Goal: Information Seeking & Learning: Check status

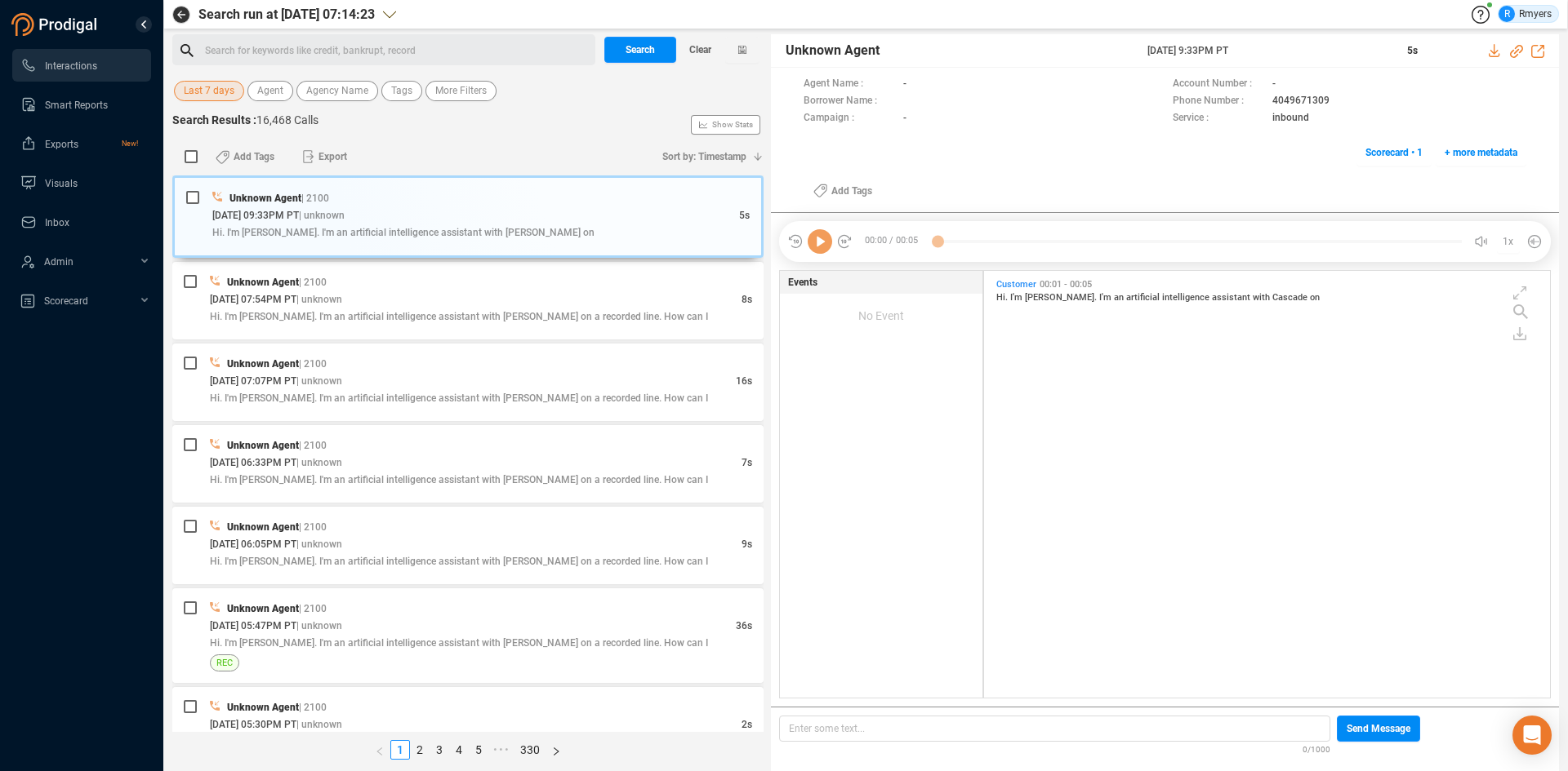
scroll to position [423, 558]
click at [219, 92] on span "Last 7 days" at bounding box center [209, 91] width 51 height 20
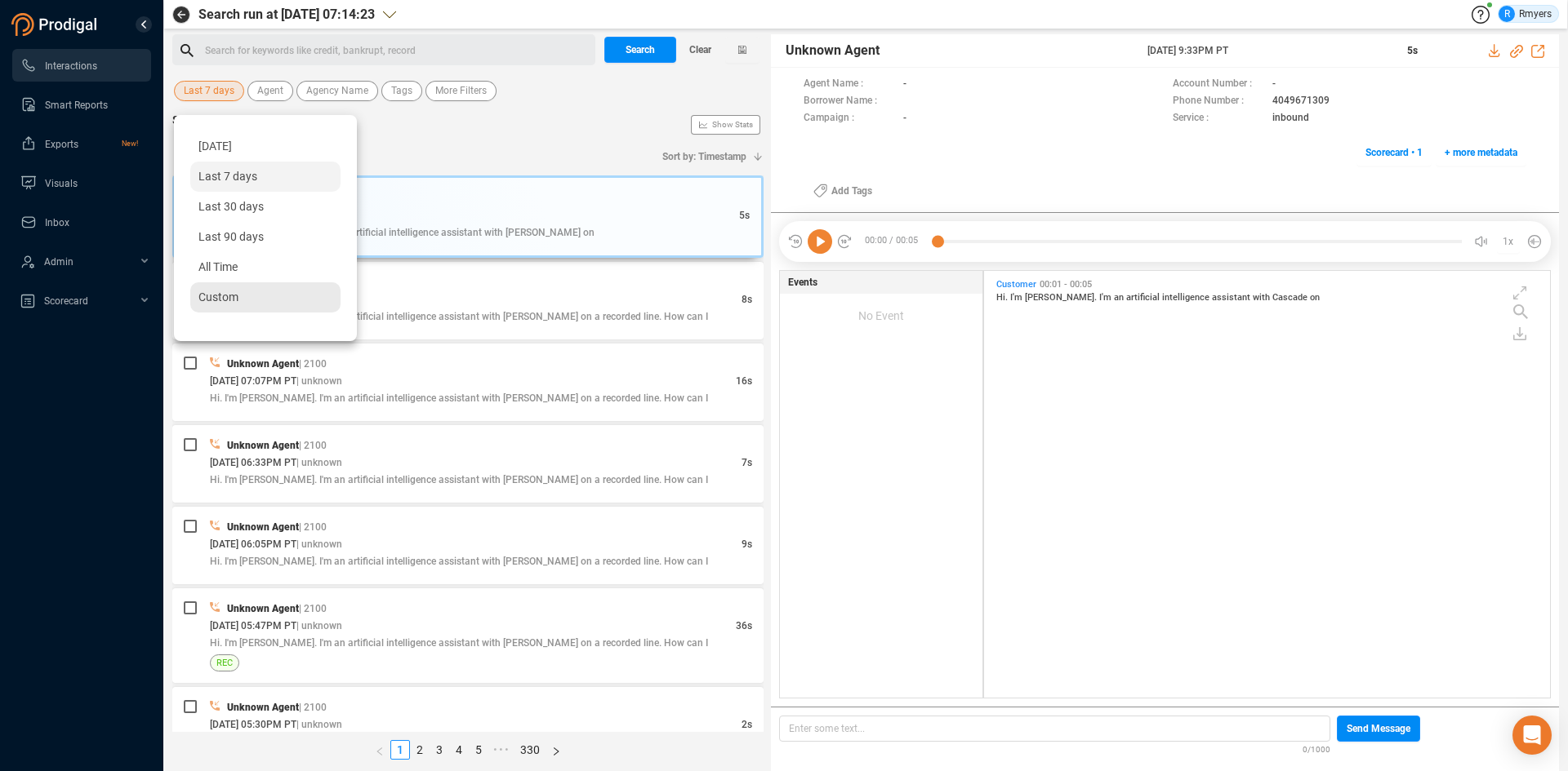
click at [228, 293] on span "Custom" at bounding box center [219, 298] width 40 height 13
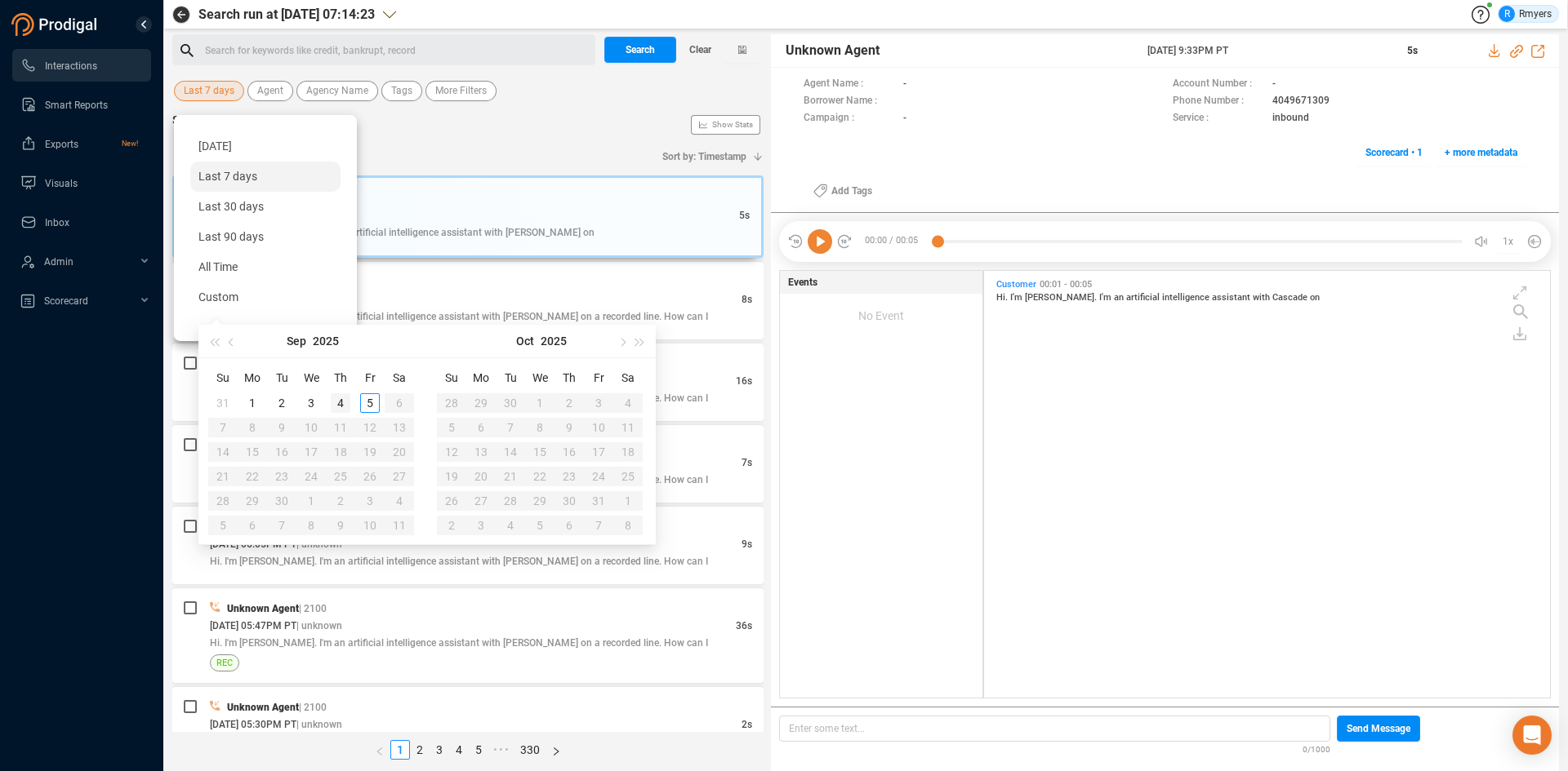
type input "[DATE]"
click at [341, 406] on div "4" at bounding box center [339, 403] width 19 height 19
click at [341, 405] on div "4" at bounding box center [339, 403] width 19 height 19
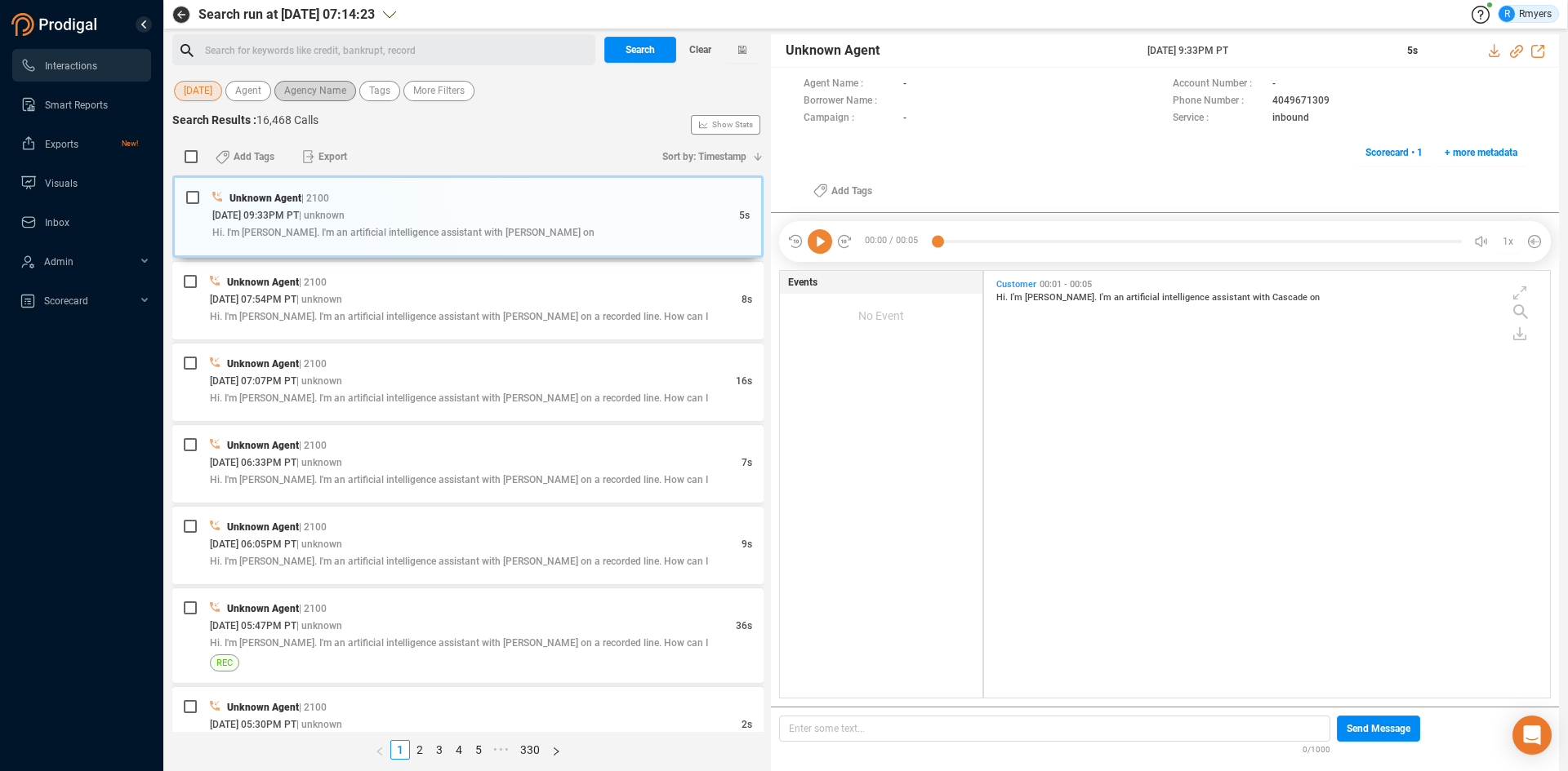
click at [327, 97] on span "Agency Name" at bounding box center [315, 91] width 62 height 20
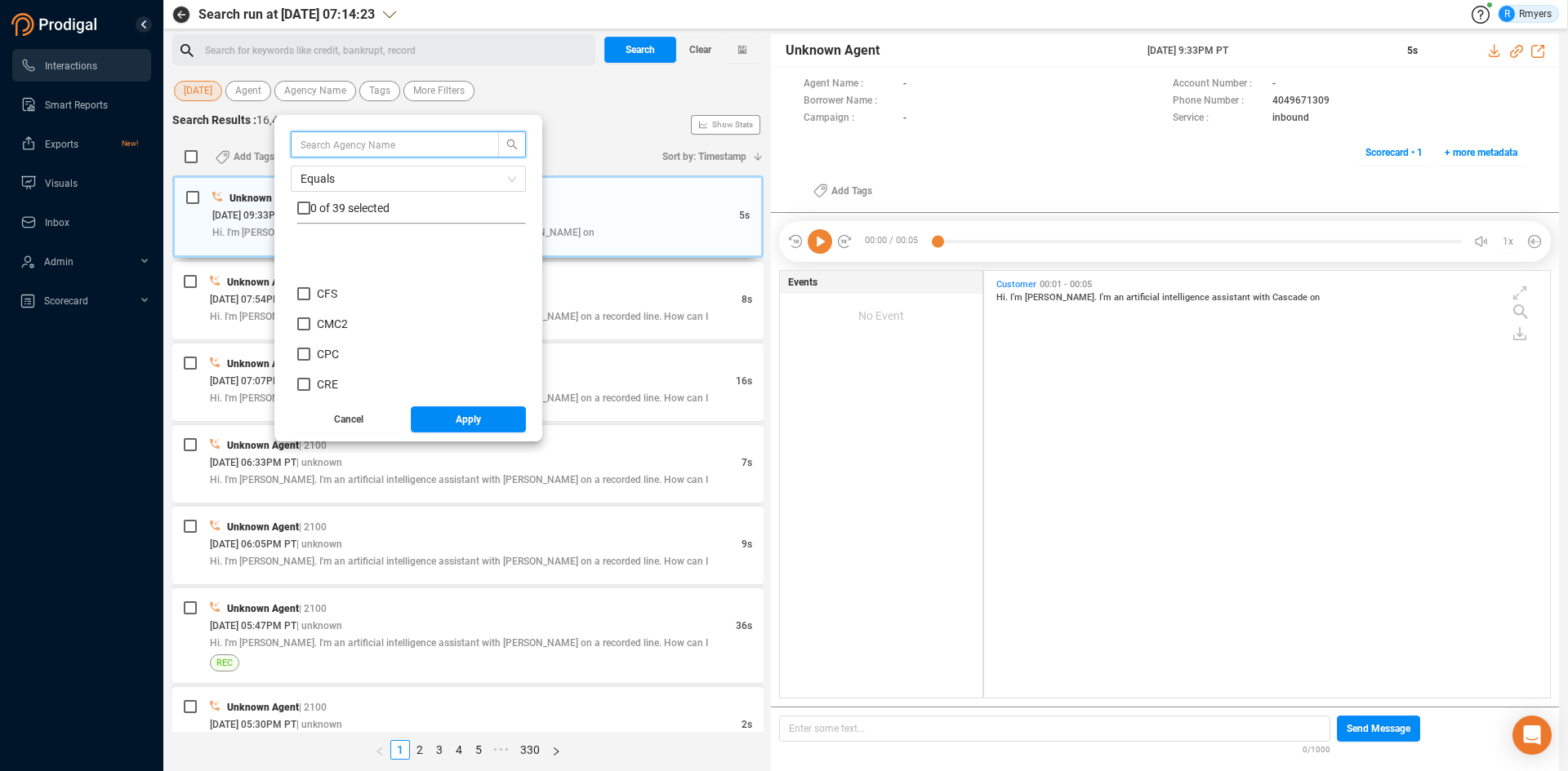
scroll to position [245, 0]
click at [334, 330] on span "CRM" at bounding box center [329, 333] width 24 height 13
click at [310, 330] on input "CRM" at bounding box center [304, 333] width 13 height 13
checkbox input "true"
click at [432, 421] on button "Apply" at bounding box center [468, 419] width 116 height 26
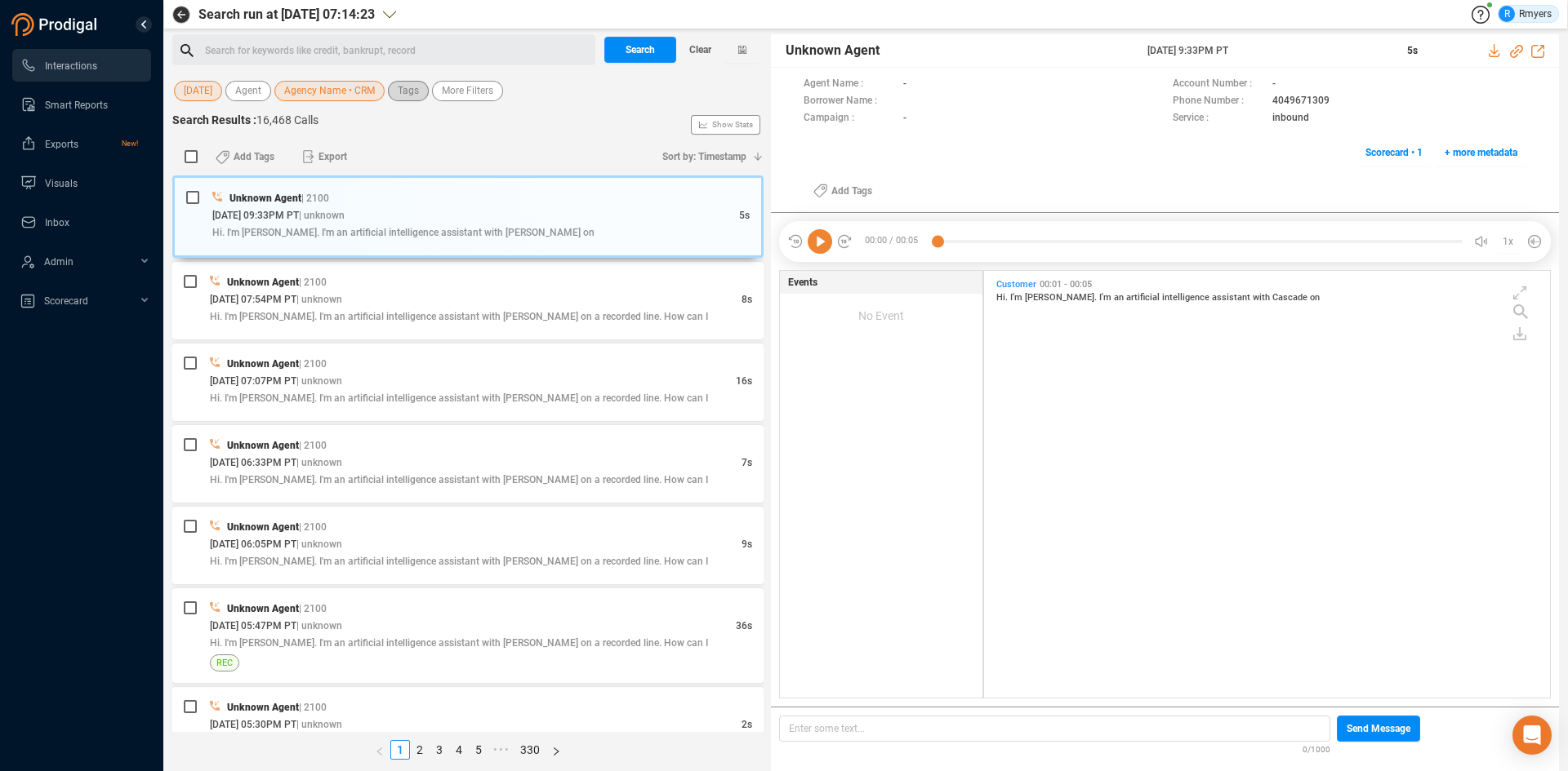
click at [415, 98] on span "Tags" at bounding box center [408, 91] width 21 height 20
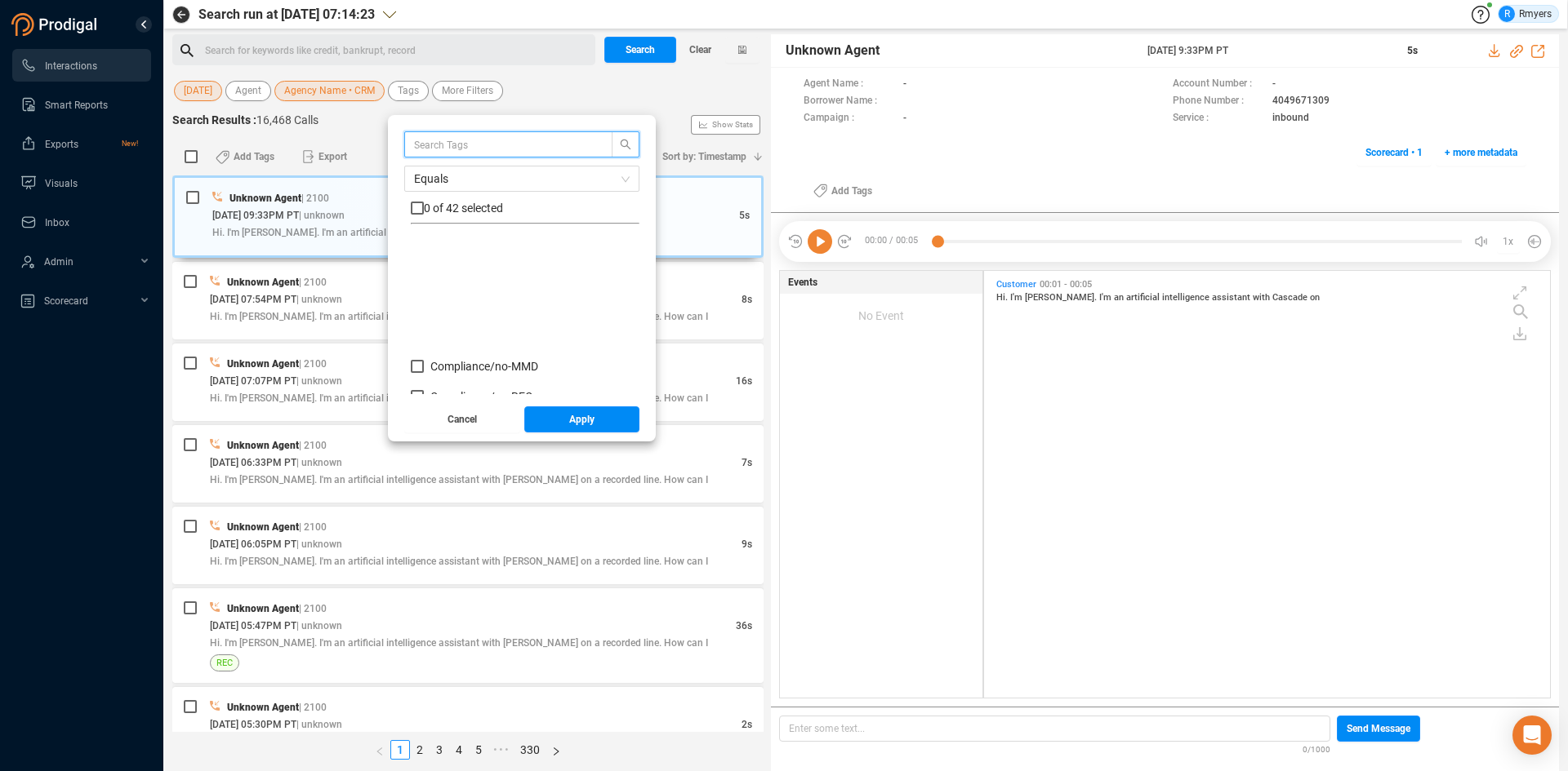
scroll to position [163, 0]
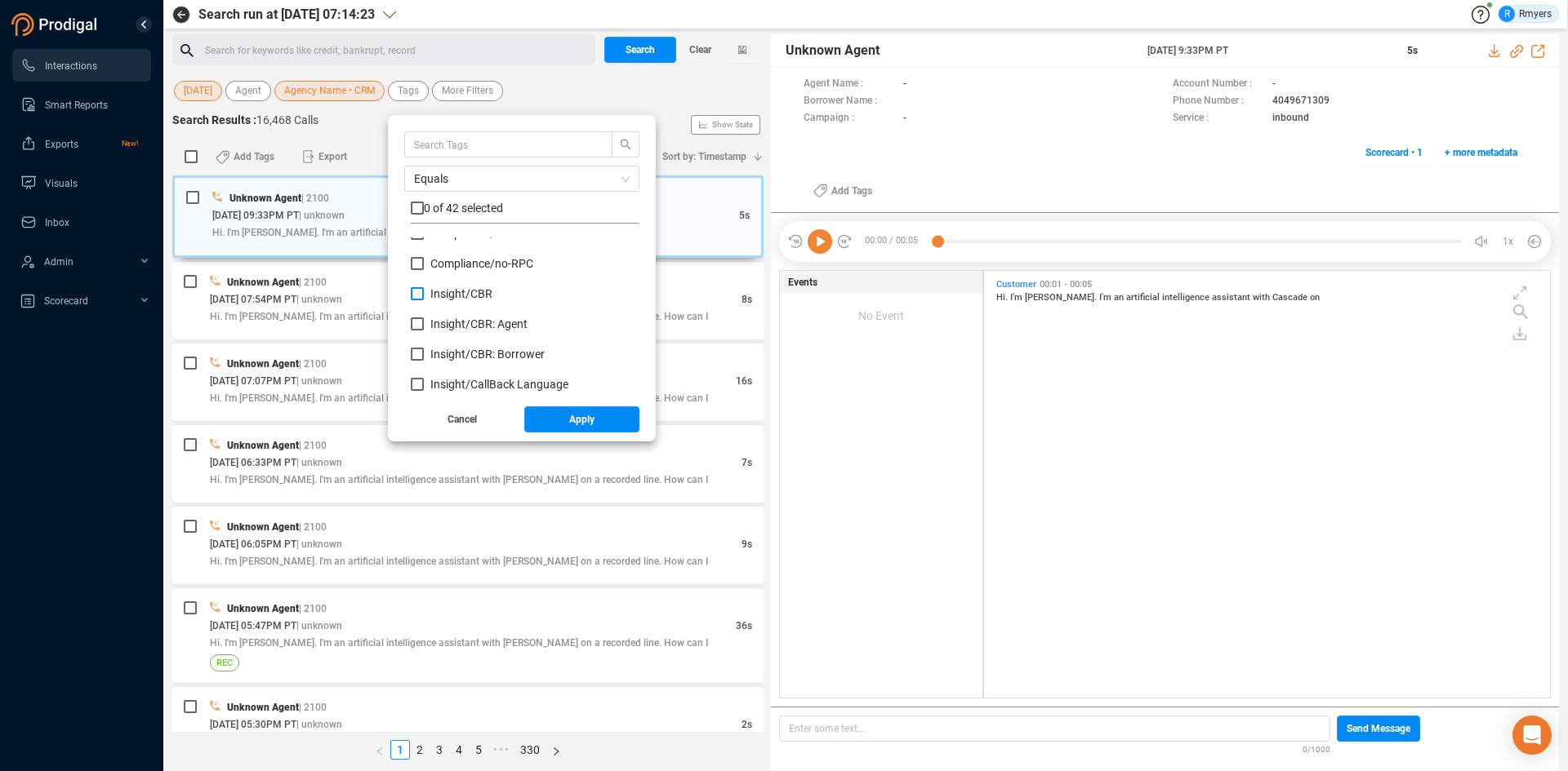
click at [465, 296] on span "Insight/ CBR" at bounding box center [461, 294] width 62 height 13
click at [424, 296] on input "Insight/ CBR" at bounding box center [417, 294] width 13 height 13
checkbox input "true"
click at [455, 322] on span "Insight/ CBR: Agent" at bounding box center [479, 324] width 97 height 13
click at [424, 322] on input "Insight/ CBR: Agent" at bounding box center [417, 324] width 13 height 13
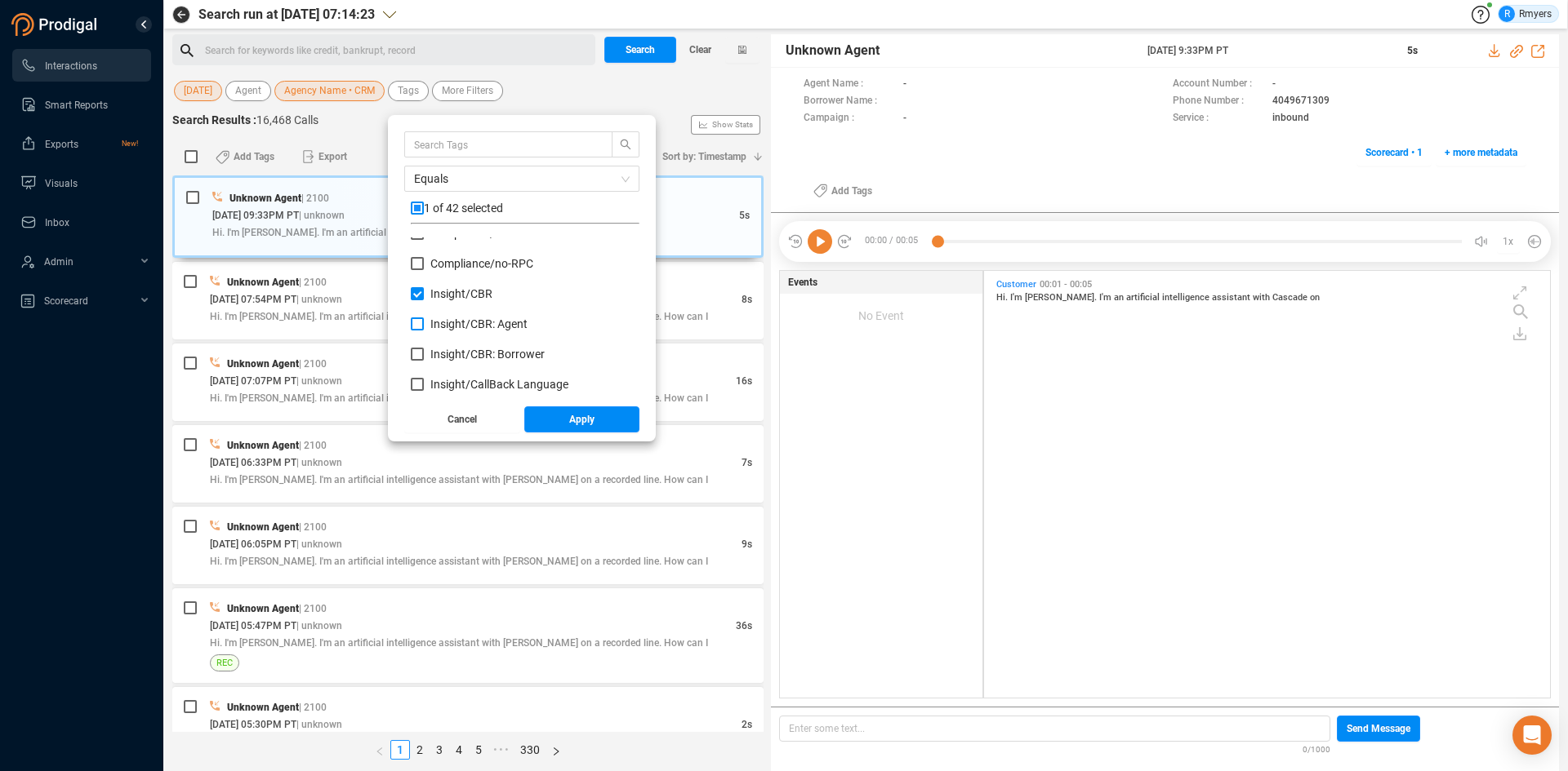
checkbox input "true"
click at [452, 357] on span "Insight/ CBR: Borrower" at bounding box center [487, 354] width 114 height 13
click at [424, 357] on input "Insight/ CBR: Borrower" at bounding box center [417, 354] width 13 height 13
checkbox input "true"
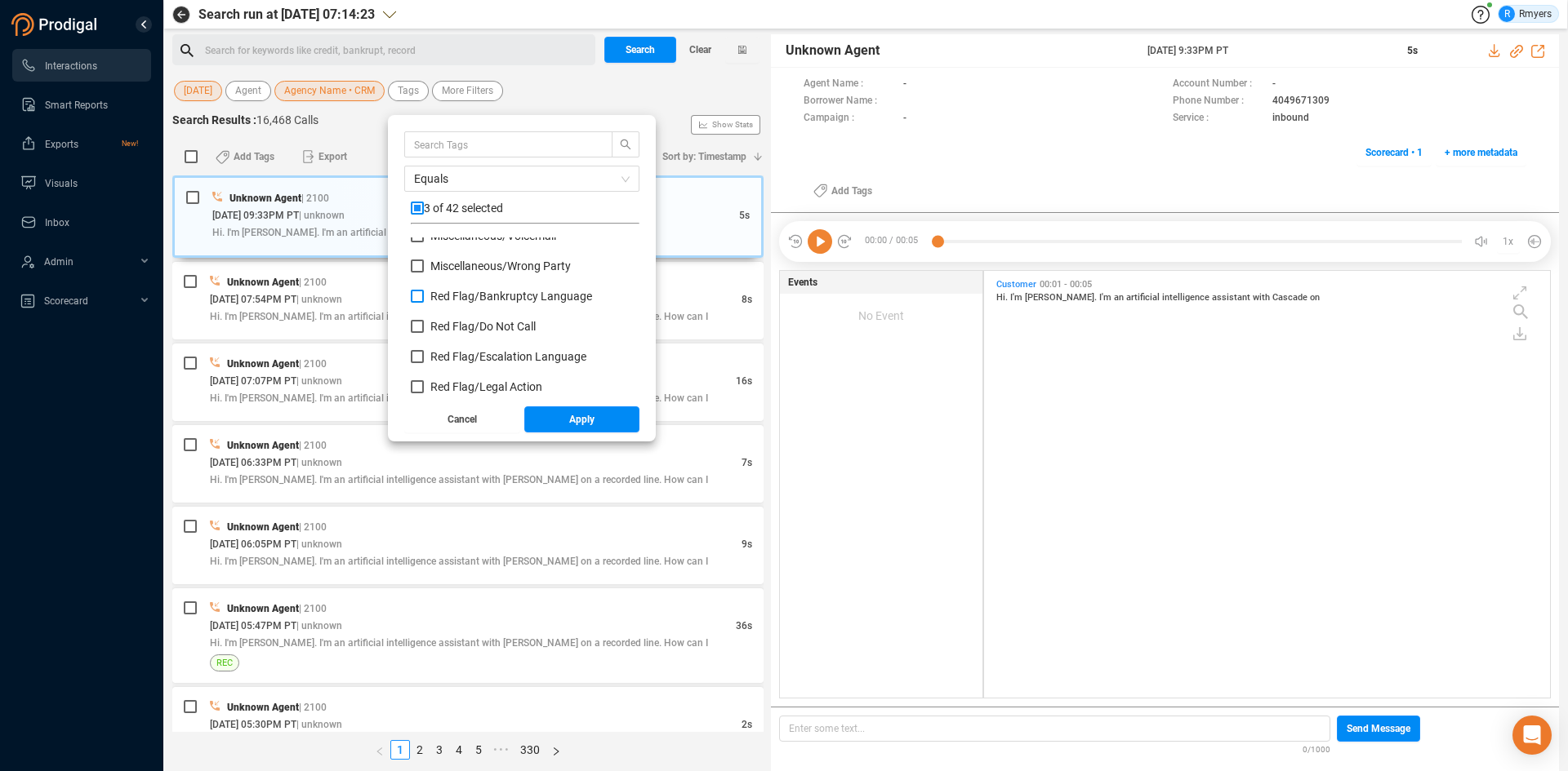
click at [457, 298] on span "Red Flag/ Bankruptcy Language" at bounding box center [511, 297] width 162 height 13
click at [424, 298] on input "Red Flag/ Bankruptcy Language" at bounding box center [417, 297] width 13 height 13
checkbox input "true"
click at [450, 360] on span "Red Flag/ Escalation Language" at bounding box center [508, 357] width 156 height 13
click at [424, 360] on input "Red Flag/ Escalation Language" at bounding box center [417, 357] width 13 height 13
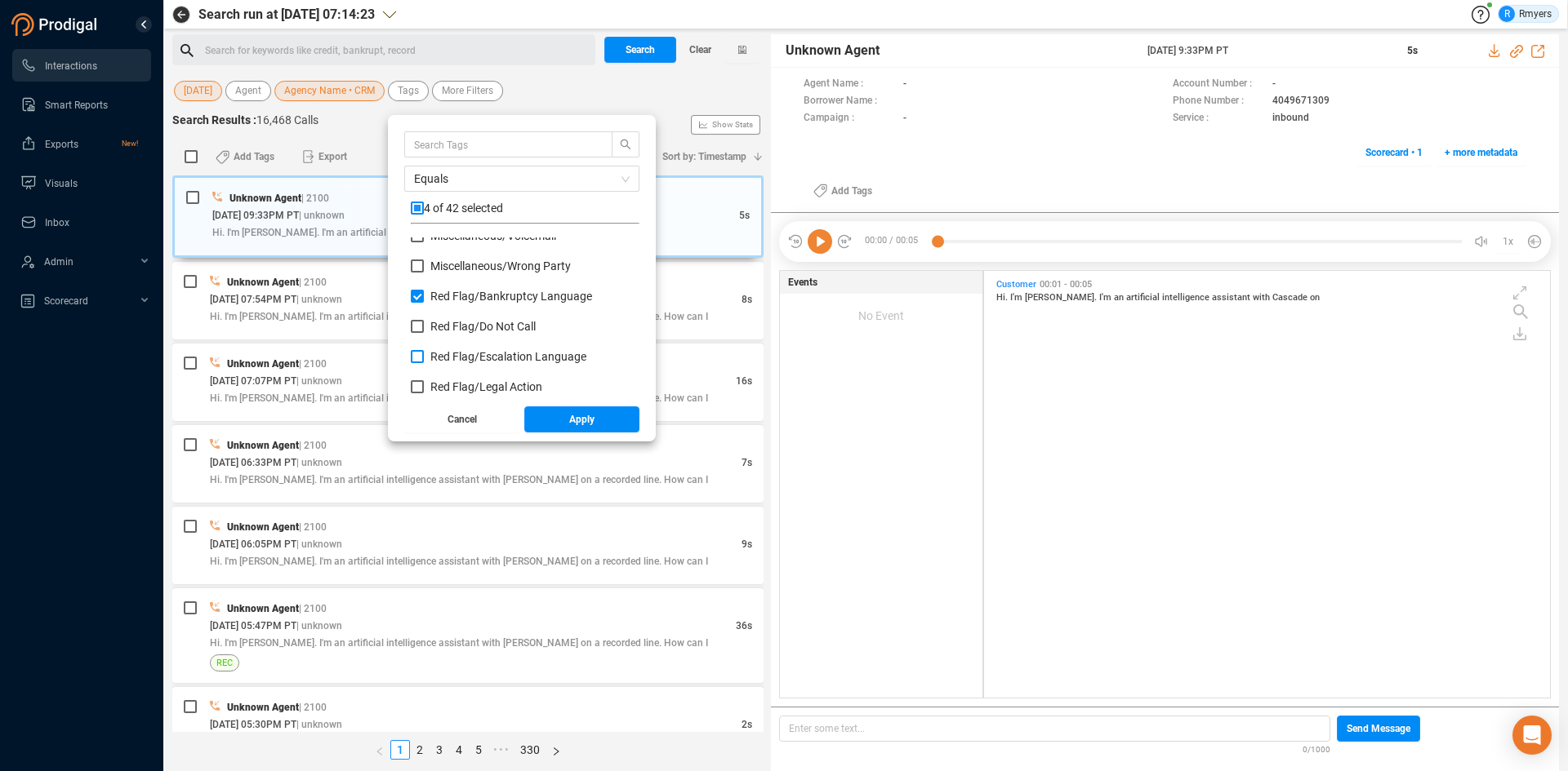
checkbox input "true"
click at [448, 389] on span "Red Flag/ Legal Action" at bounding box center [486, 387] width 112 height 13
click at [424, 389] on input "Red Flag/ Legal Action" at bounding box center [417, 387] width 13 height 13
checkbox input "true"
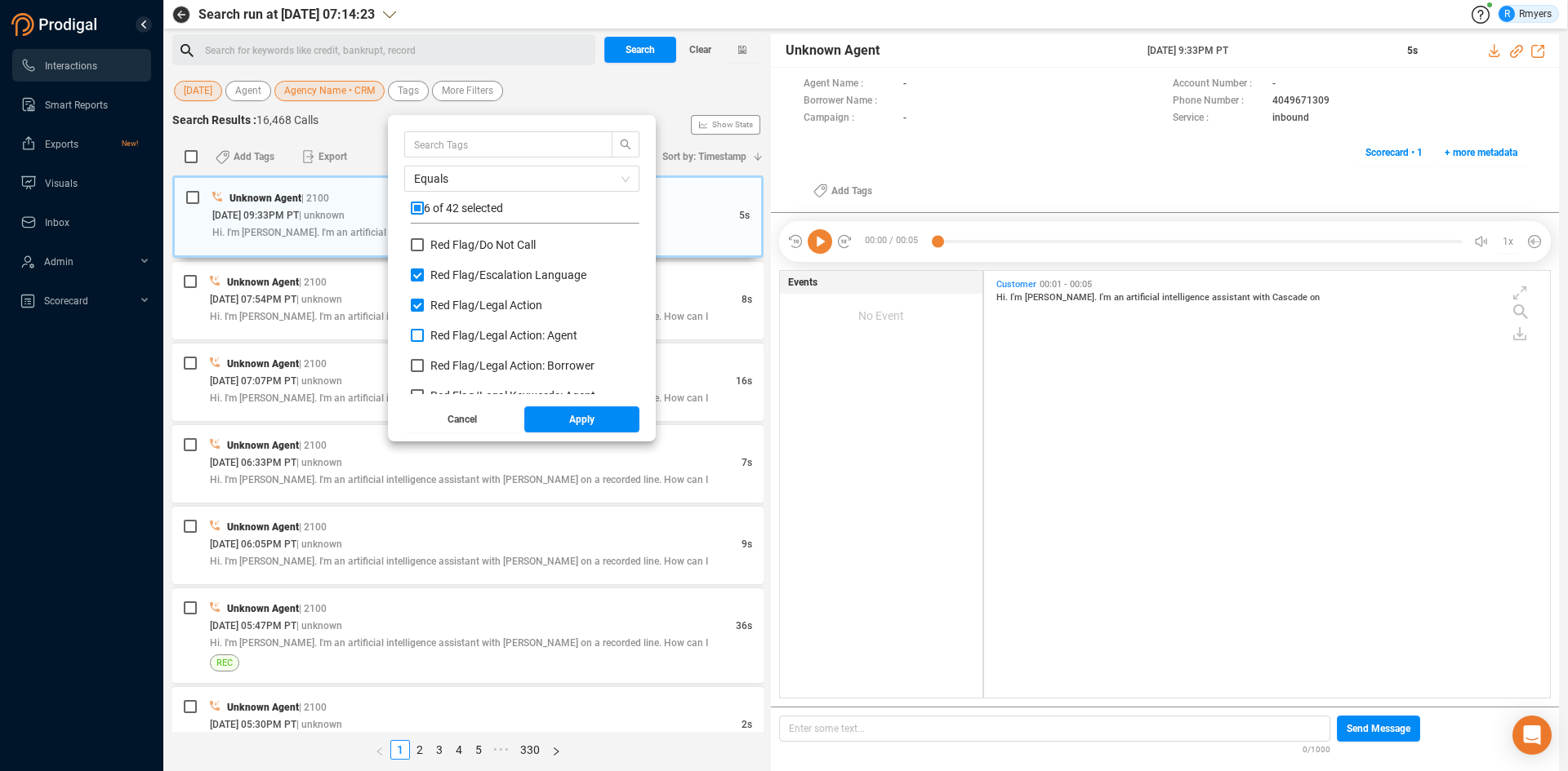
click at [455, 335] on span "Red Flag/ Legal Action: Agent" at bounding box center [504, 336] width 147 height 13
click at [424, 335] on input "Red Flag/ Legal Action: Agent" at bounding box center [417, 336] width 13 height 13
checkbox input "true"
drag, startPoint x: 455, startPoint y: 360, endPoint x: 450, endPoint y: 373, distance: 13.9
click at [454, 360] on span "Red Flag/ Legal Action: Borrower" at bounding box center [512, 366] width 164 height 13
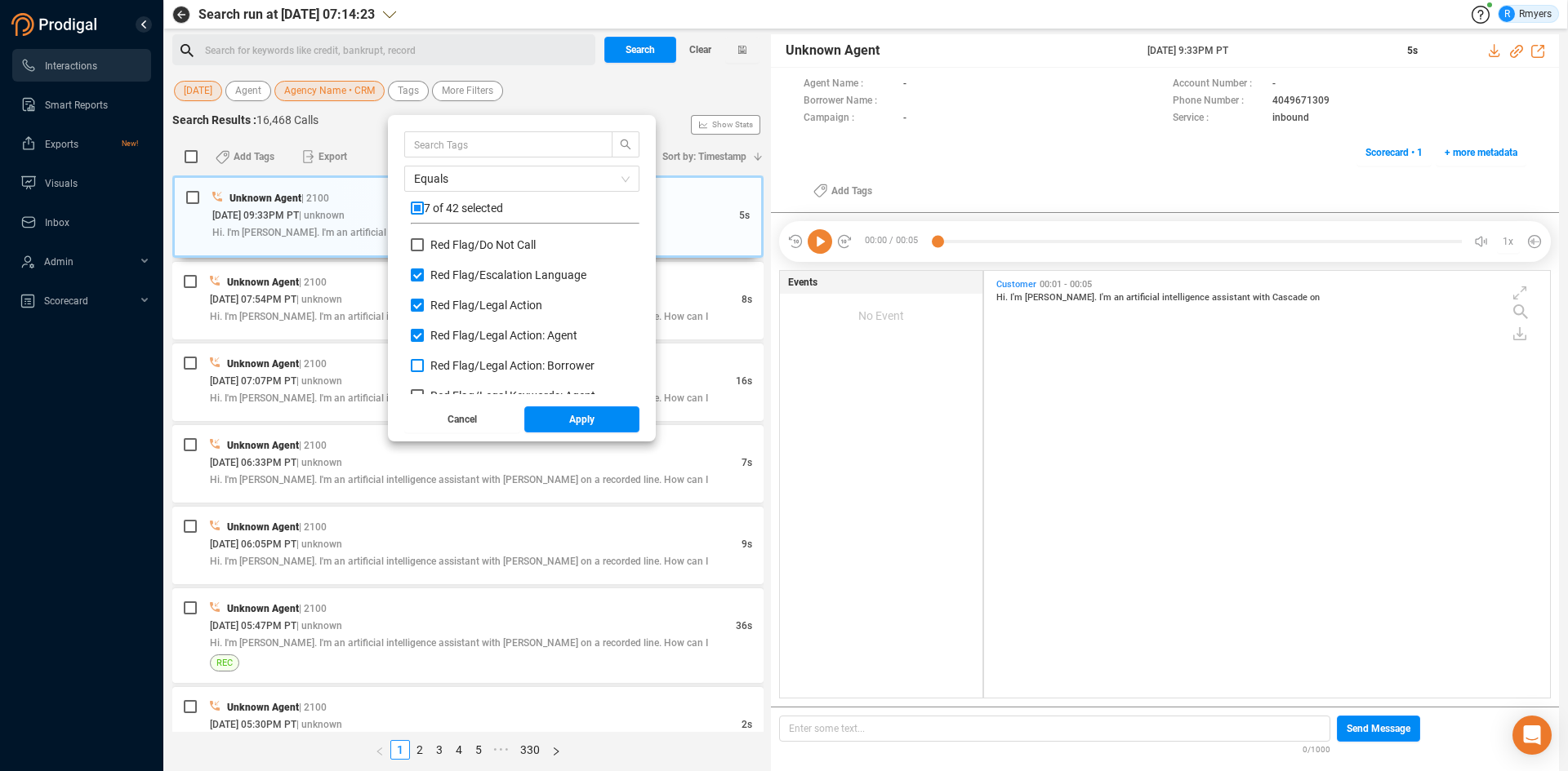
click at [424, 360] on input "Red Flag/ Legal Action: Borrower" at bounding box center [417, 366] width 13 height 13
checkbox input "true"
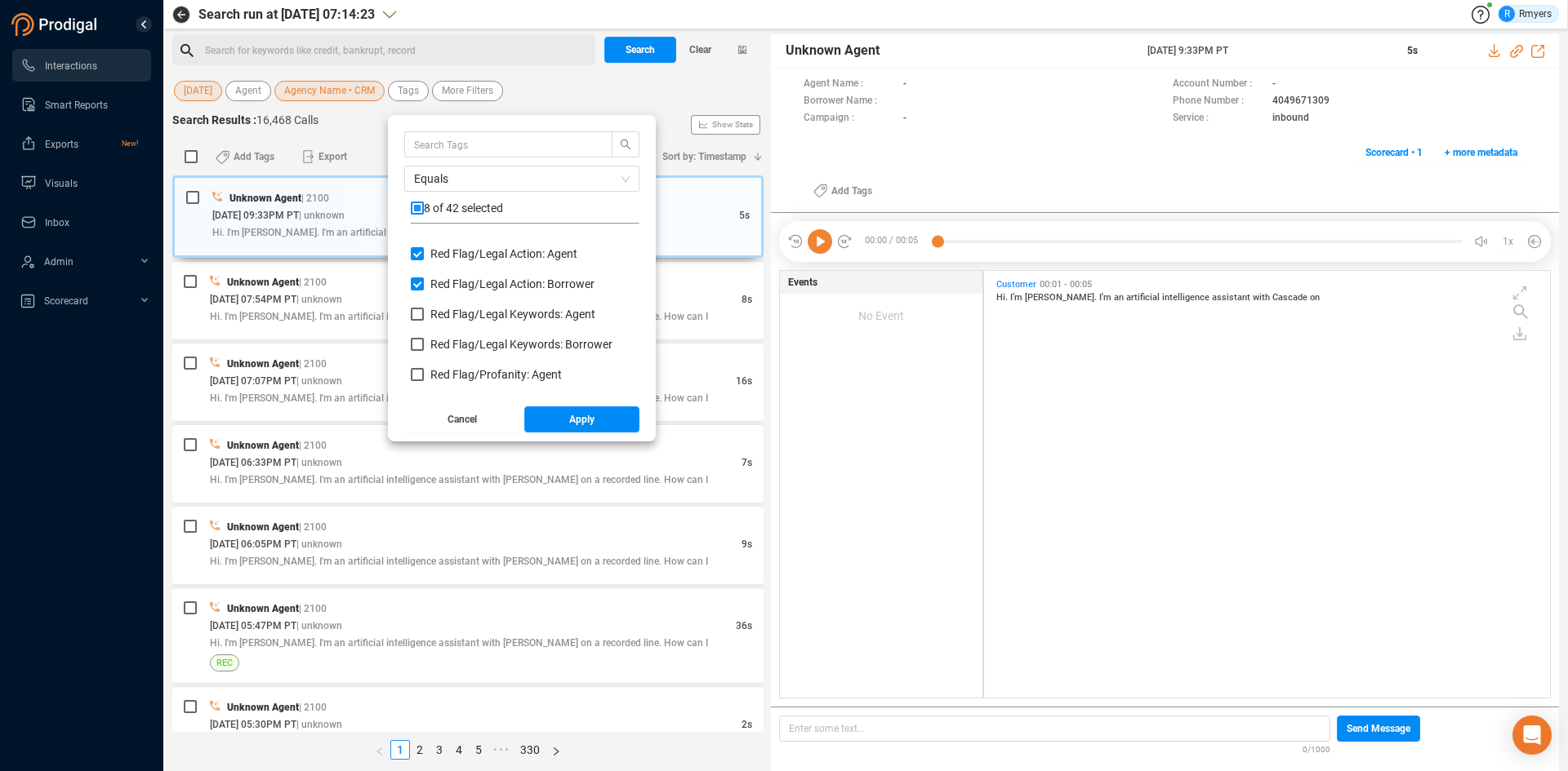
drag, startPoint x: 457, startPoint y: 312, endPoint x: 451, endPoint y: 334, distance: 22.8
click at [456, 313] on span "Red Flag/ Legal Keywords: Agent" at bounding box center [513, 314] width 165 height 13
click at [424, 313] on input "Red Flag/ Legal Keywords: Agent" at bounding box center [417, 314] width 13 height 13
checkbox input "true"
drag, startPoint x: 451, startPoint y: 344, endPoint x: 455, endPoint y: 358, distance: 14.6
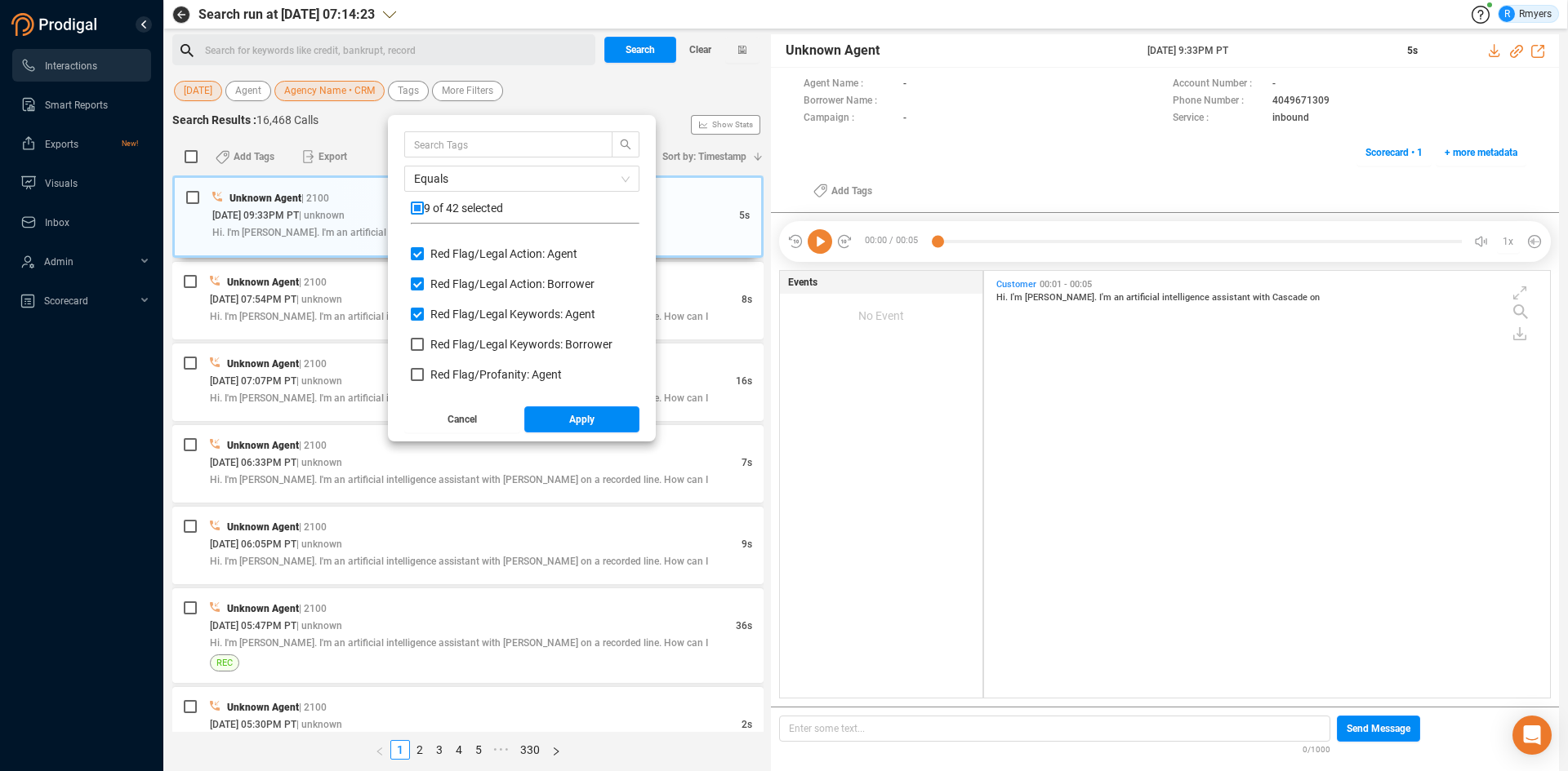
click at [452, 345] on span "Red Flag/ Legal Keywords: Borrower" at bounding box center [521, 344] width 182 height 13
click at [424, 345] on input "Red Flag/ Legal Keywords: Borrower" at bounding box center [417, 344] width 13 height 13
checkbox input "true"
click at [455, 374] on span "Red Flag/ Profanity: Agent" at bounding box center [496, 375] width 132 height 13
click at [424, 374] on input "Red Flag/ Profanity: Agent" at bounding box center [417, 375] width 13 height 13
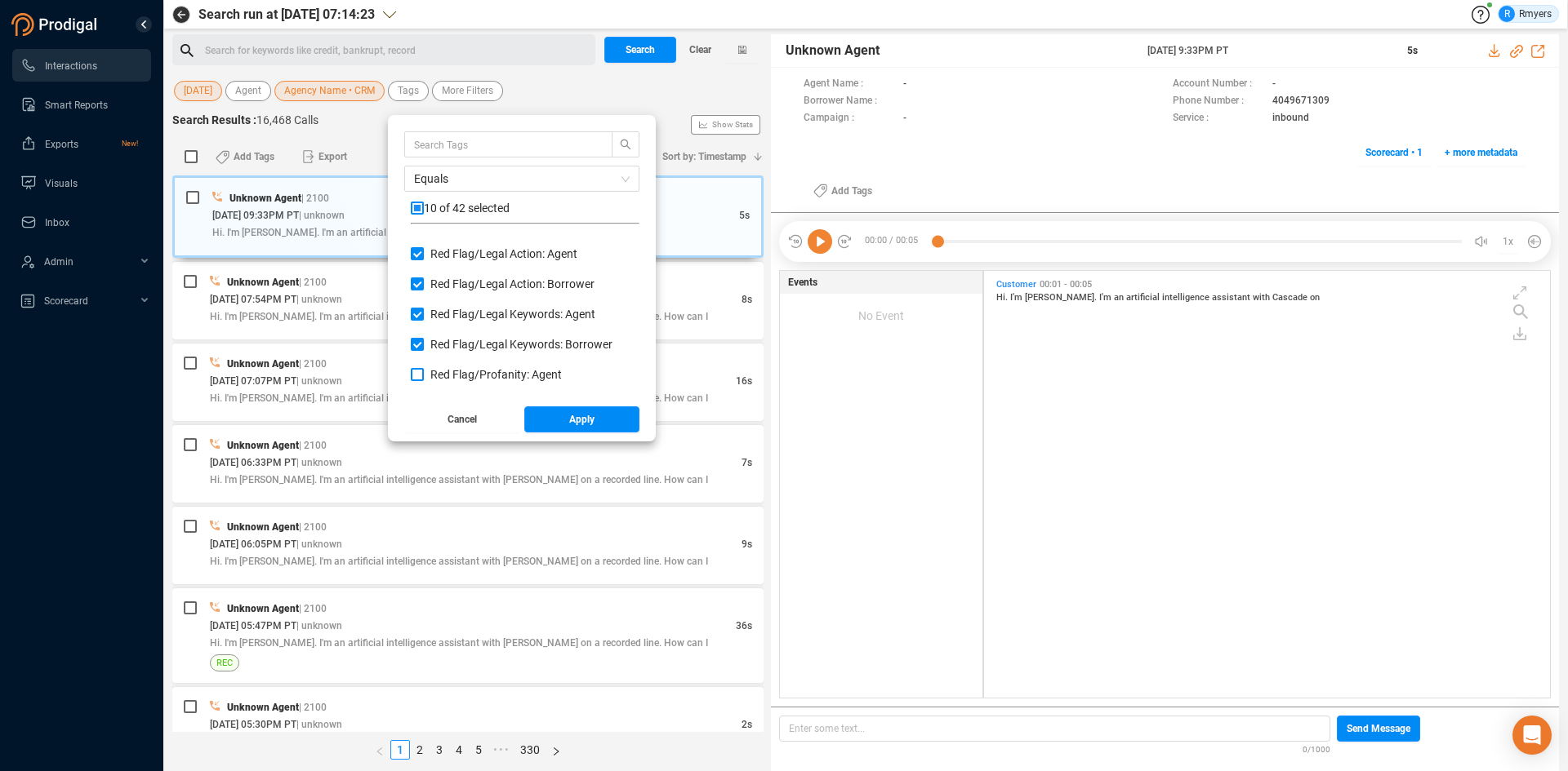
checkbox input "true"
click at [445, 325] on span "Red Flag/ Profanity: Borrower" at bounding box center [505, 323] width 148 height 13
click at [424, 325] on input "Red Flag/ Profanity: Borrower" at bounding box center [417, 323] width 13 height 13
checkbox input "true"
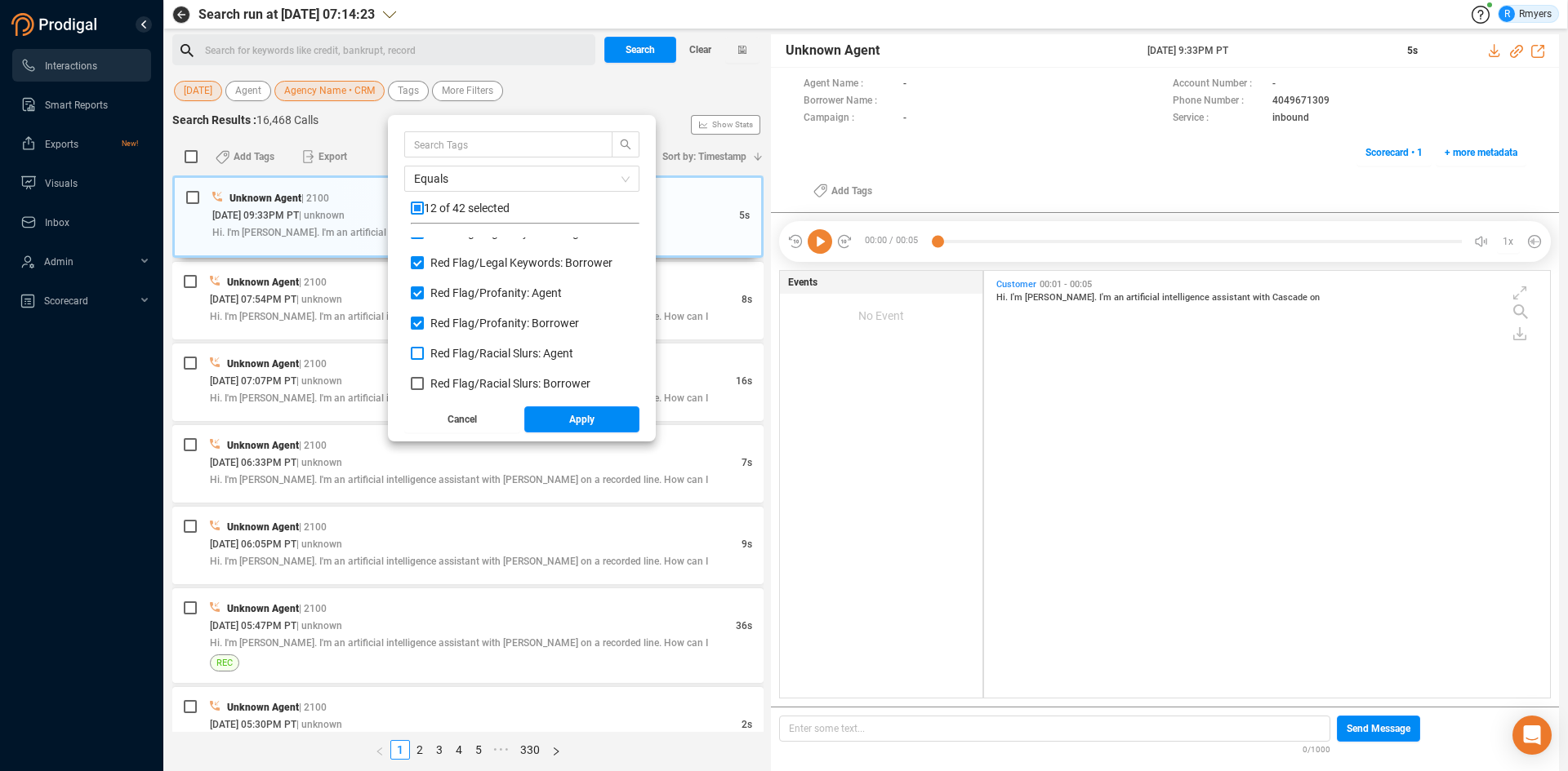
click at [453, 346] on label "Red Flag/ Racial Slurs: Agent" at bounding box center [495, 353] width 169 height 18
click at [424, 347] on input "Red Flag/ Racial Slurs: Agent" at bounding box center [417, 353] width 13 height 13
checkbox input "true"
click at [449, 377] on span "Red Flag/ Racial Slurs: Borrower" at bounding box center [510, 383] width 160 height 13
click at [424, 377] on input "Red Flag/ Racial Slurs: Borrower" at bounding box center [417, 383] width 13 height 13
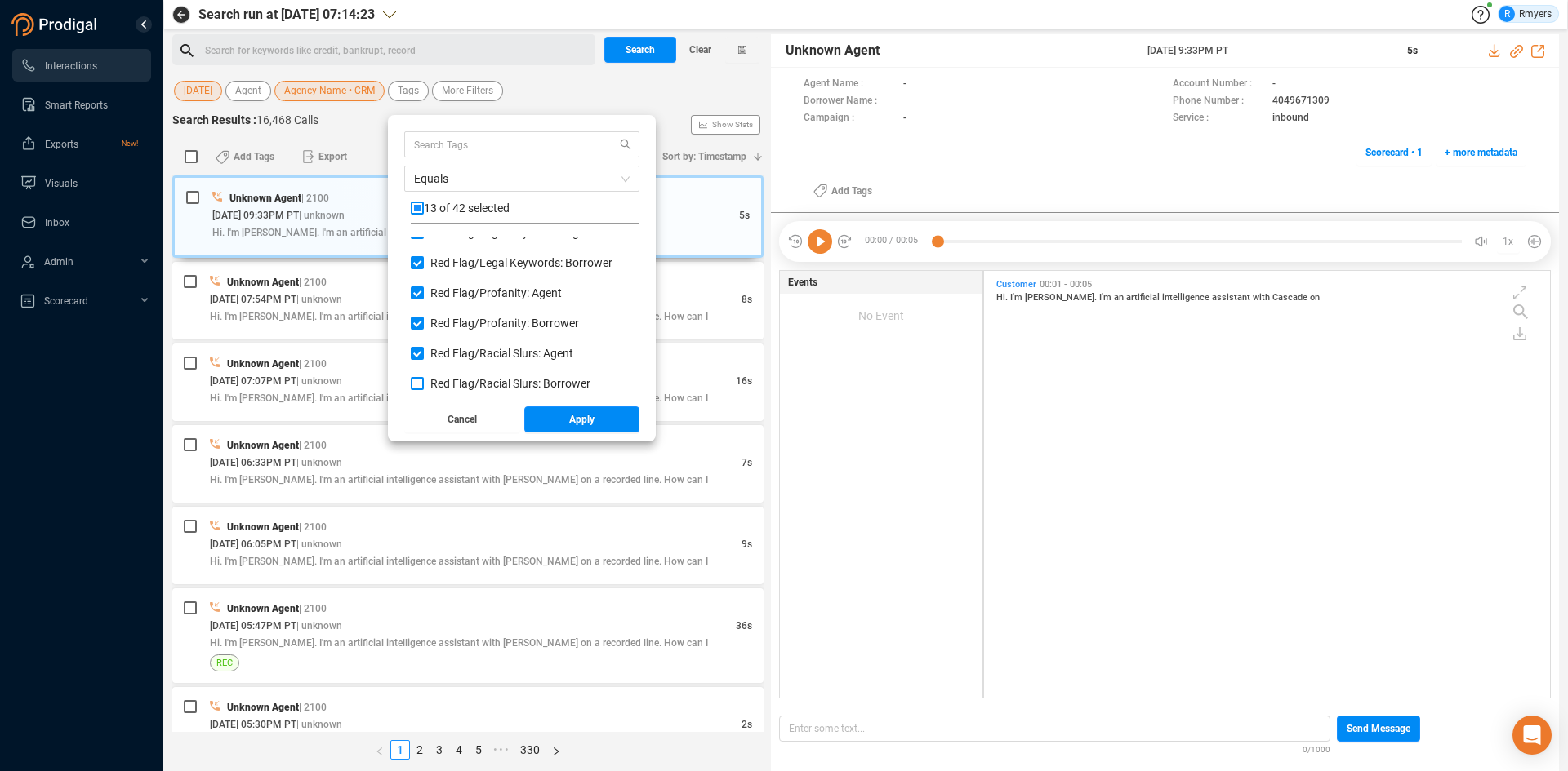
checkbox input "true"
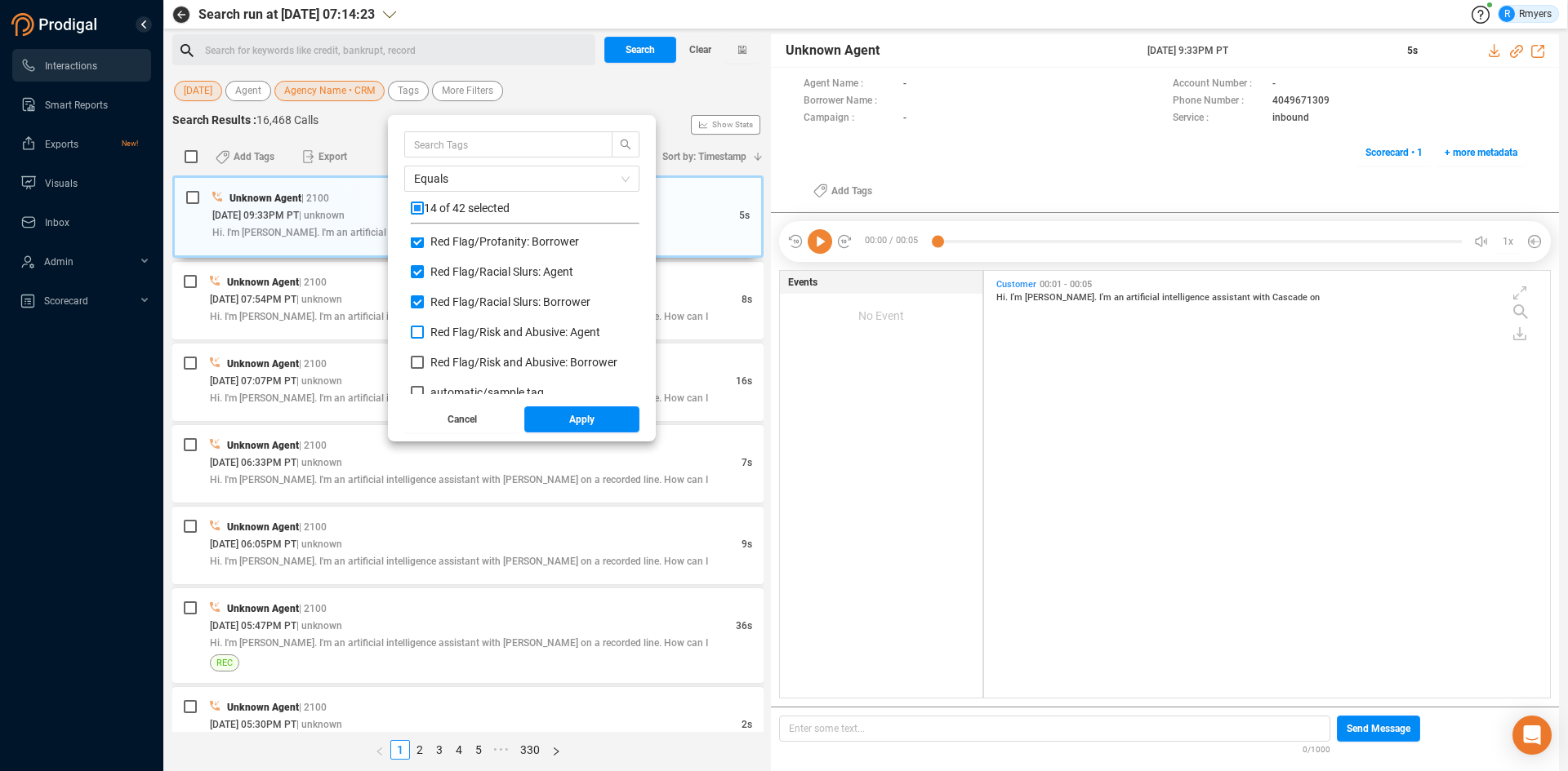
click at [454, 333] on span "Red Flag/ Risk and Abusive: Agent" at bounding box center [515, 333] width 170 height 13
click at [424, 333] on input "Red Flag/ Risk and Abusive: Agent" at bounding box center [417, 333] width 13 height 13
checkbox input "true"
click at [457, 360] on span "Red Flag/ Risk and Abusive: Borrower" at bounding box center [524, 363] width 187 height 13
click at [424, 360] on input "Red Flag/ Risk and Abusive: Borrower" at bounding box center [417, 363] width 13 height 13
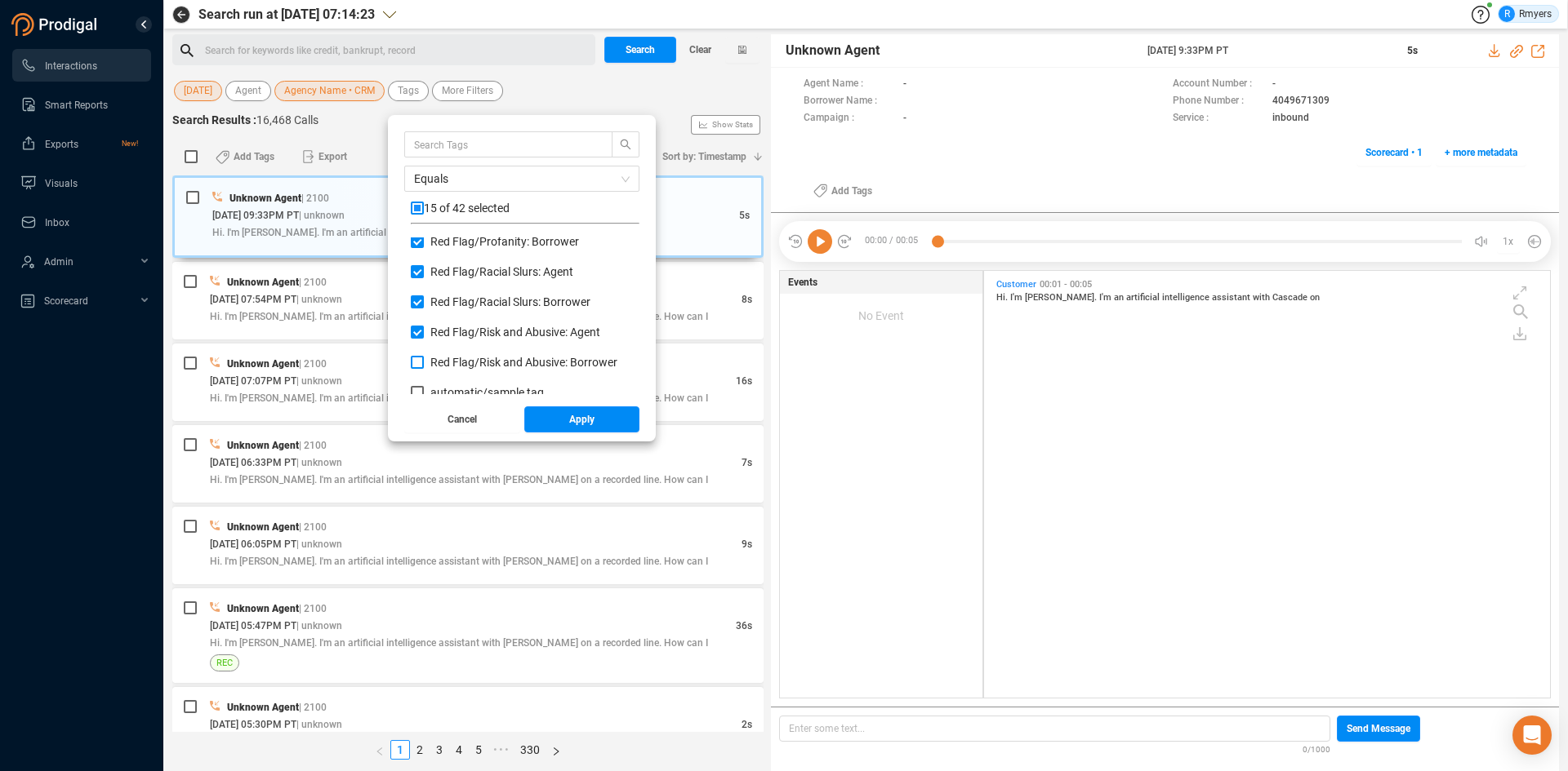
checkbox input "true"
click at [564, 418] on button "Apply" at bounding box center [581, 419] width 116 height 26
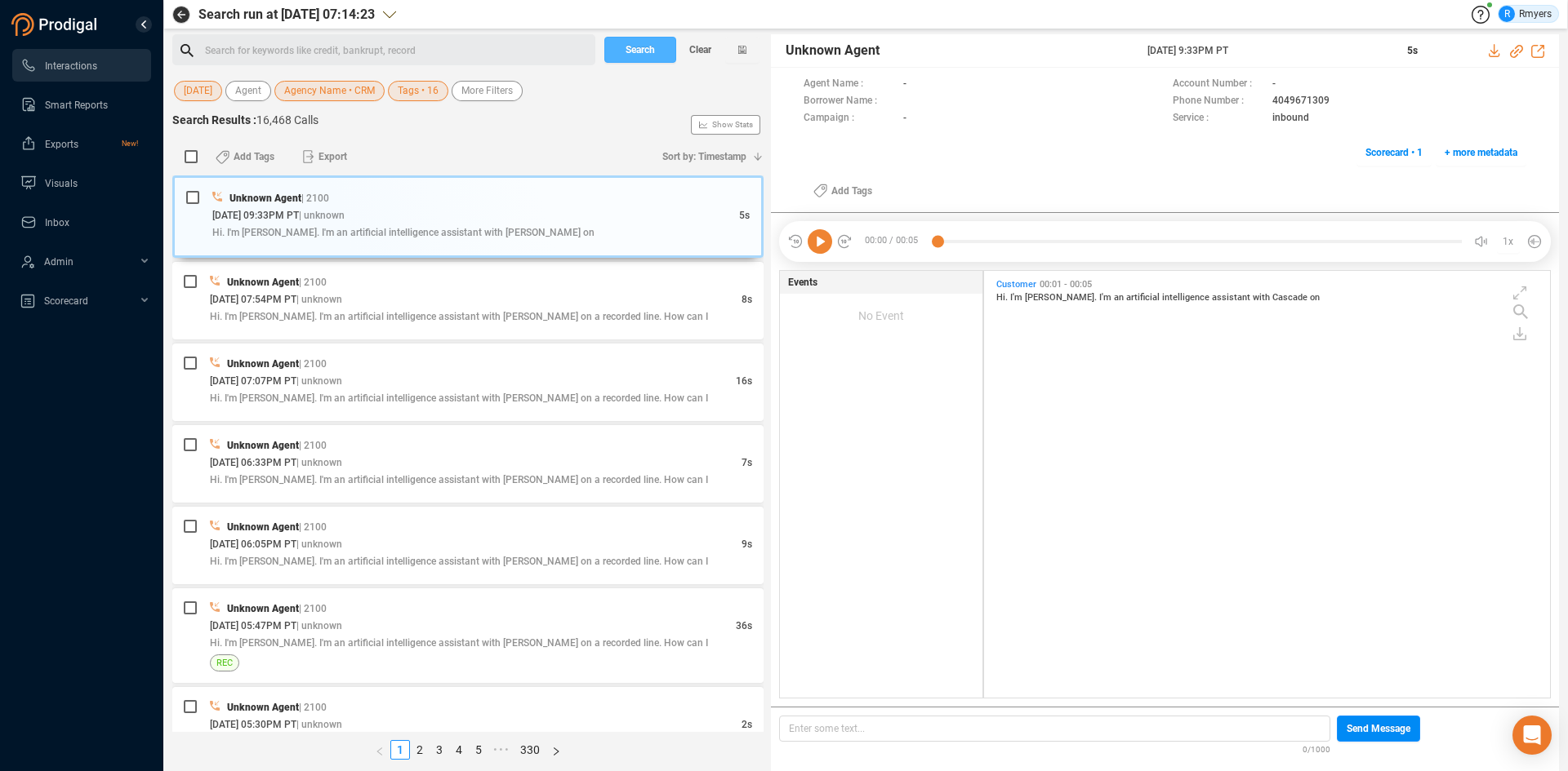
click at [634, 53] on span "Search" at bounding box center [640, 49] width 29 height 26
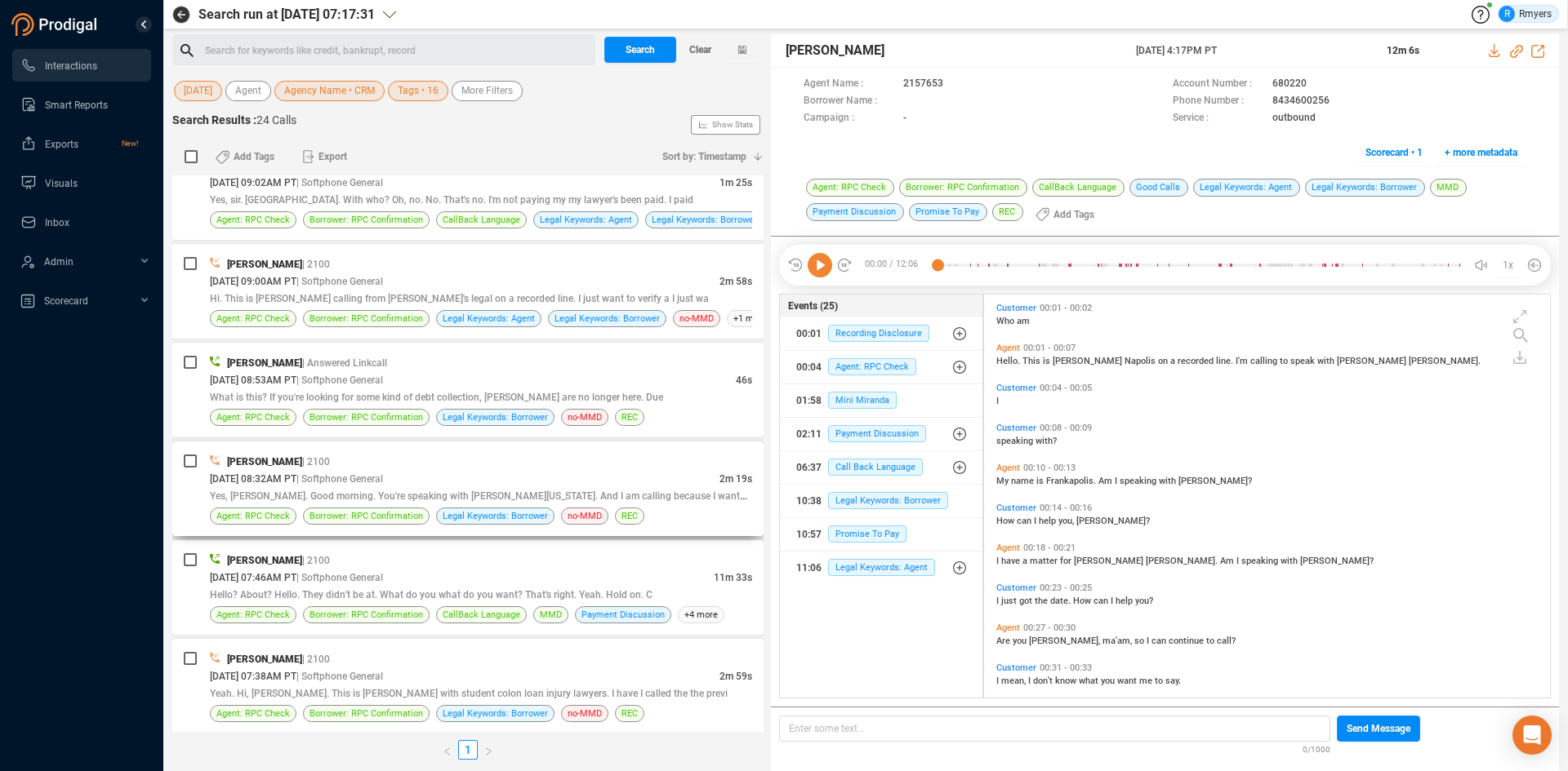
scroll to position [1818, 0]
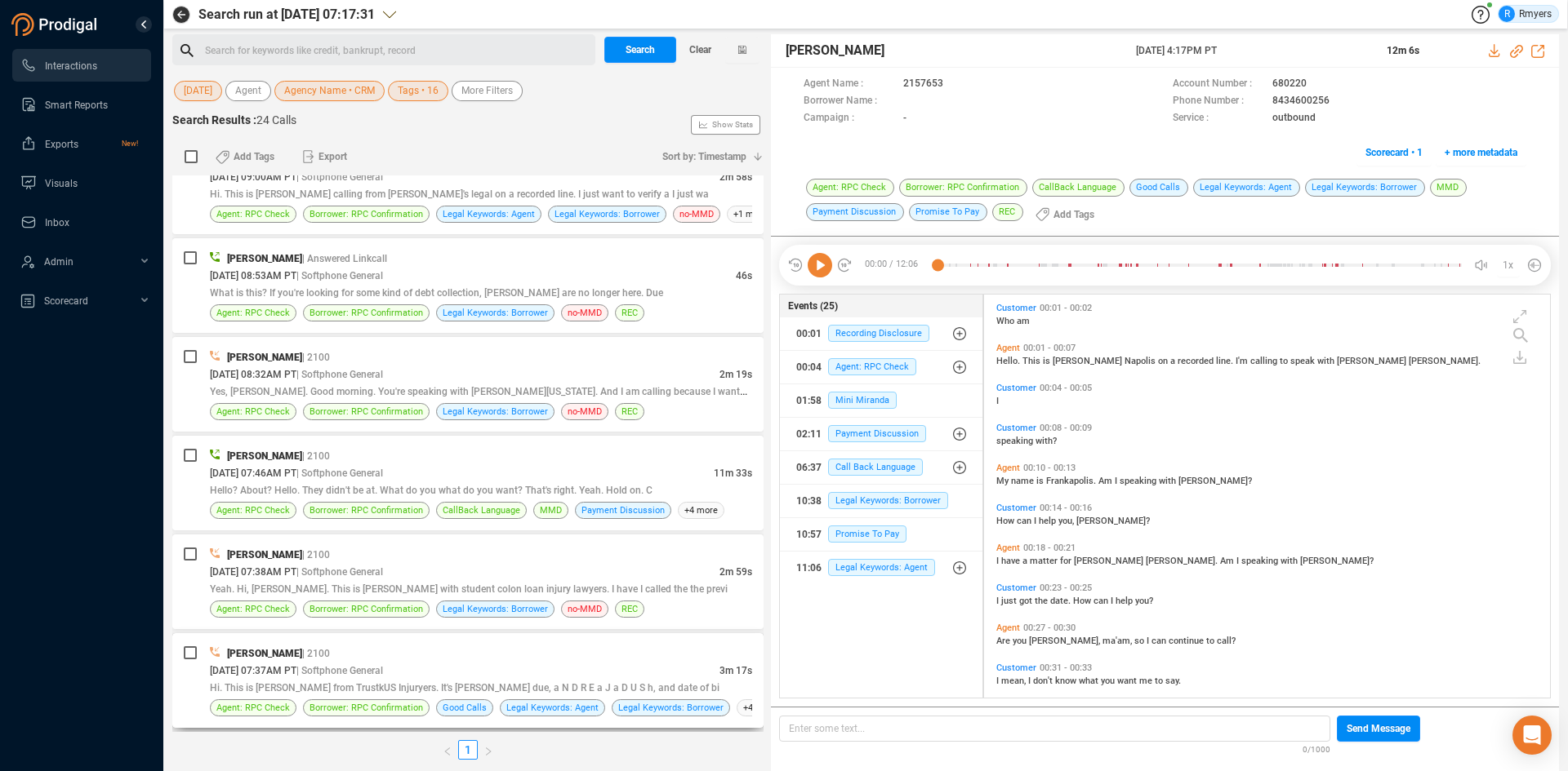
drag, startPoint x: 485, startPoint y: 658, endPoint x: 470, endPoint y: 660, distance: 15.1
click at [485, 658] on div "[PERSON_NAME] | 2100" at bounding box center [481, 653] width 542 height 18
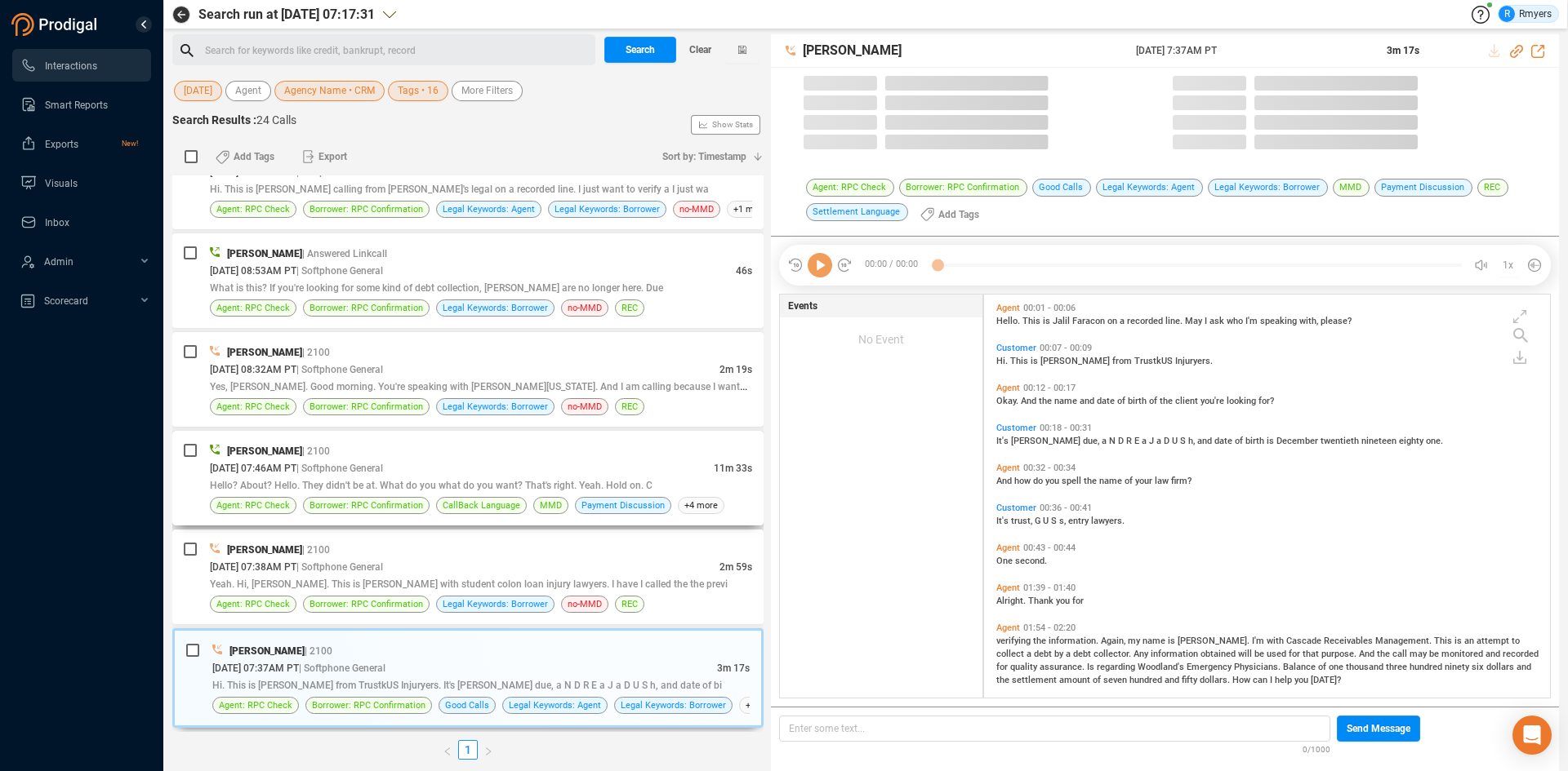
scroll to position [399, 558]
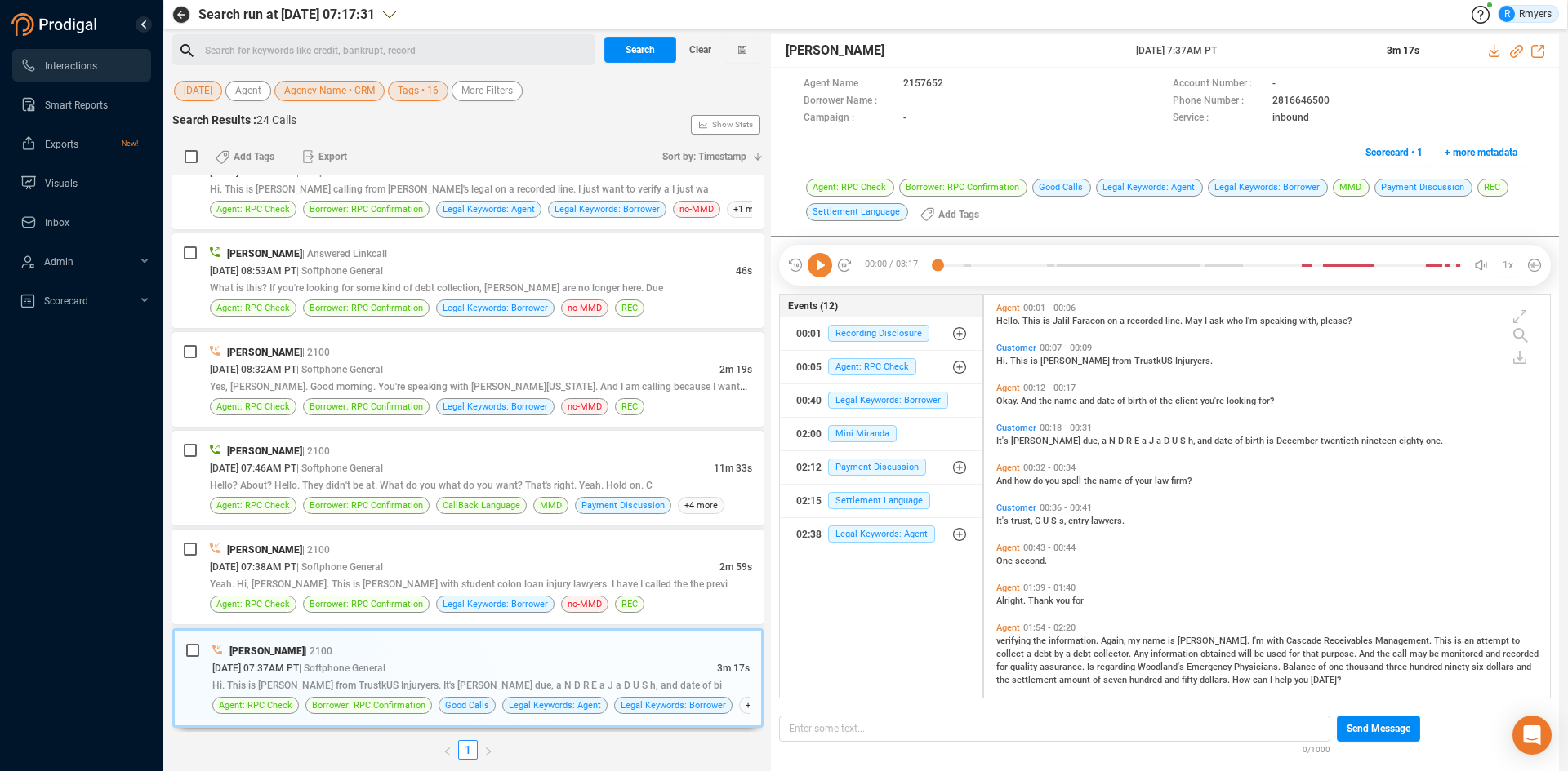
click at [817, 272] on icon at bounding box center [819, 264] width 24 height 24
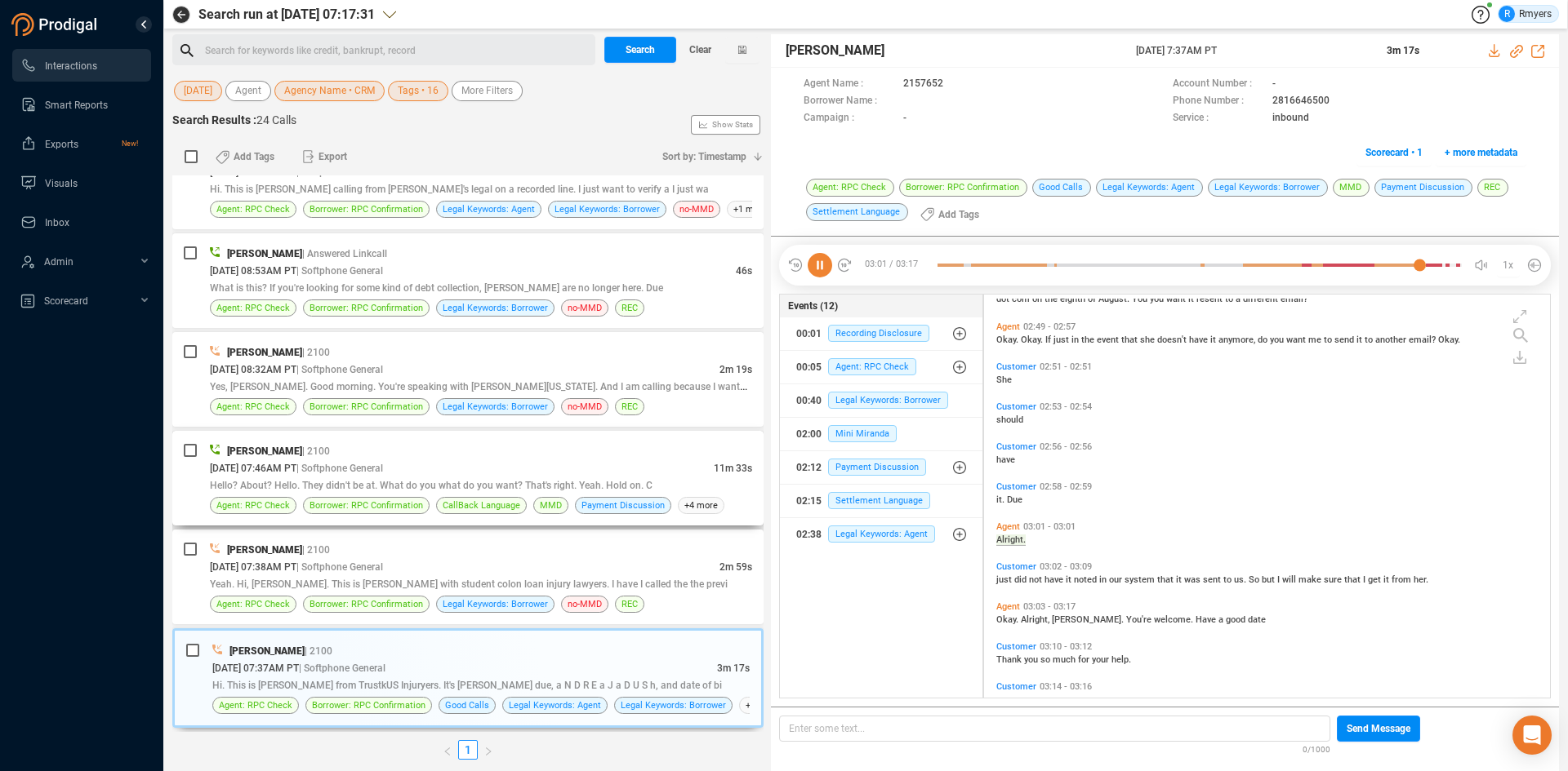
scroll to position [563, 0]
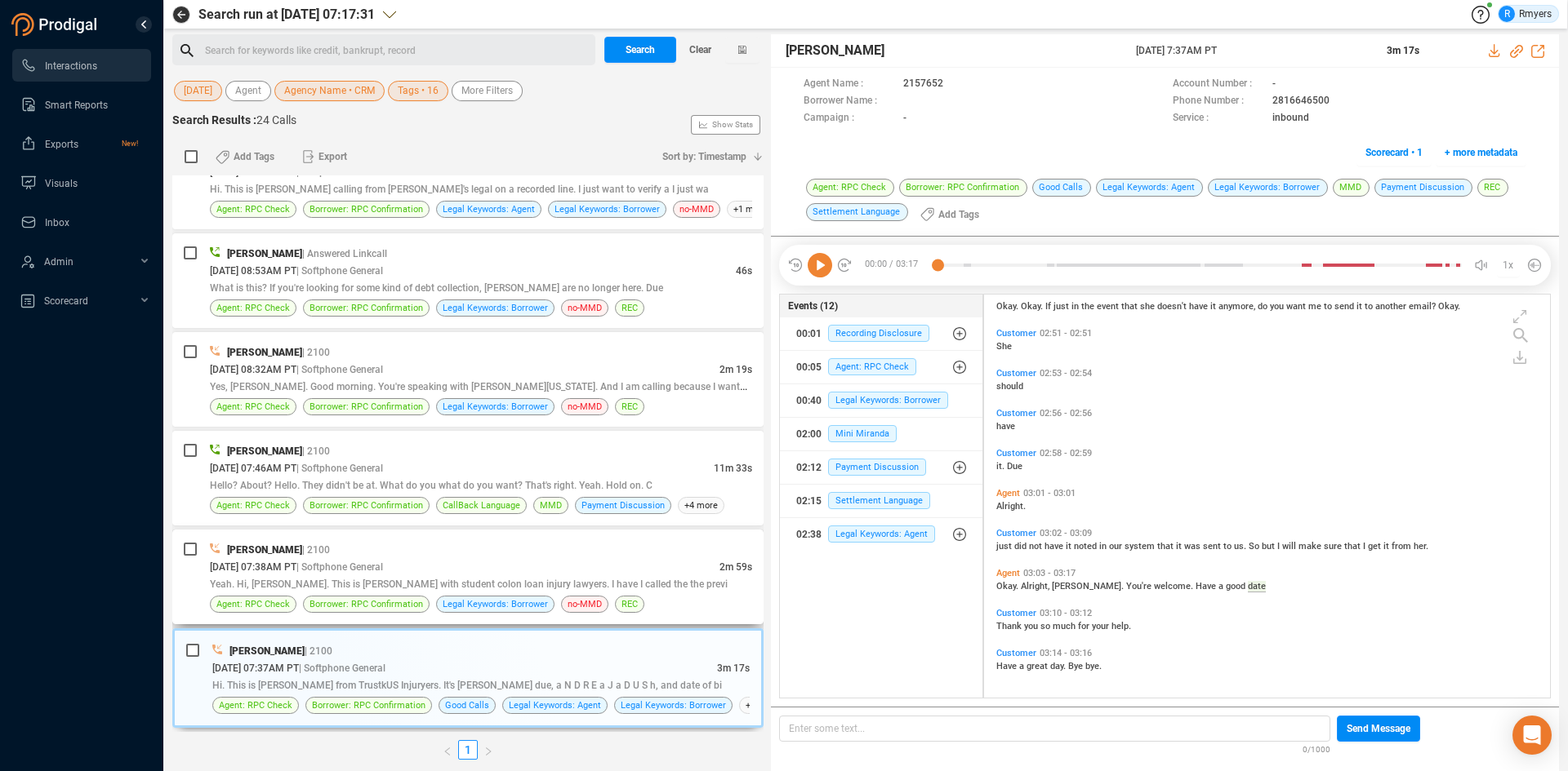
click at [264, 588] on span "Yeah. Hi, [PERSON_NAME]. This is [PERSON_NAME] with student colon loan injury l…" at bounding box center [469, 584] width 518 height 12
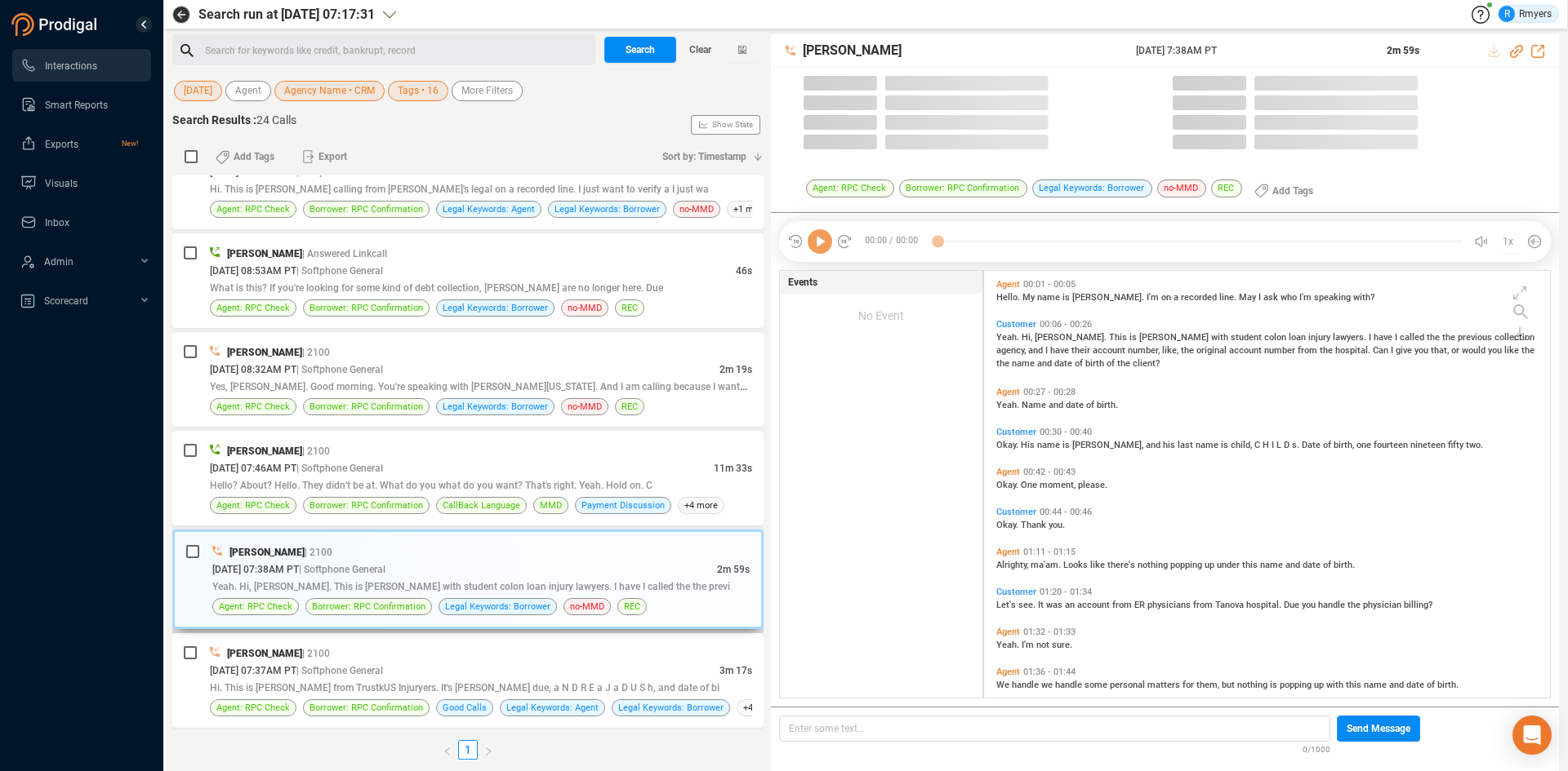
scroll to position [423, 558]
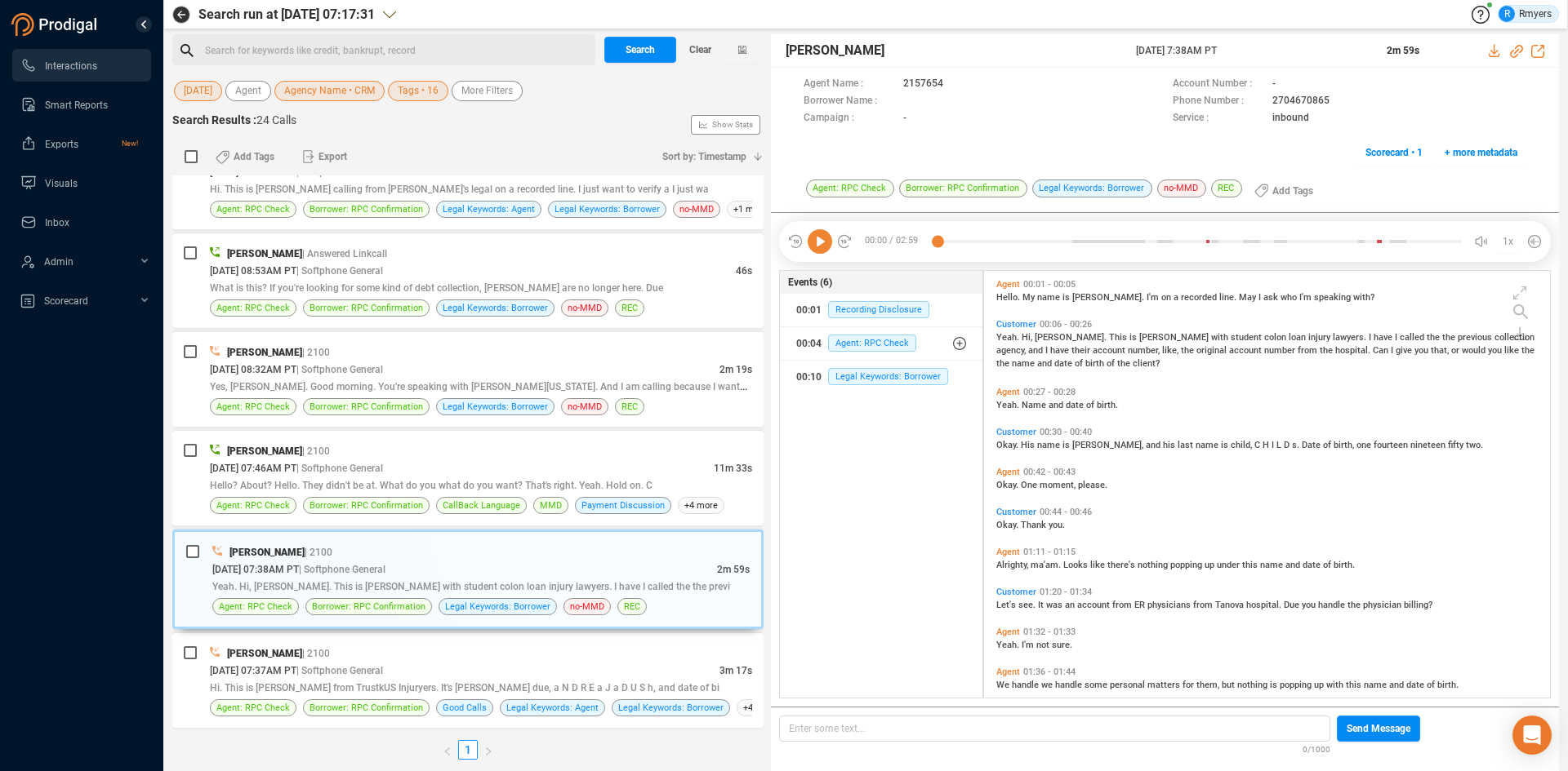
click at [814, 237] on icon at bounding box center [819, 241] width 24 height 24
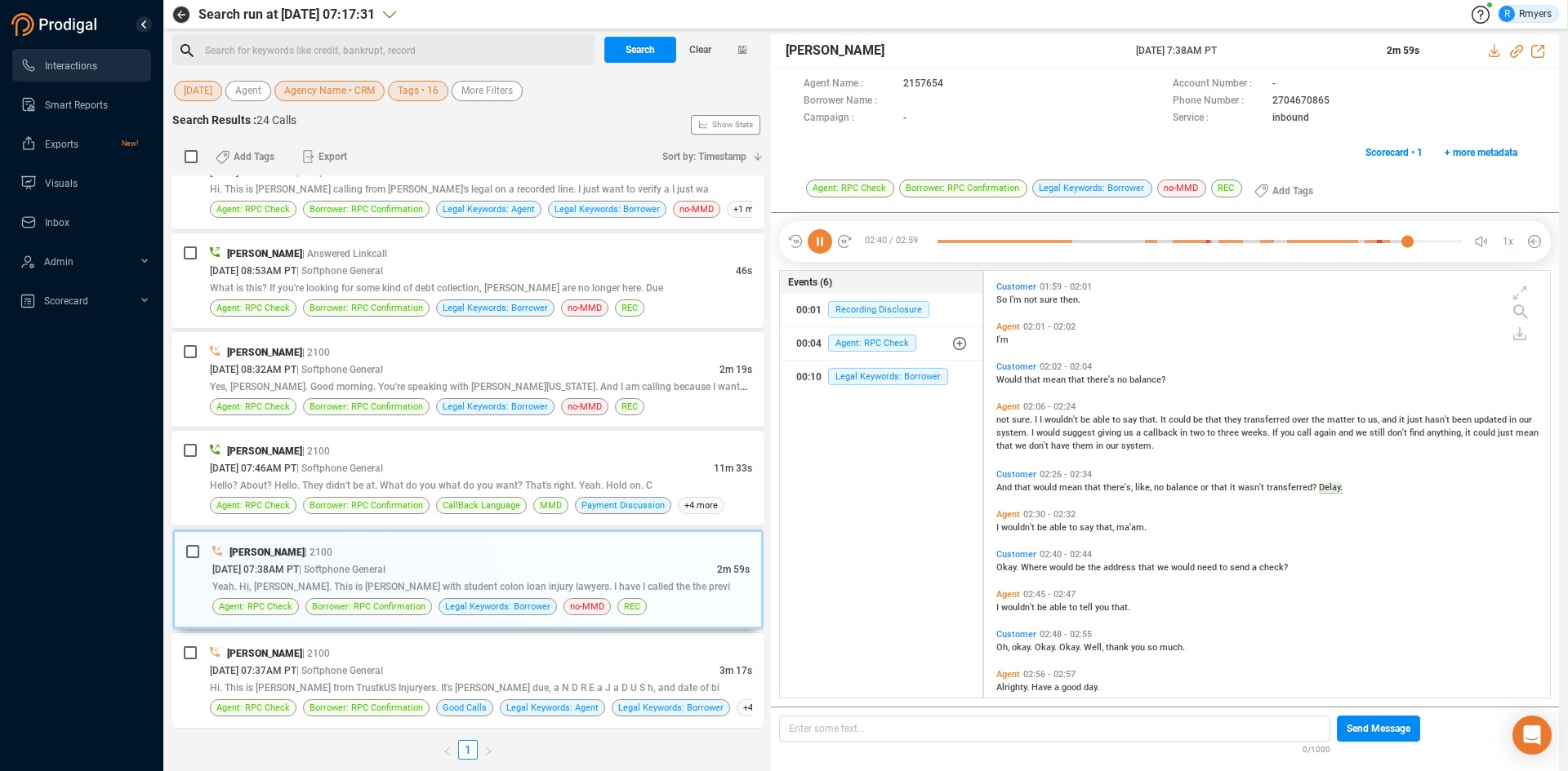
scroll to position [566, 0]
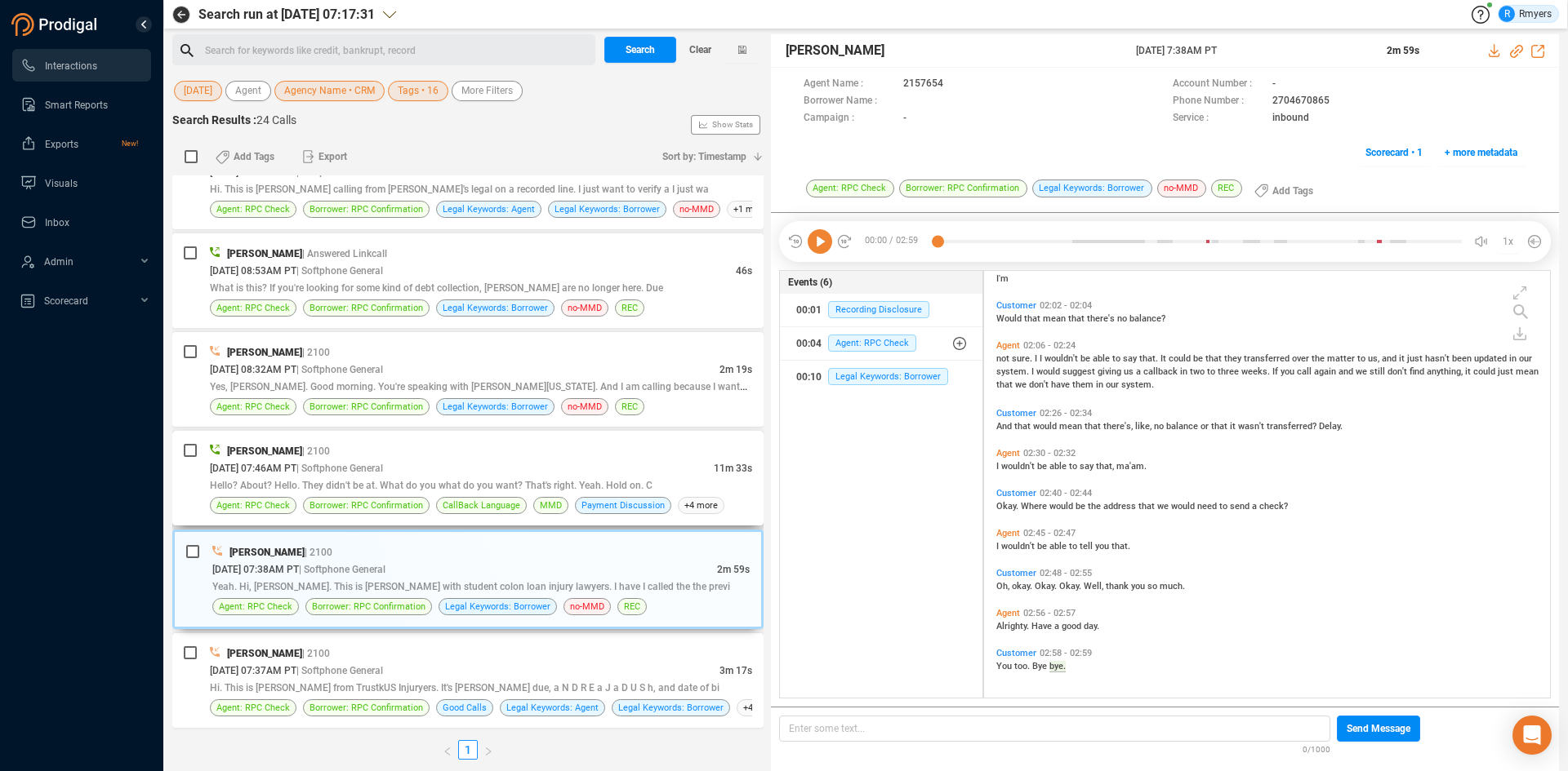
click at [510, 479] on div "Hello? About? Hello. They didn't be at. What do you what do you want? That's ri…" at bounding box center [481, 485] width 542 height 18
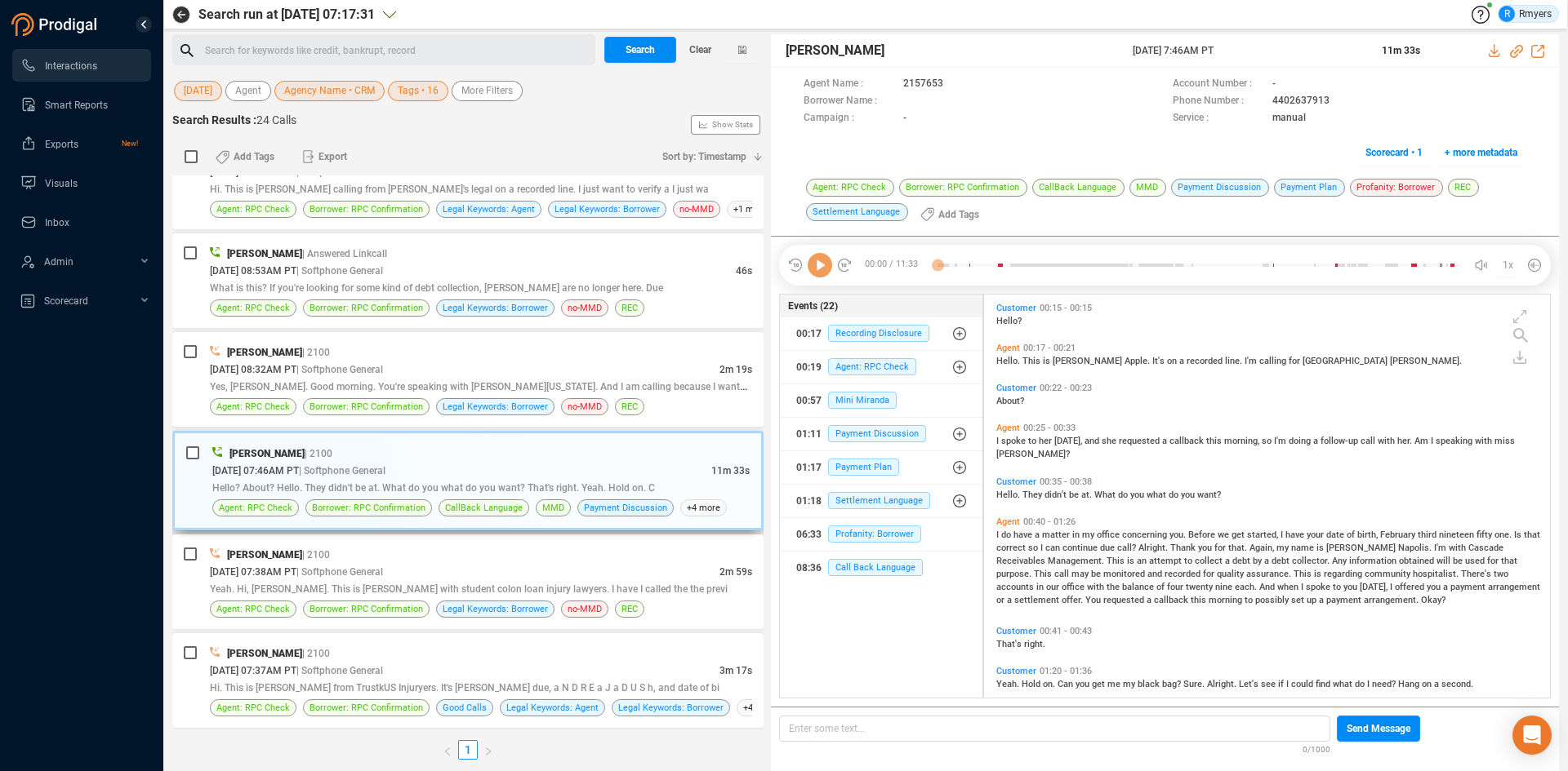
scroll to position [399, 558]
click at [817, 271] on icon at bounding box center [819, 264] width 24 height 24
click at [817, 272] on icon at bounding box center [819, 264] width 24 height 24
click at [822, 270] on icon at bounding box center [819, 264] width 24 height 24
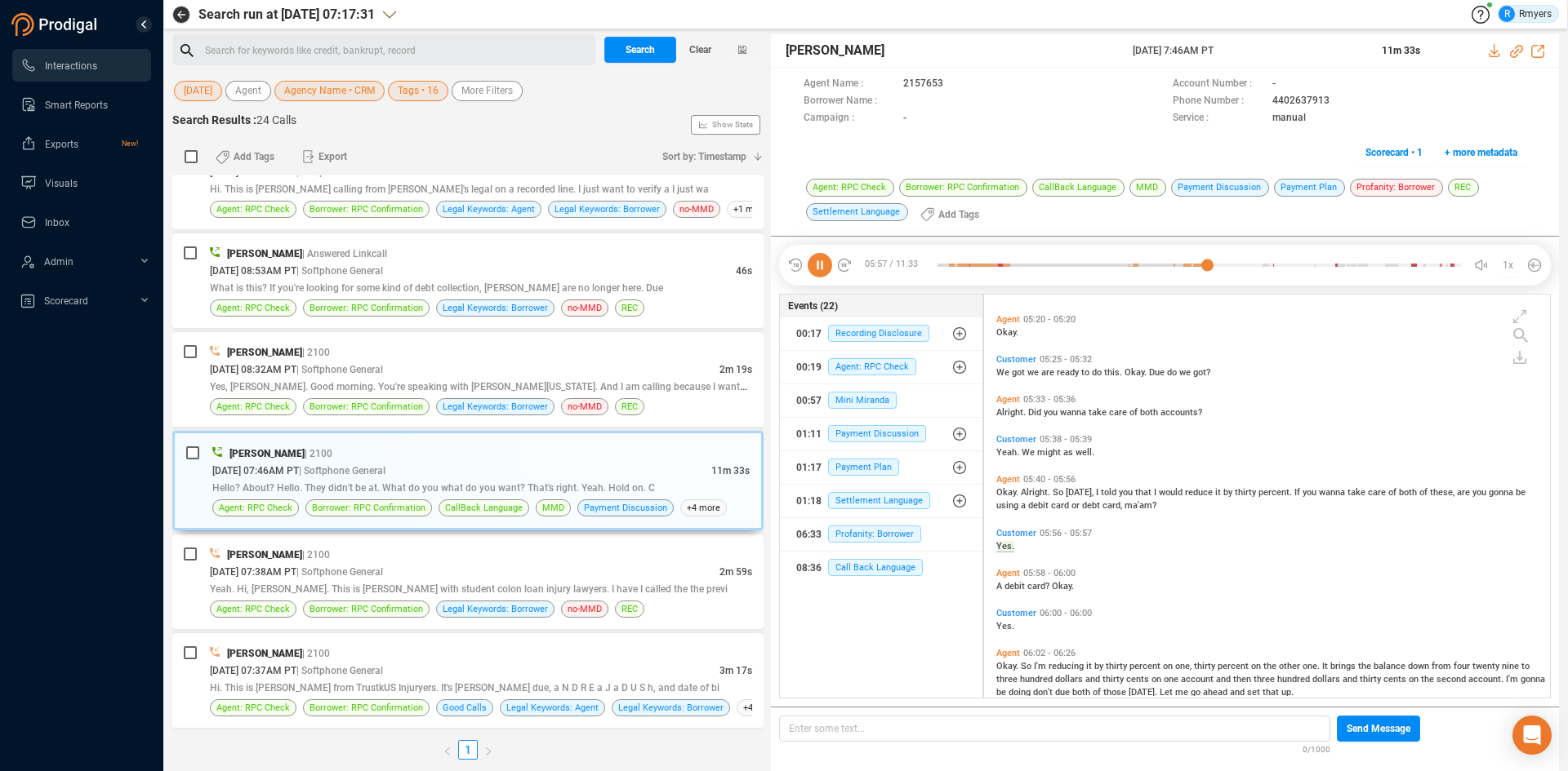
scroll to position [638, 0]
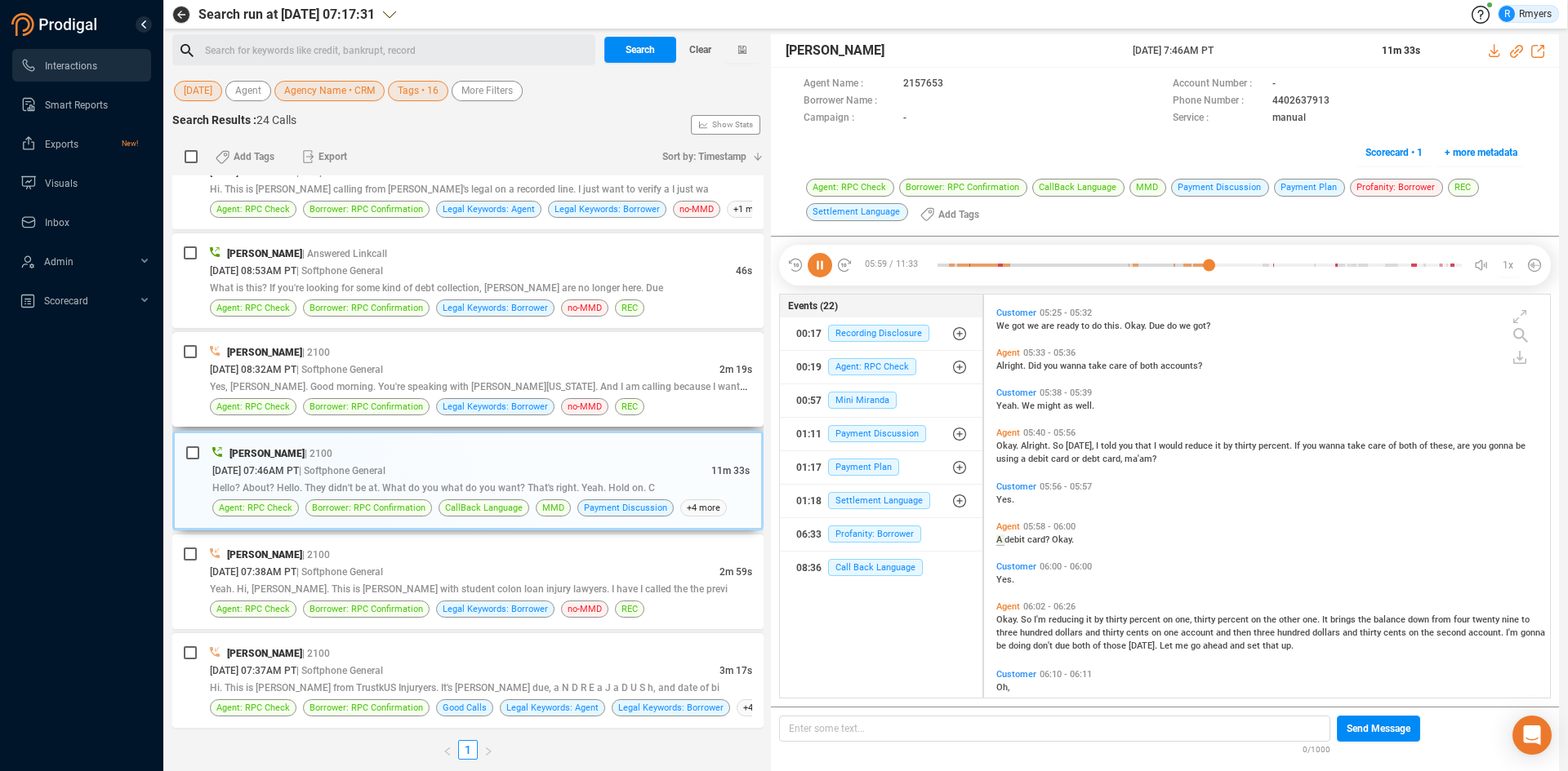
click at [349, 363] on span "| Softphone General" at bounding box center [339, 369] width 87 height 13
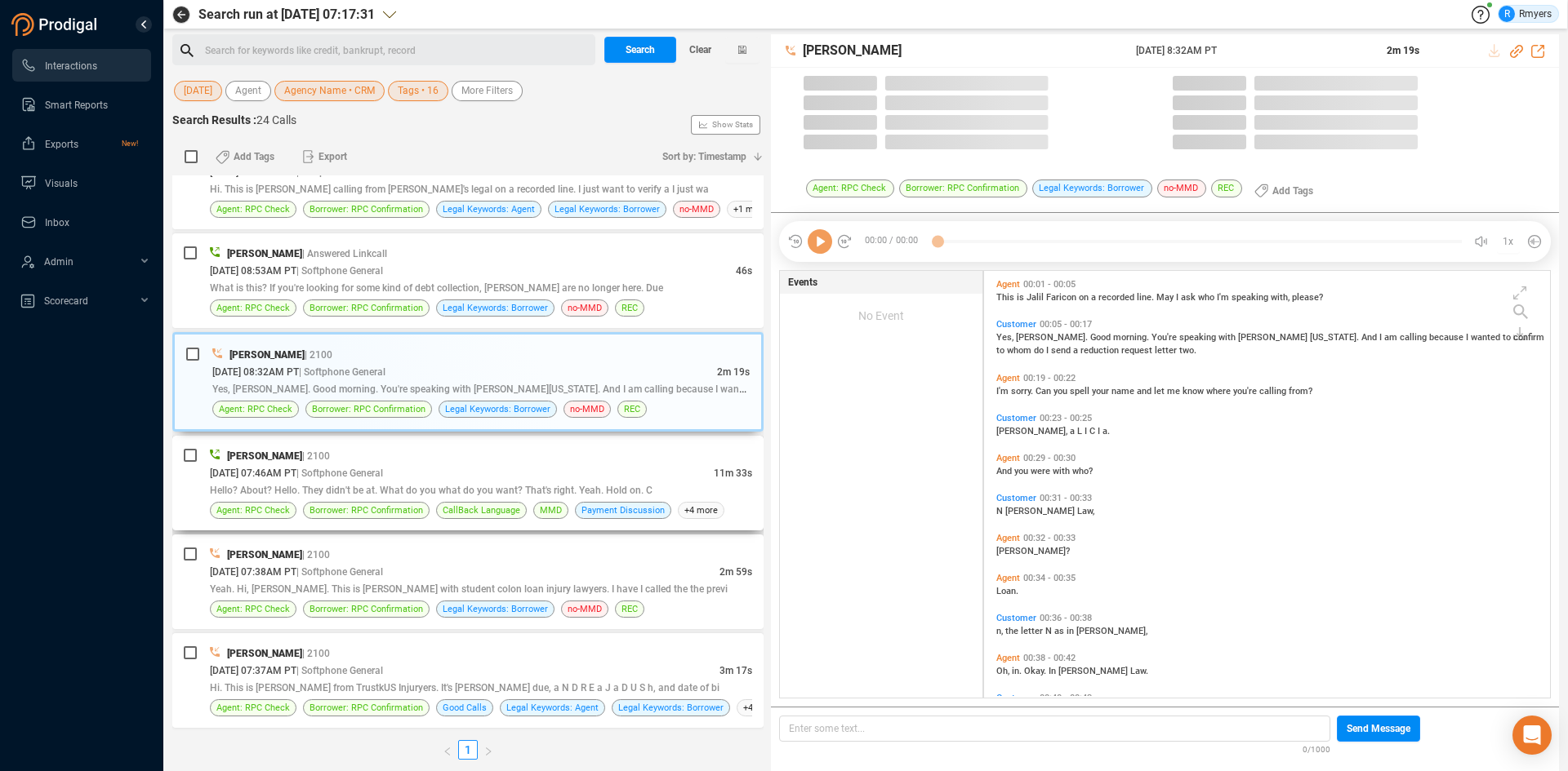
scroll to position [423, 558]
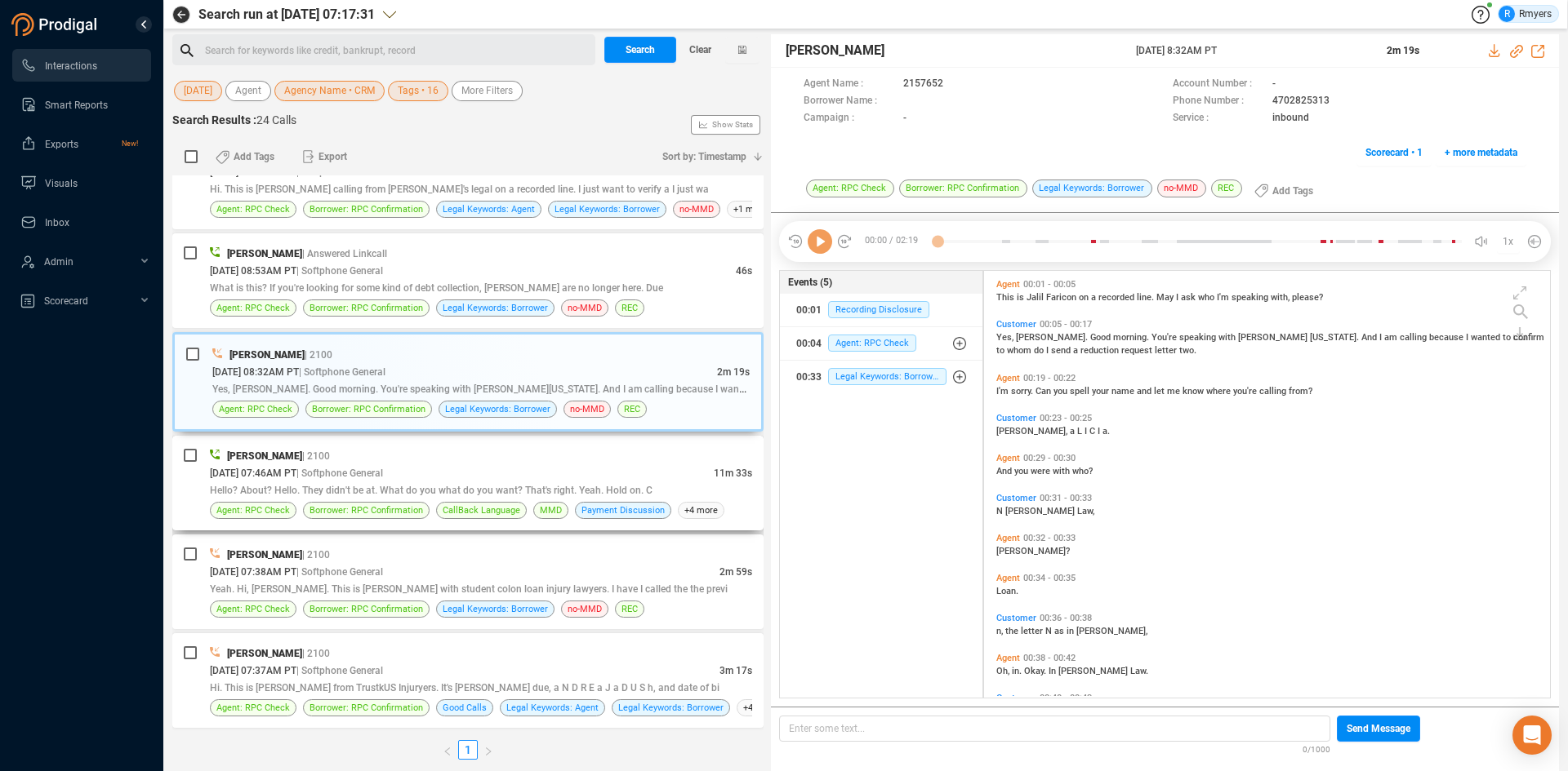
click at [608, 462] on div "[PERSON_NAME] | 2100" at bounding box center [481, 455] width 542 height 18
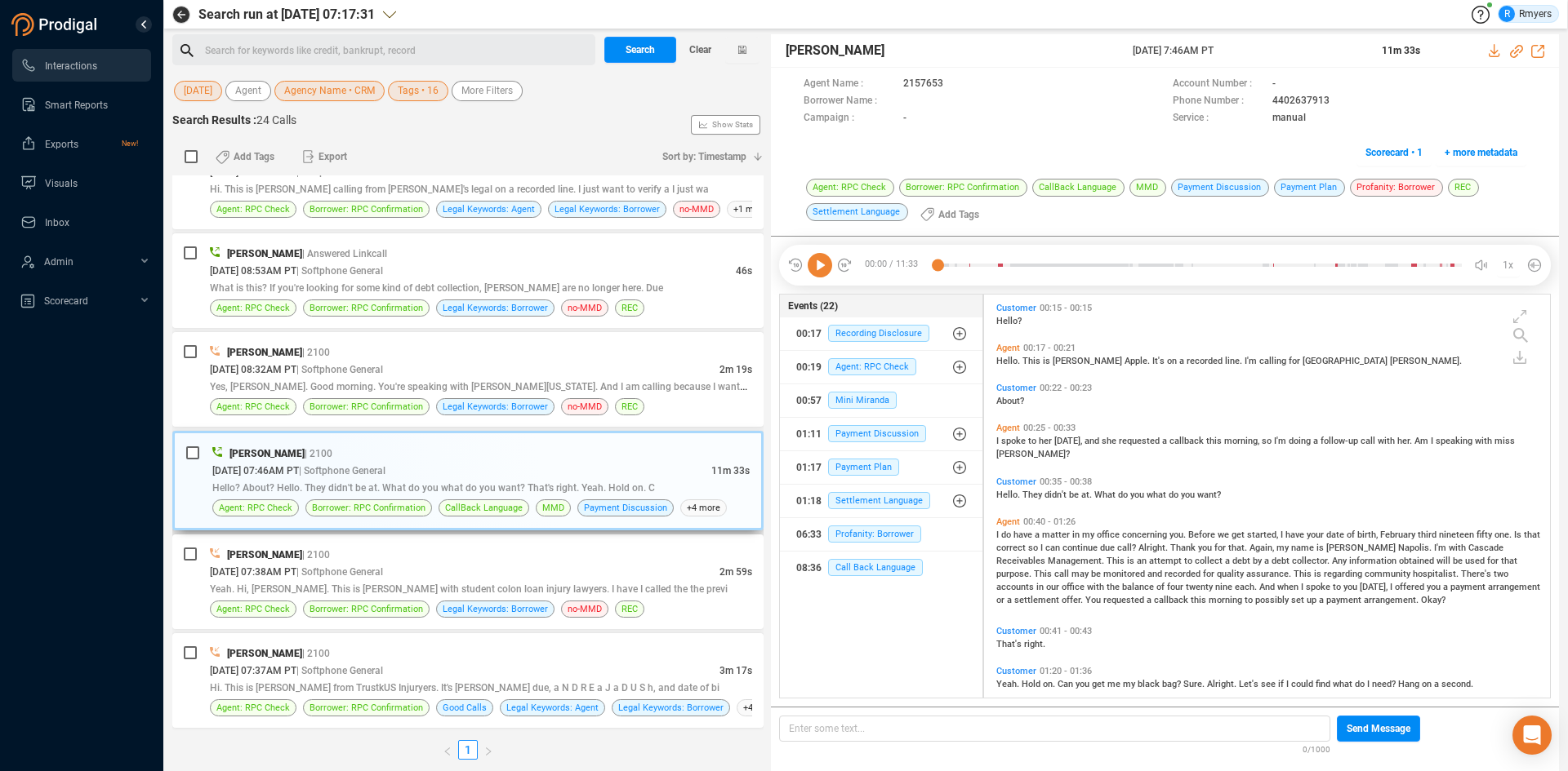
scroll to position [399, 558]
click at [872, 538] on span "Profanity: Borrower" at bounding box center [875, 533] width 93 height 18
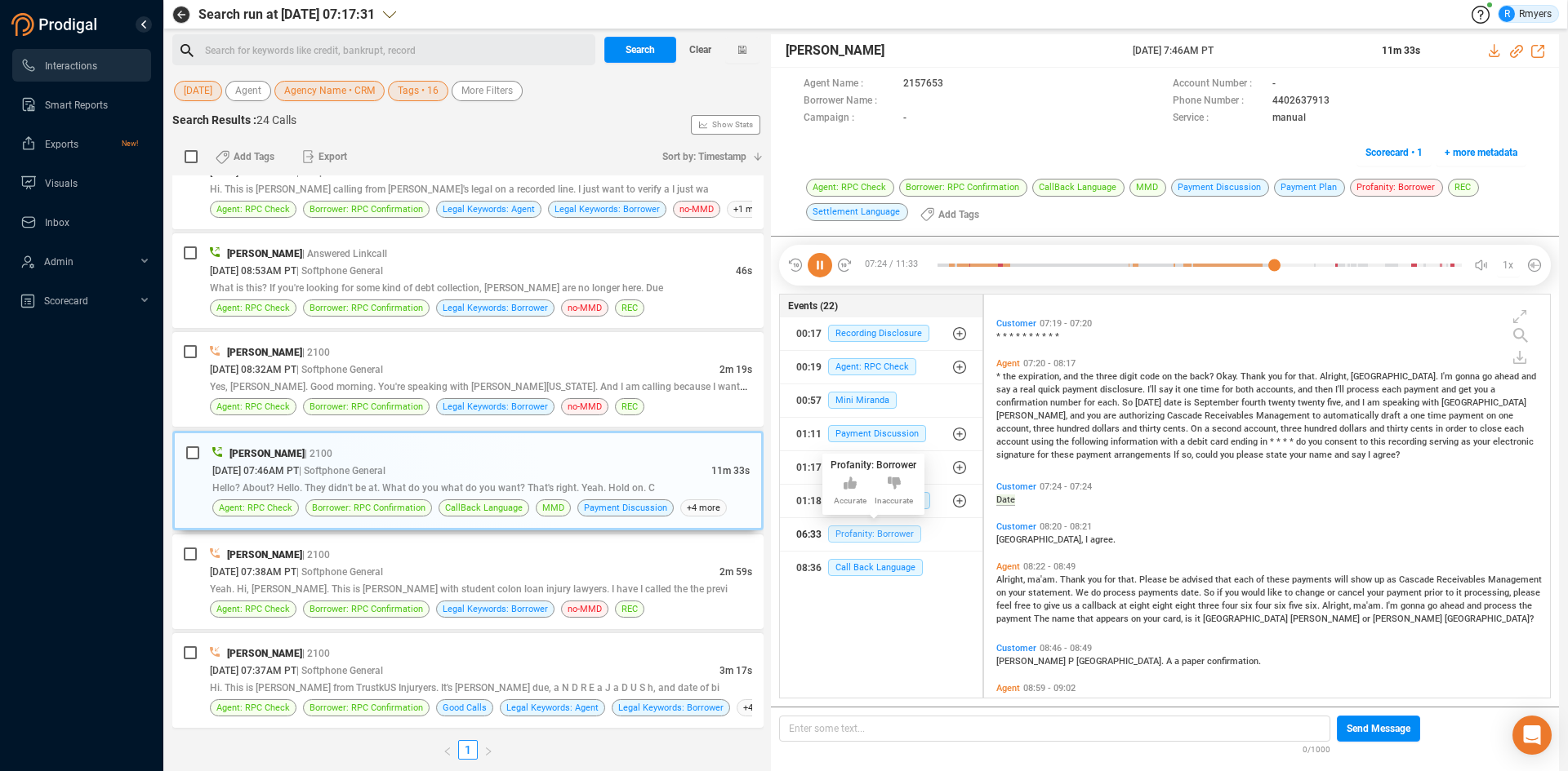
scroll to position [1241, 0]
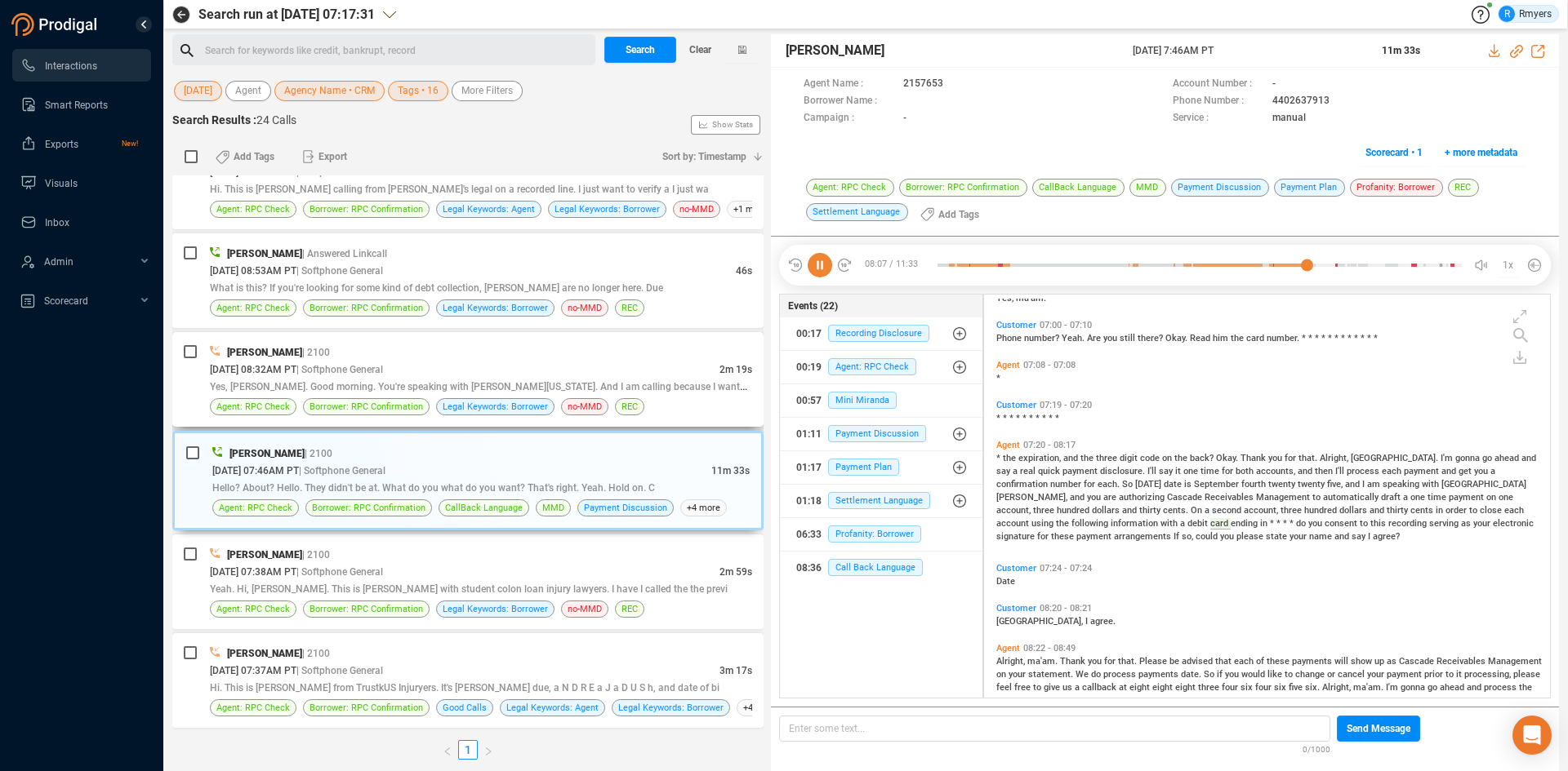
drag, startPoint x: 253, startPoint y: 350, endPoint x: 372, endPoint y: 345, distance: 119.1
click at [255, 350] on span "[PERSON_NAME]" at bounding box center [264, 353] width 75 height 12
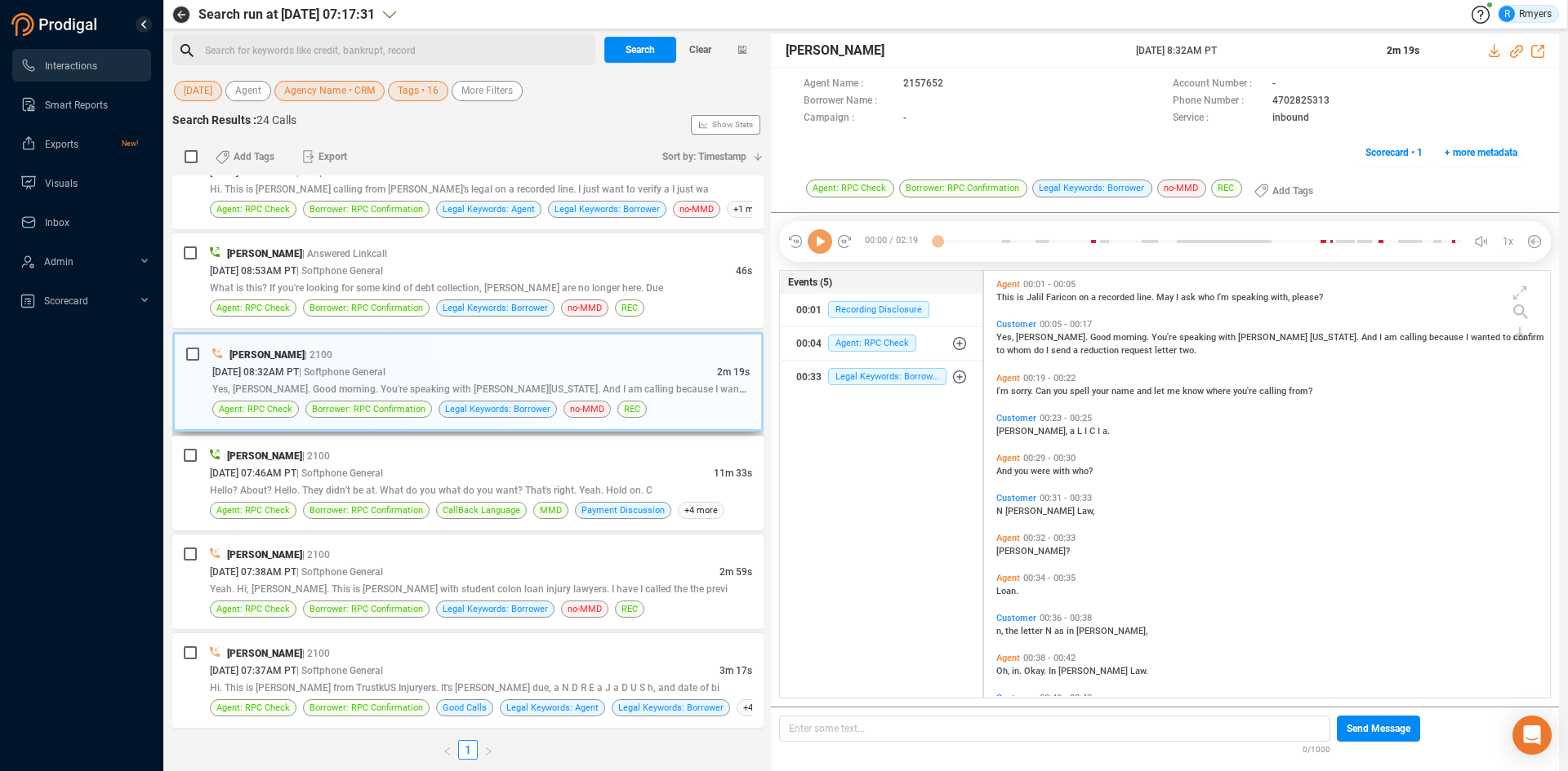
scroll to position [423, 558]
click at [812, 245] on icon at bounding box center [819, 241] width 24 height 24
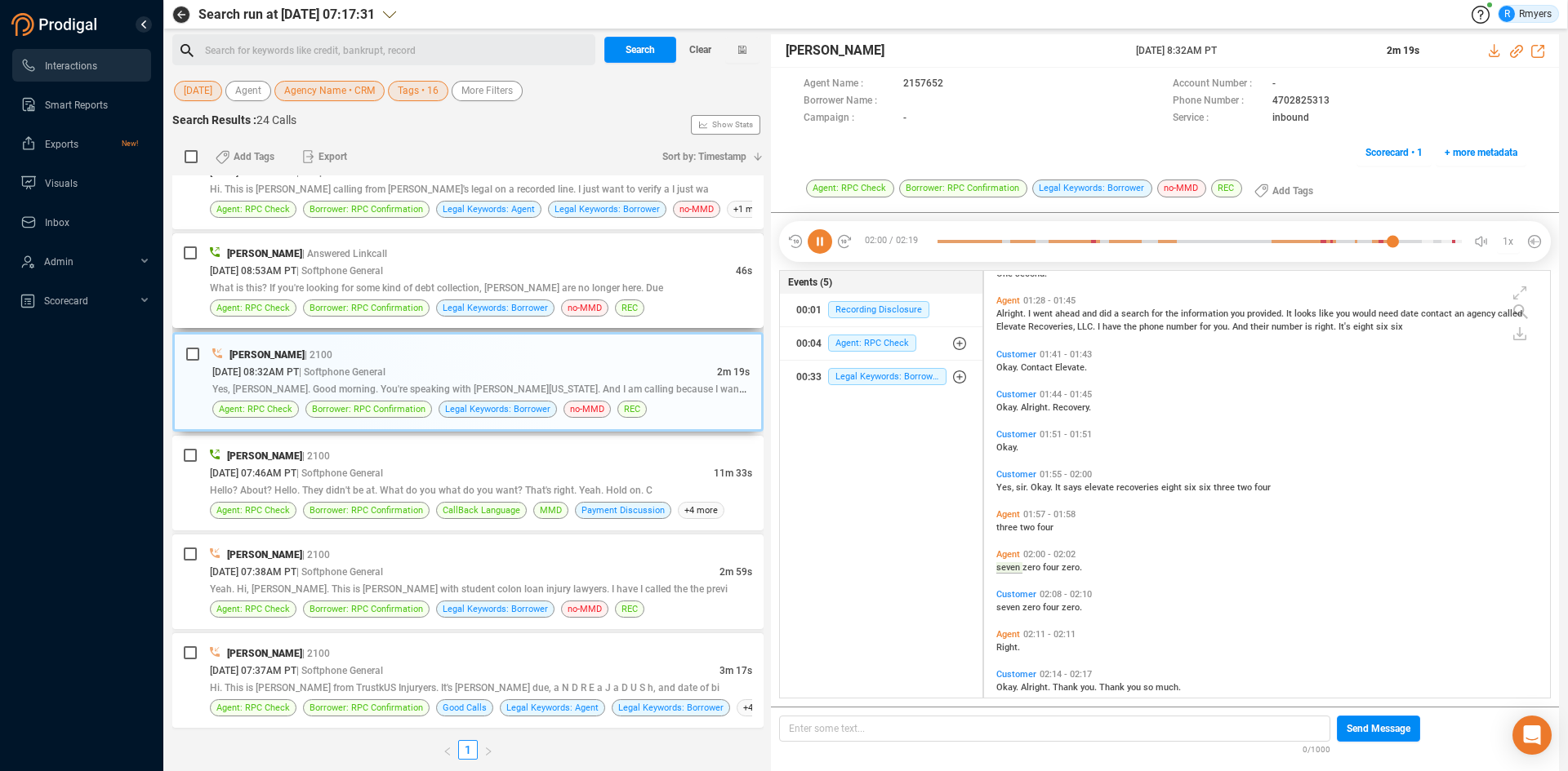
scroll to position [658, 0]
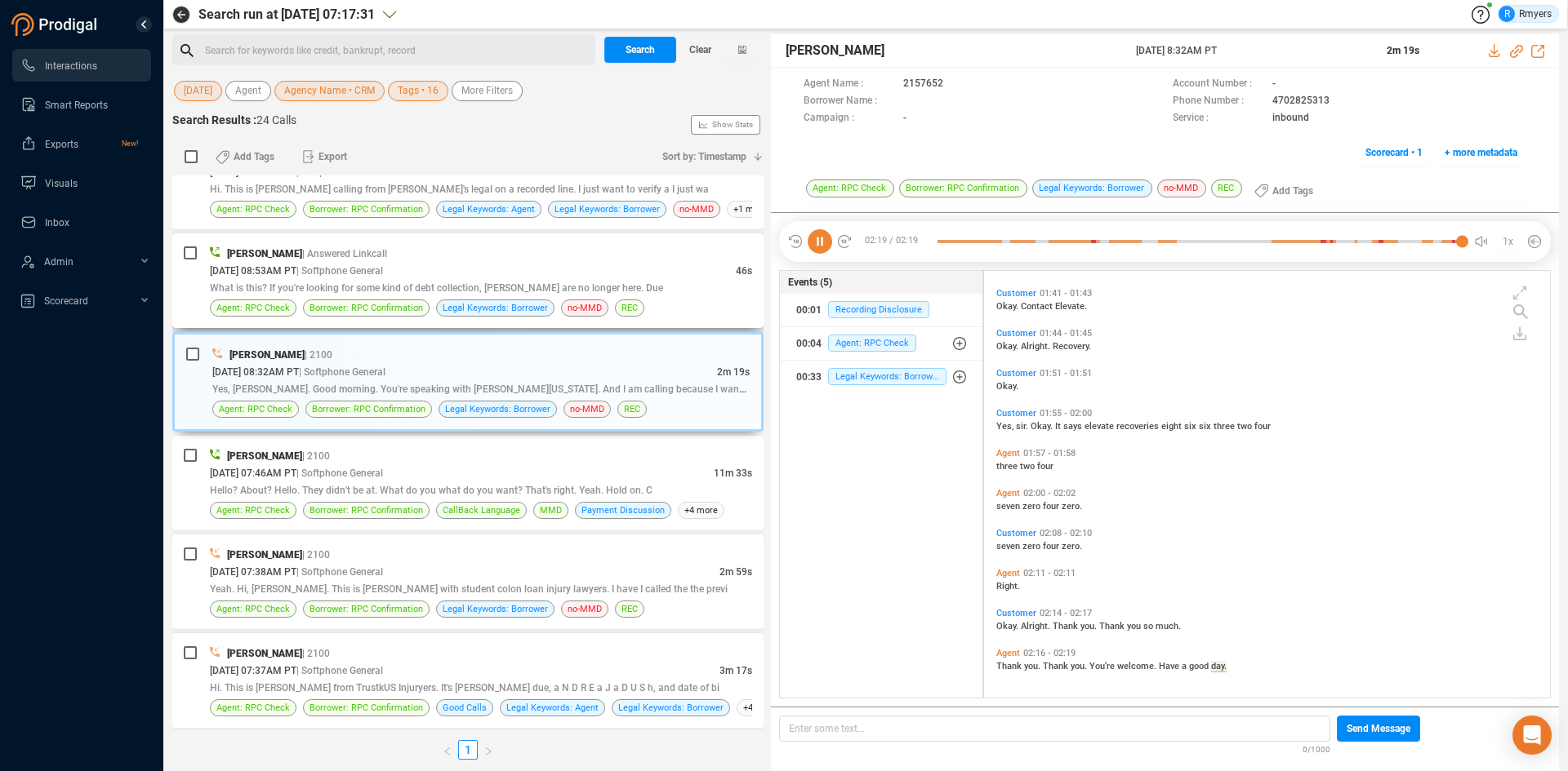
drag, startPoint x: 234, startPoint y: 257, endPoint x: 283, endPoint y: 266, distance: 49.8
click at [236, 257] on span "[PERSON_NAME]" at bounding box center [264, 254] width 75 height 12
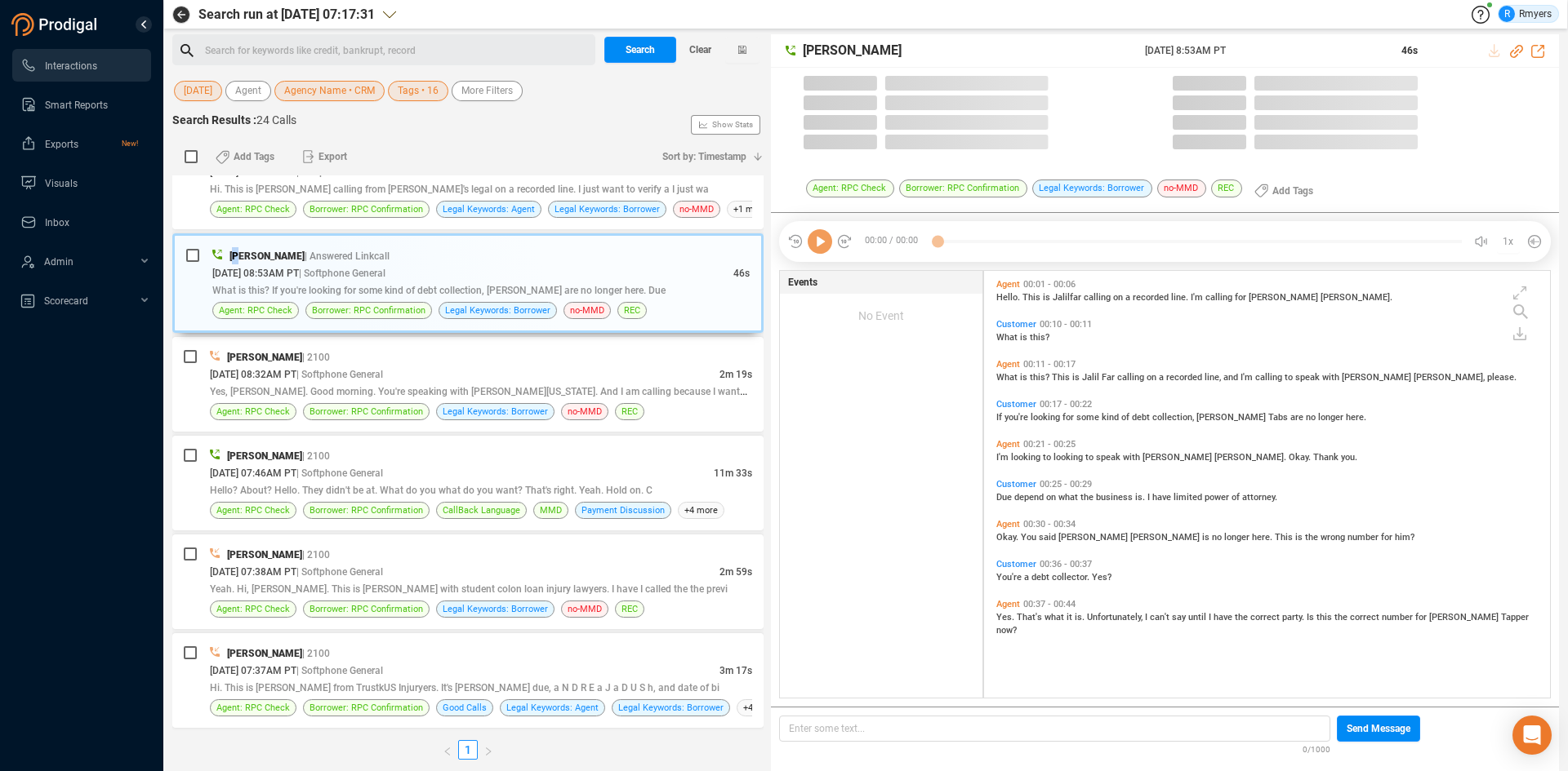
scroll to position [423, 558]
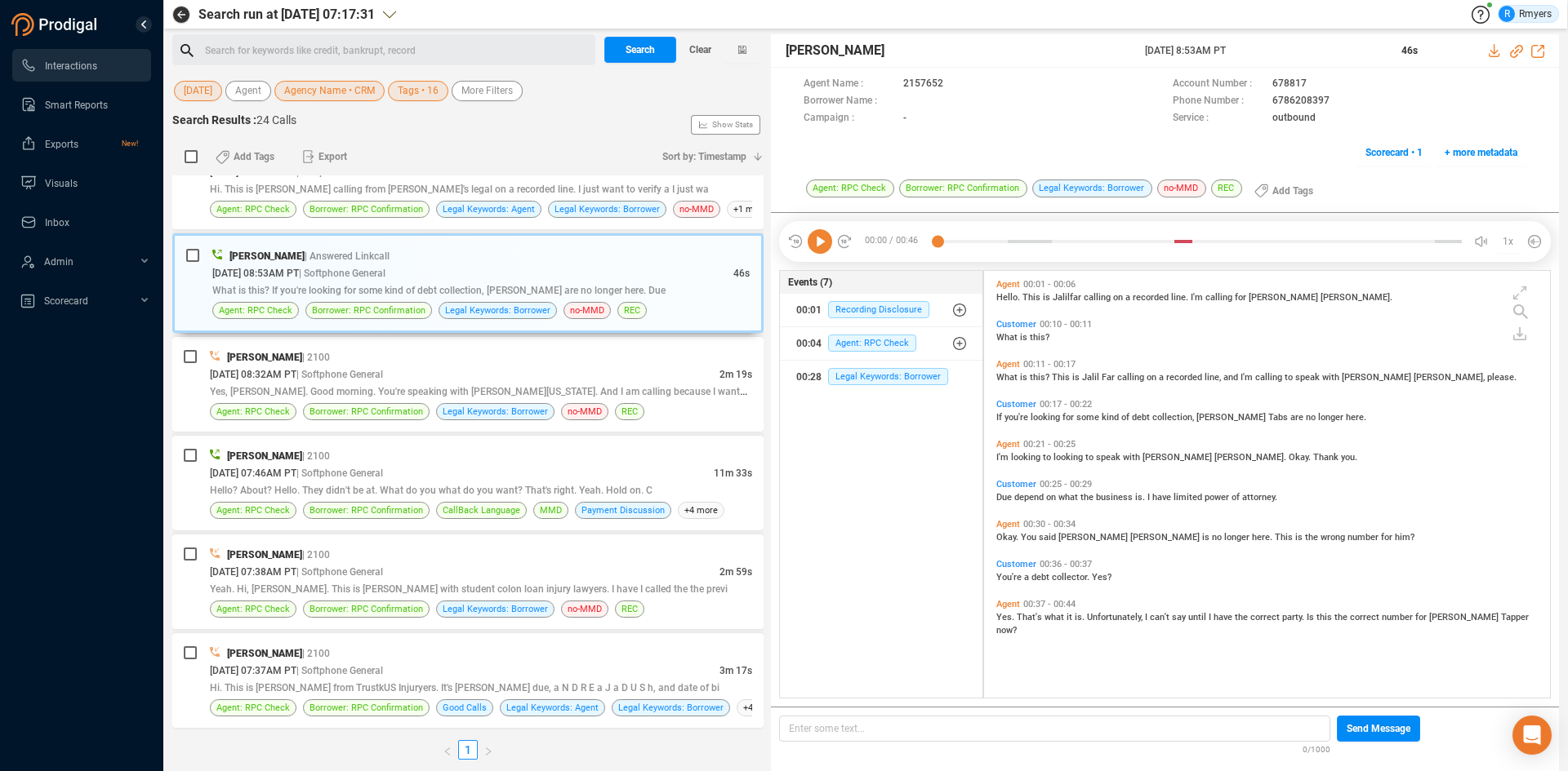
click at [819, 250] on icon at bounding box center [819, 241] width 24 height 24
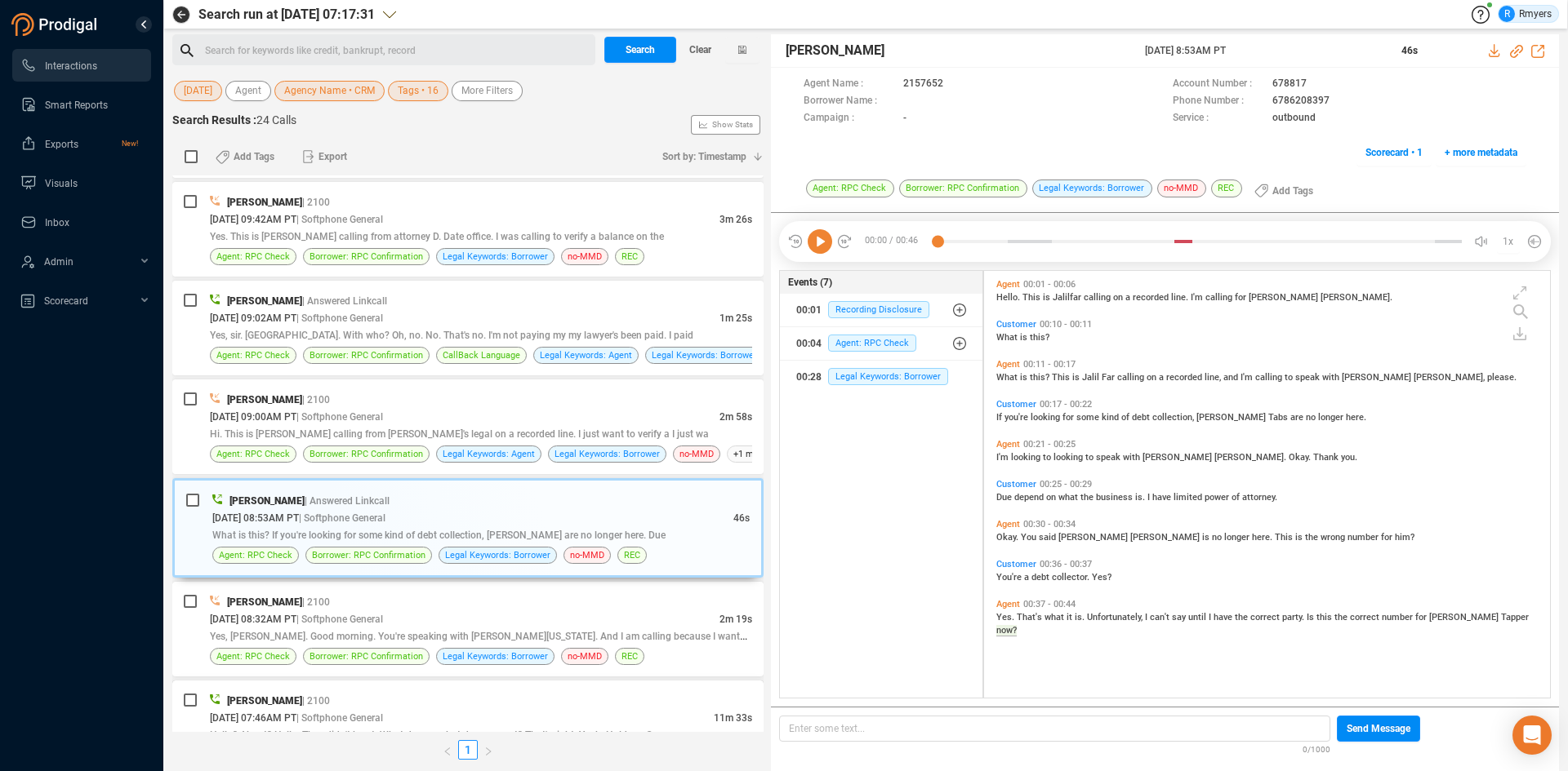
scroll to position [1492, 0]
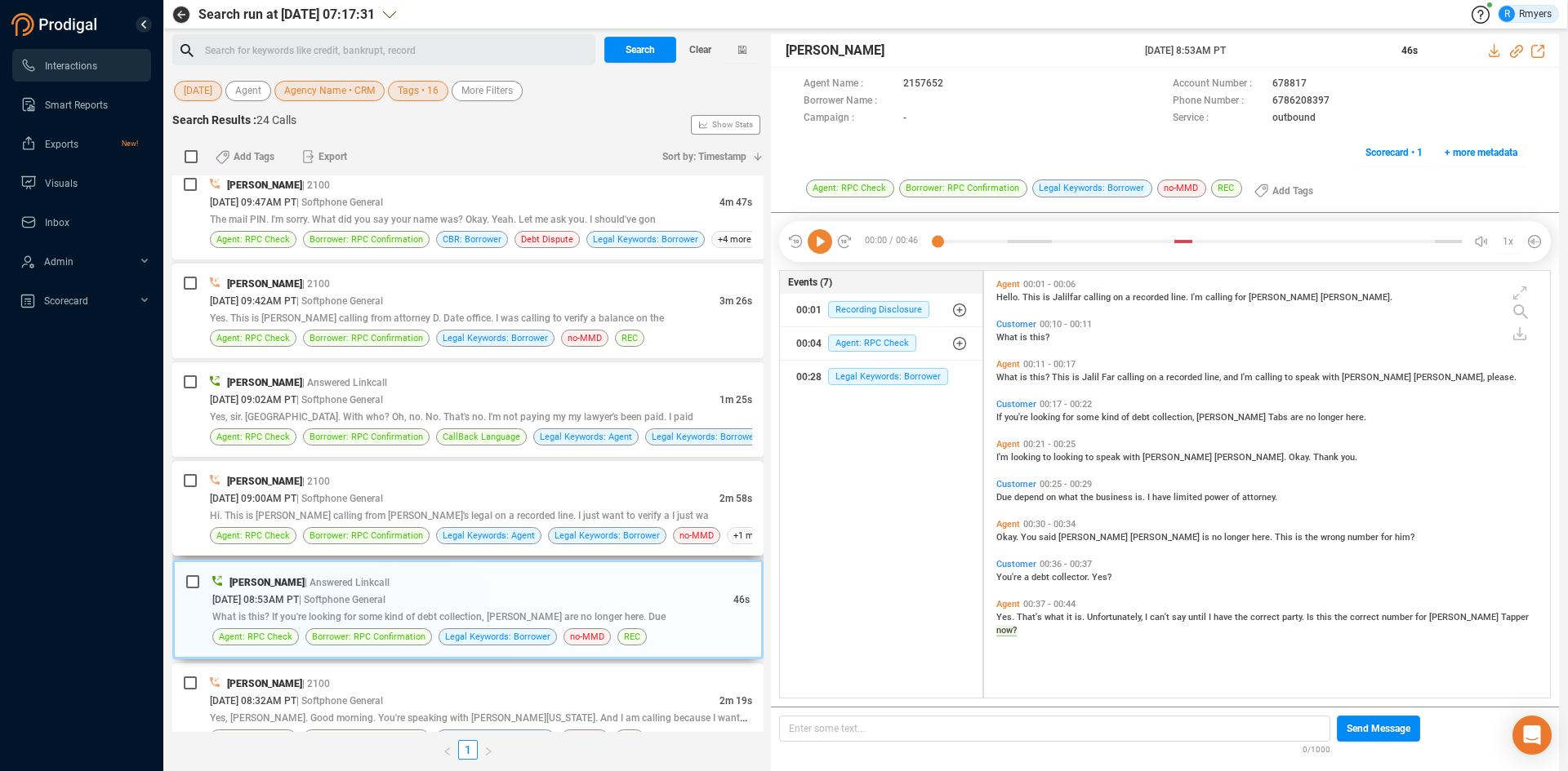
click at [352, 504] on div "[DATE] 09:00AM PT | Softphone General" at bounding box center [465, 498] width 510 height 18
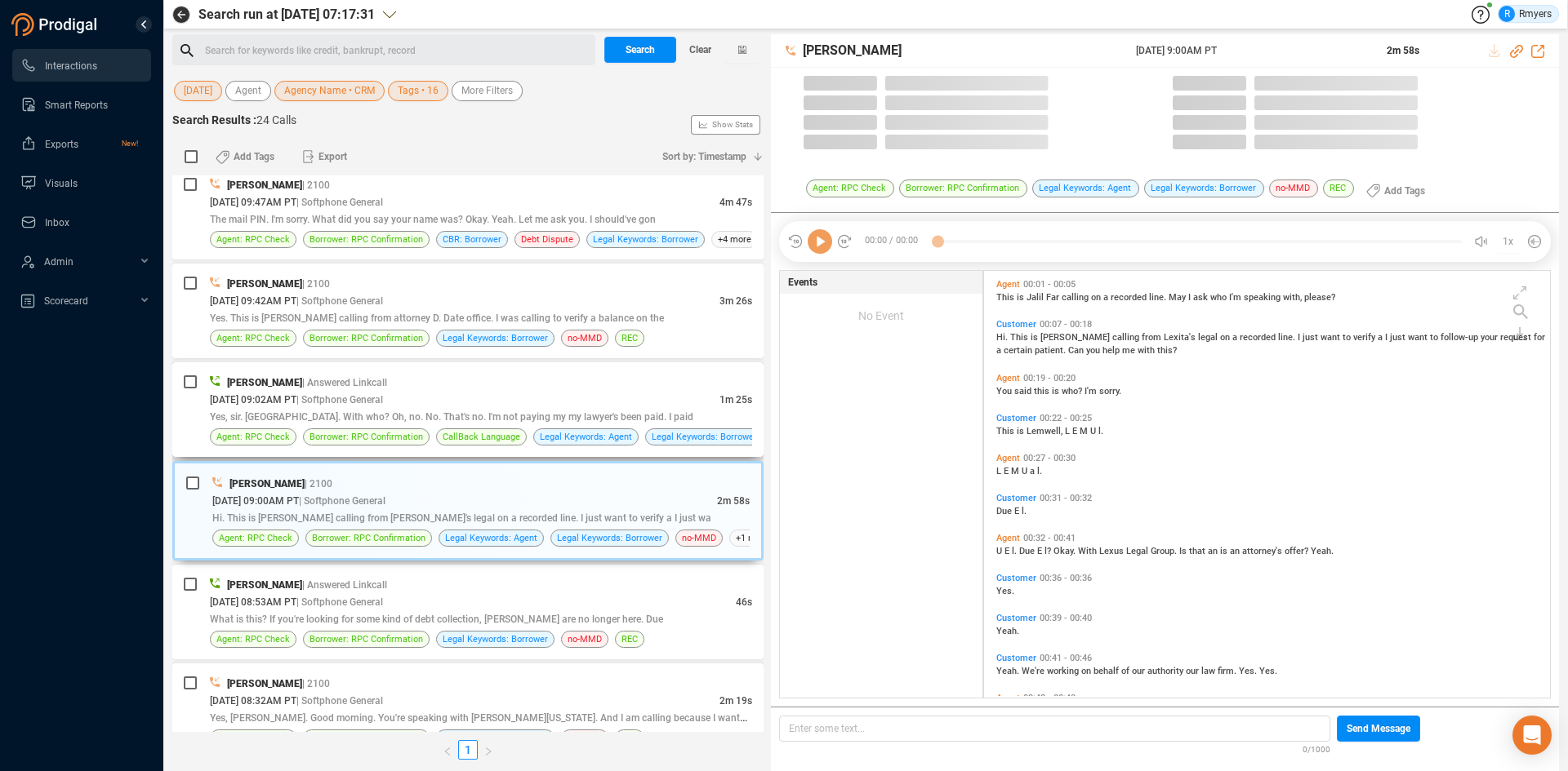
scroll to position [423, 558]
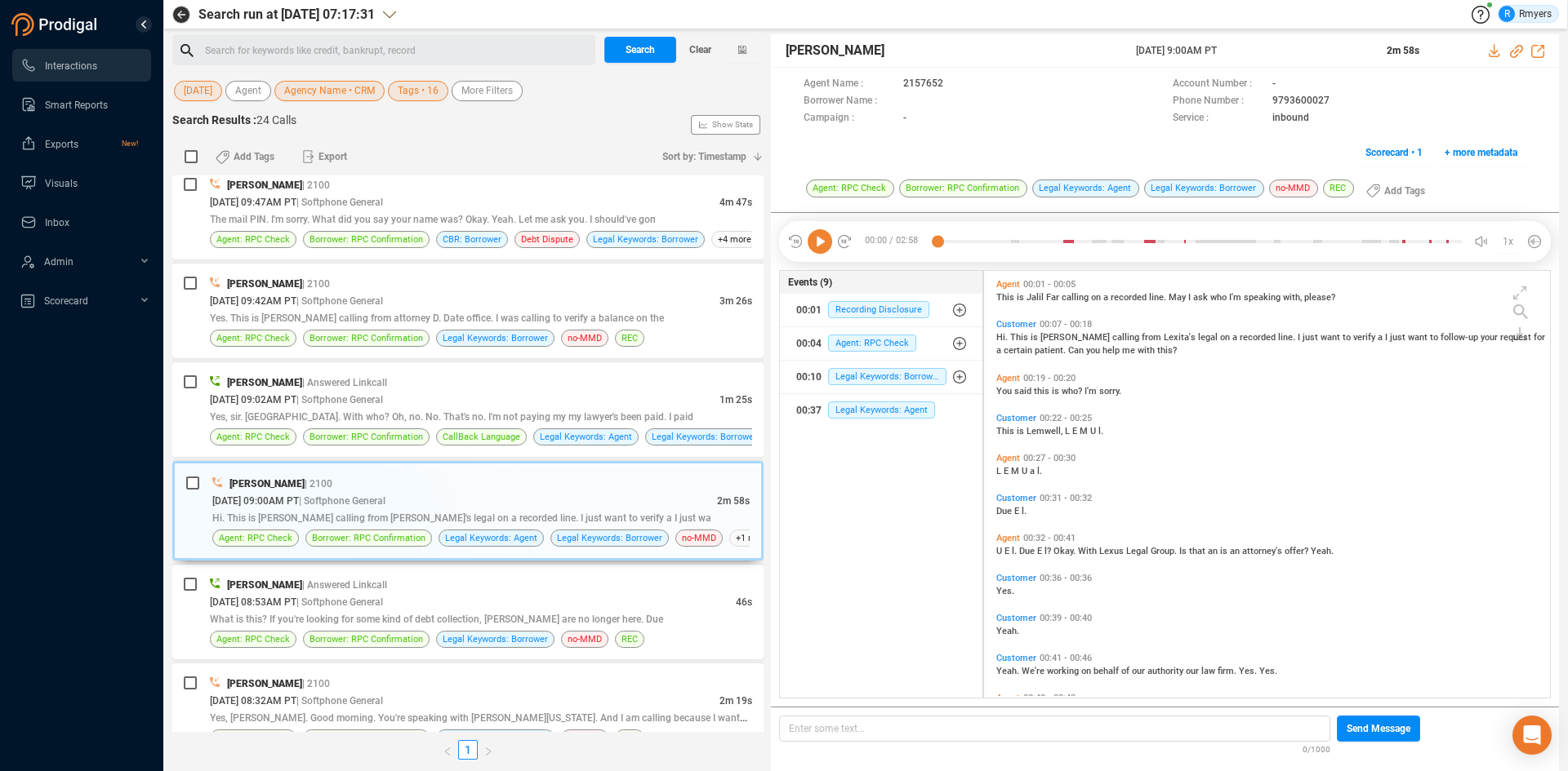
click at [820, 248] on icon at bounding box center [819, 241] width 24 height 24
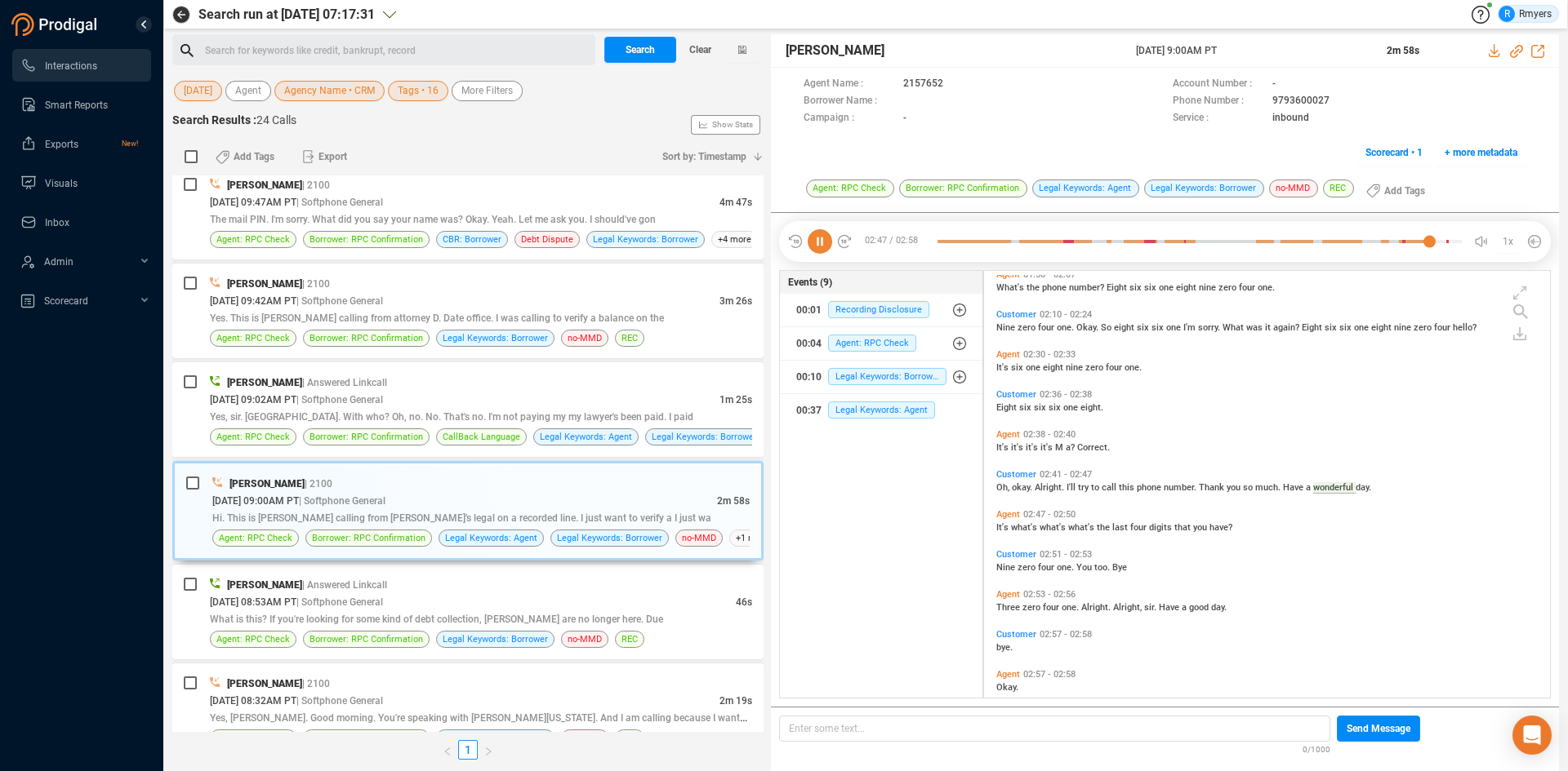
scroll to position [964, 0]
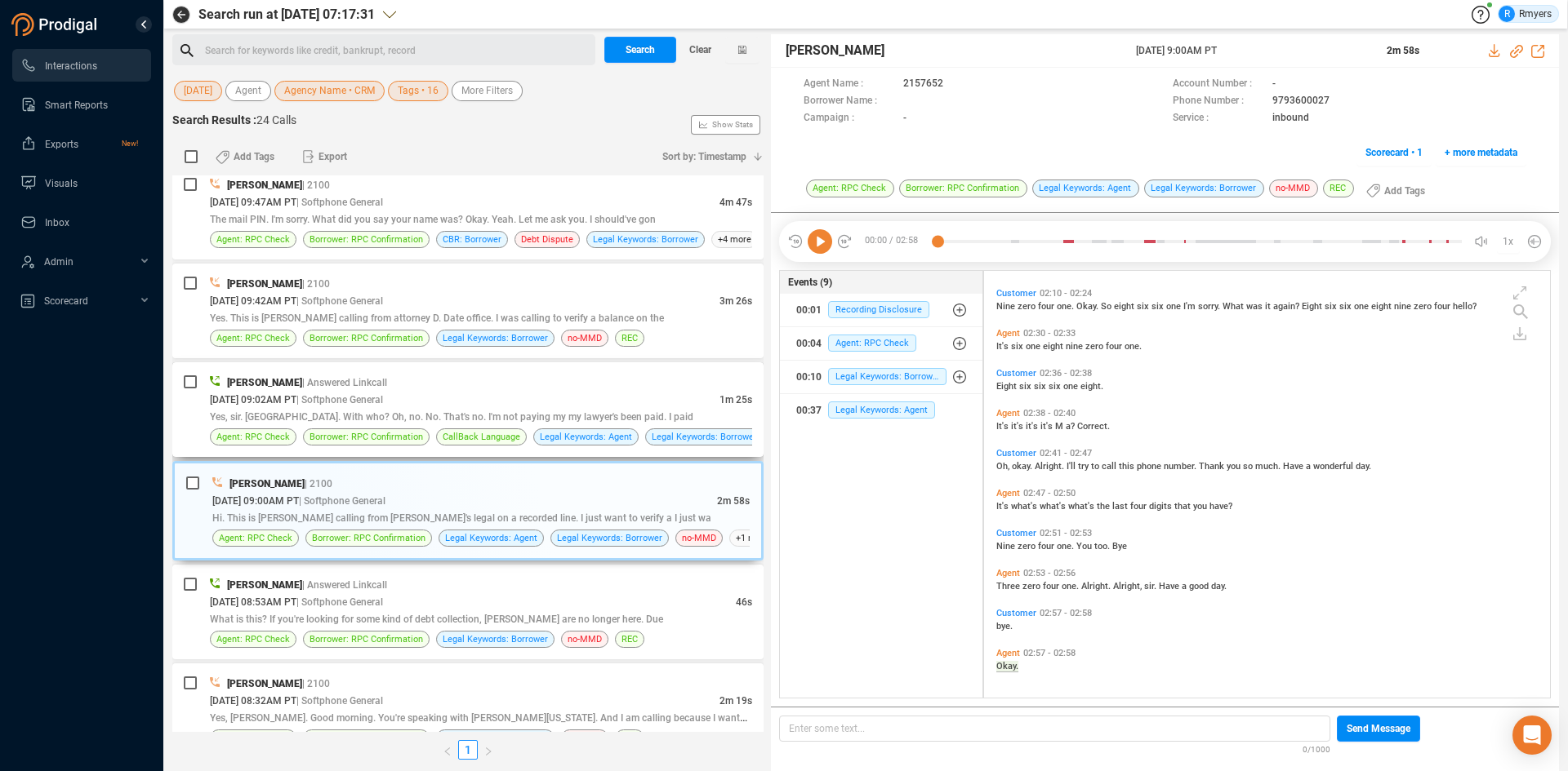
click at [244, 404] on span "[DATE] 09:02AM PT" at bounding box center [254, 400] width 87 height 12
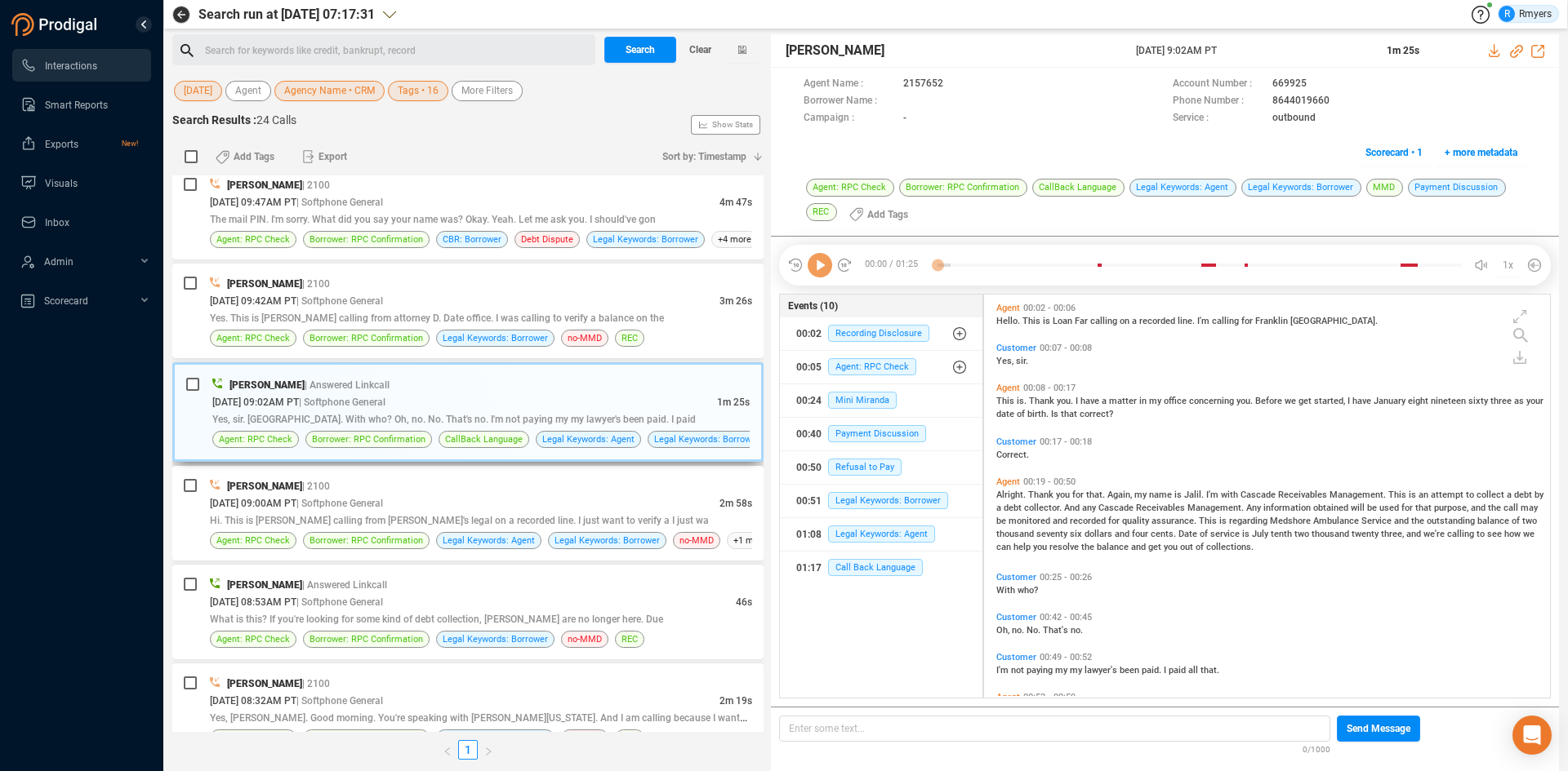
scroll to position [399, 558]
click at [818, 268] on icon at bounding box center [819, 264] width 24 height 24
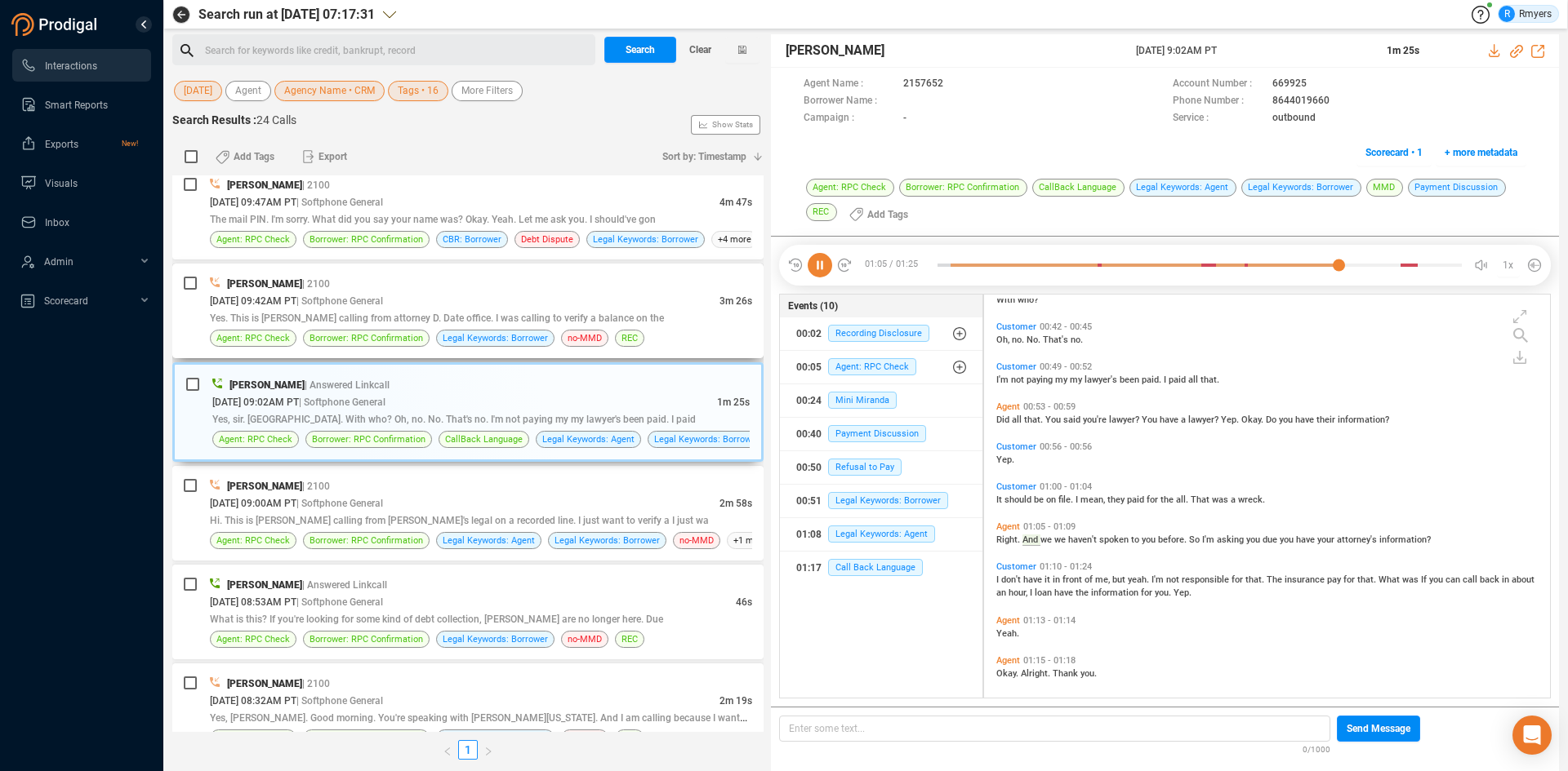
scroll to position [298, 0]
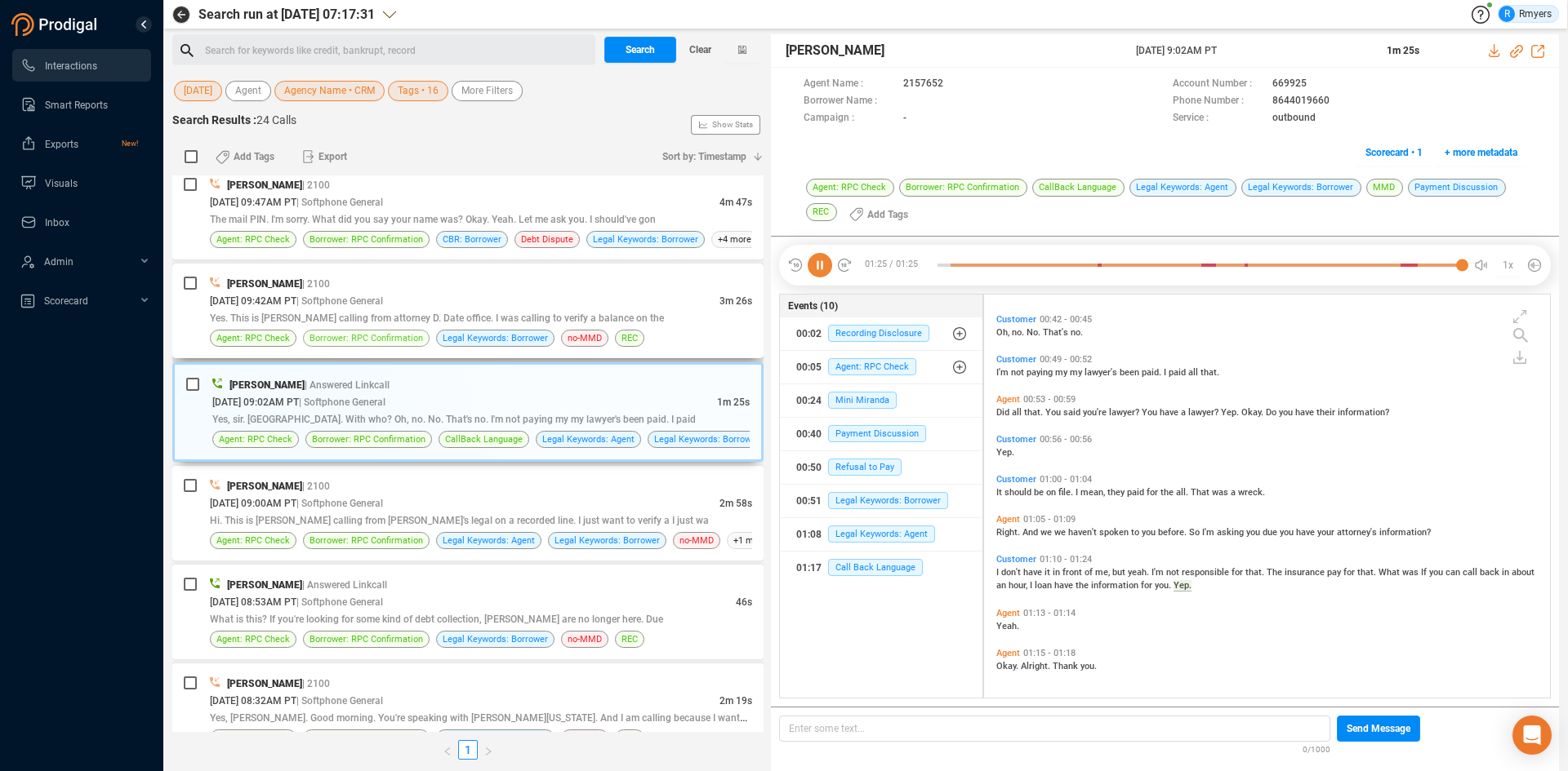
drag, startPoint x: 386, startPoint y: 360, endPoint x: 398, endPoint y: 339, distance: 24.2
click at [389, 357] on div "[PERSON_NAME] | Answered Linkcall [DATE] 04:17PM PT | Softphone General 12m 6s …" at bounding box center [468, 453] width 591 height 557
click at [398, 338] on span "Borrower: RPC Confirmation" at bounding box center [366, 338] width 113 height 16
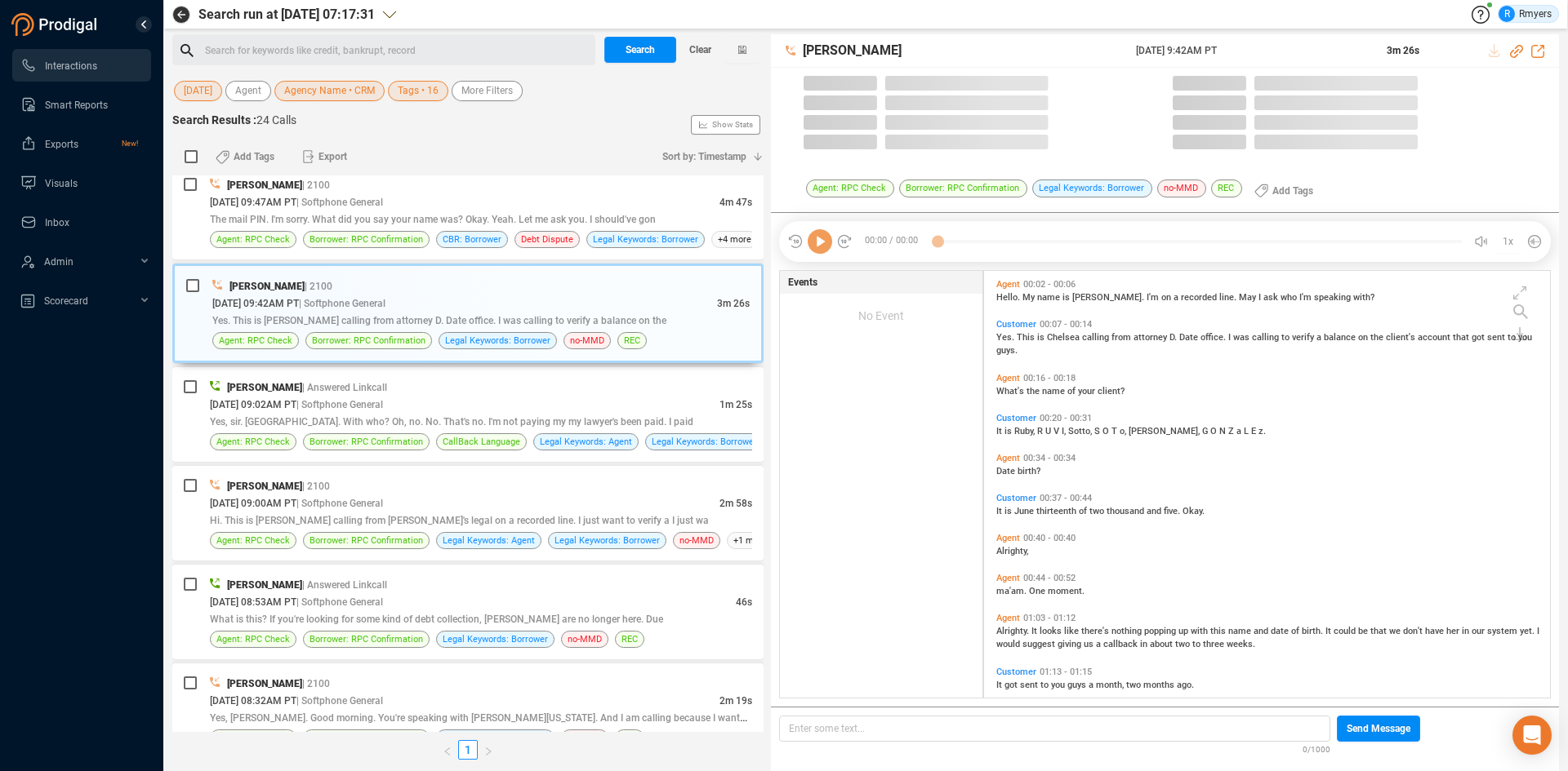
scroll to position [423, 558]
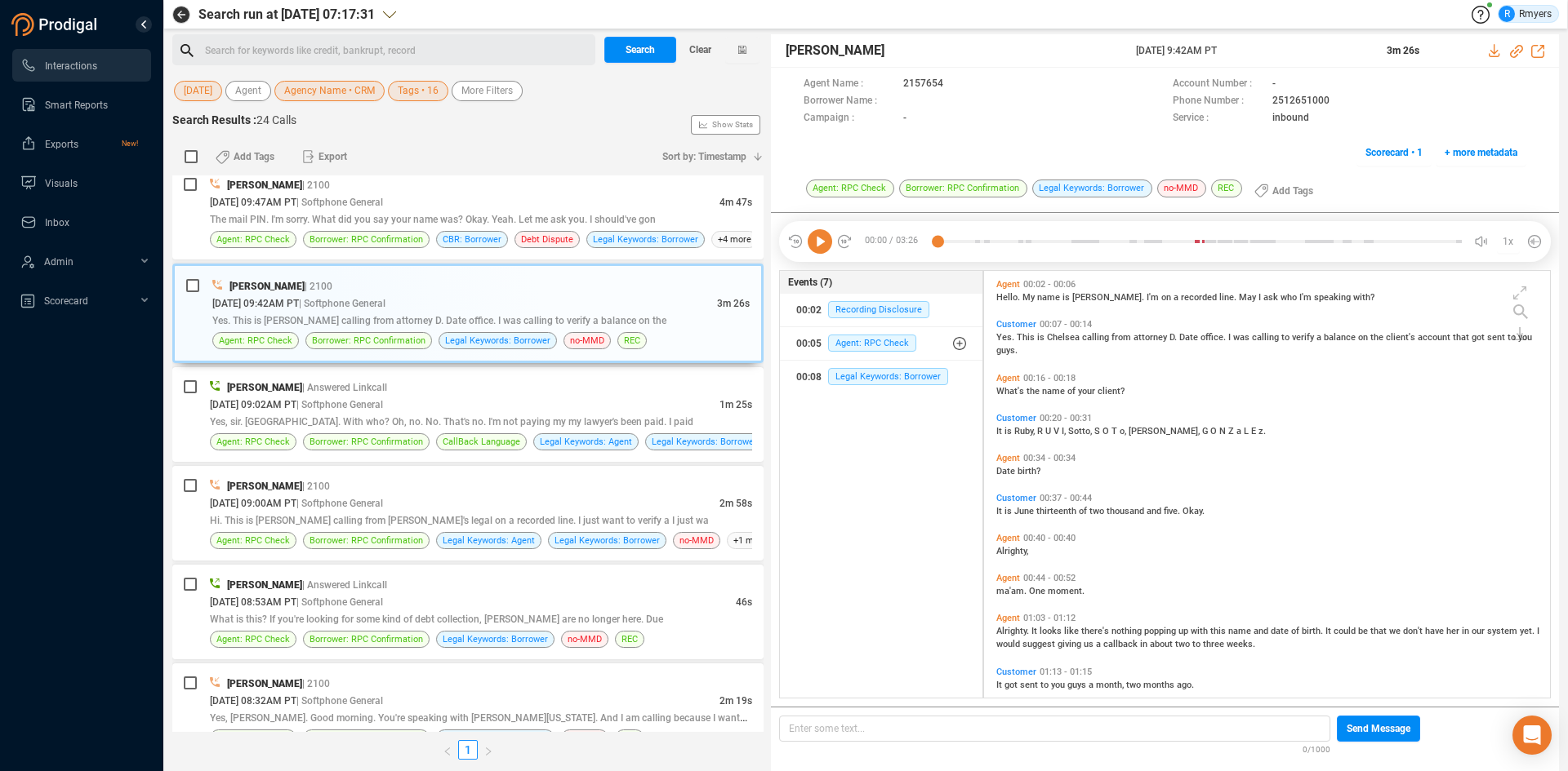
click at [828, 246] on icon at bounding box center [819, 241] width 24 height 24
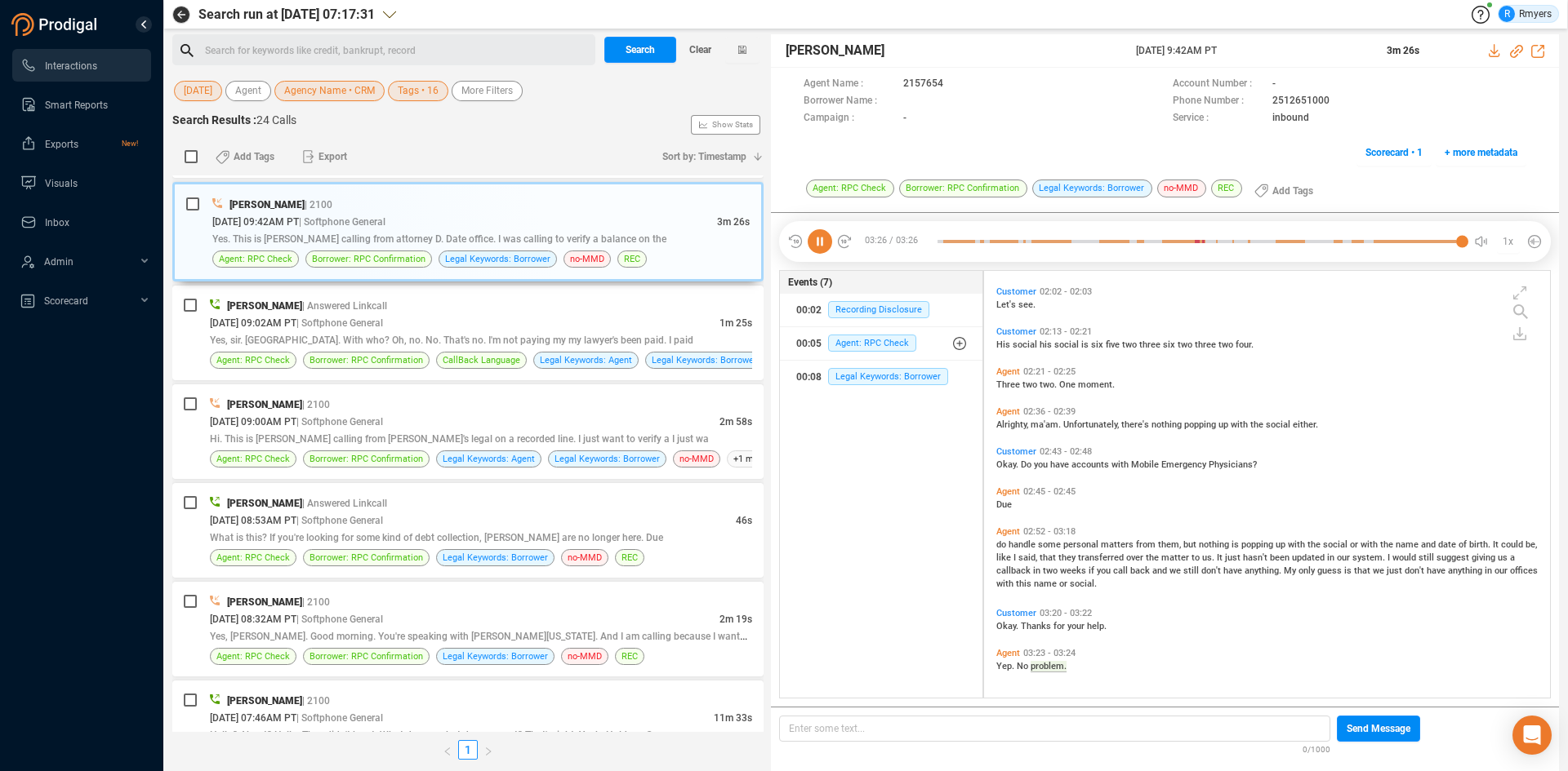
scroll to position [1329, 0]
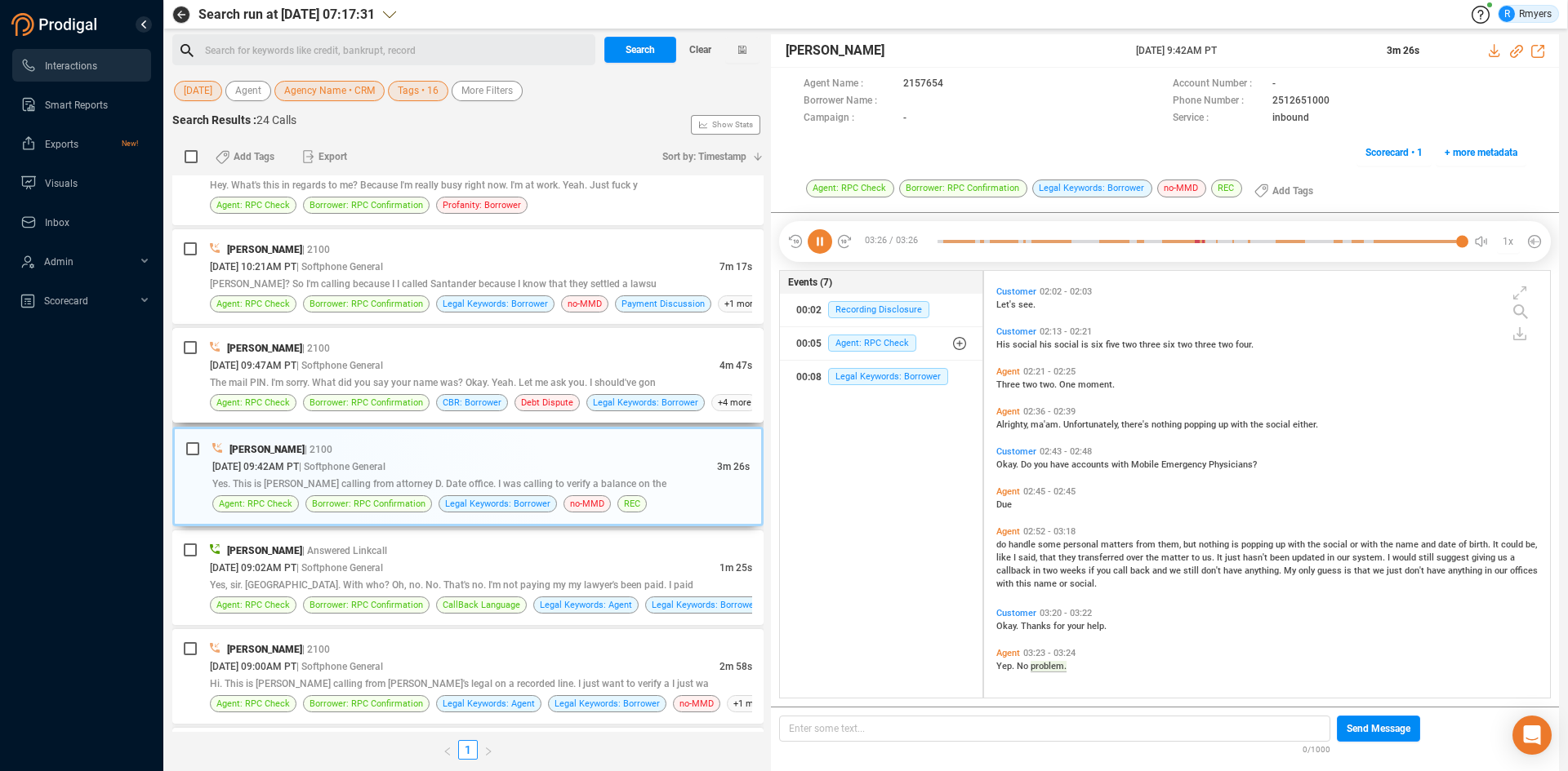
click at [412, 376] on div "The mail PIN. I'm sorry. What did you say your name was? Okay. Yeah. Let me ask…" at bounding box center [481, 382] width 542 height 18
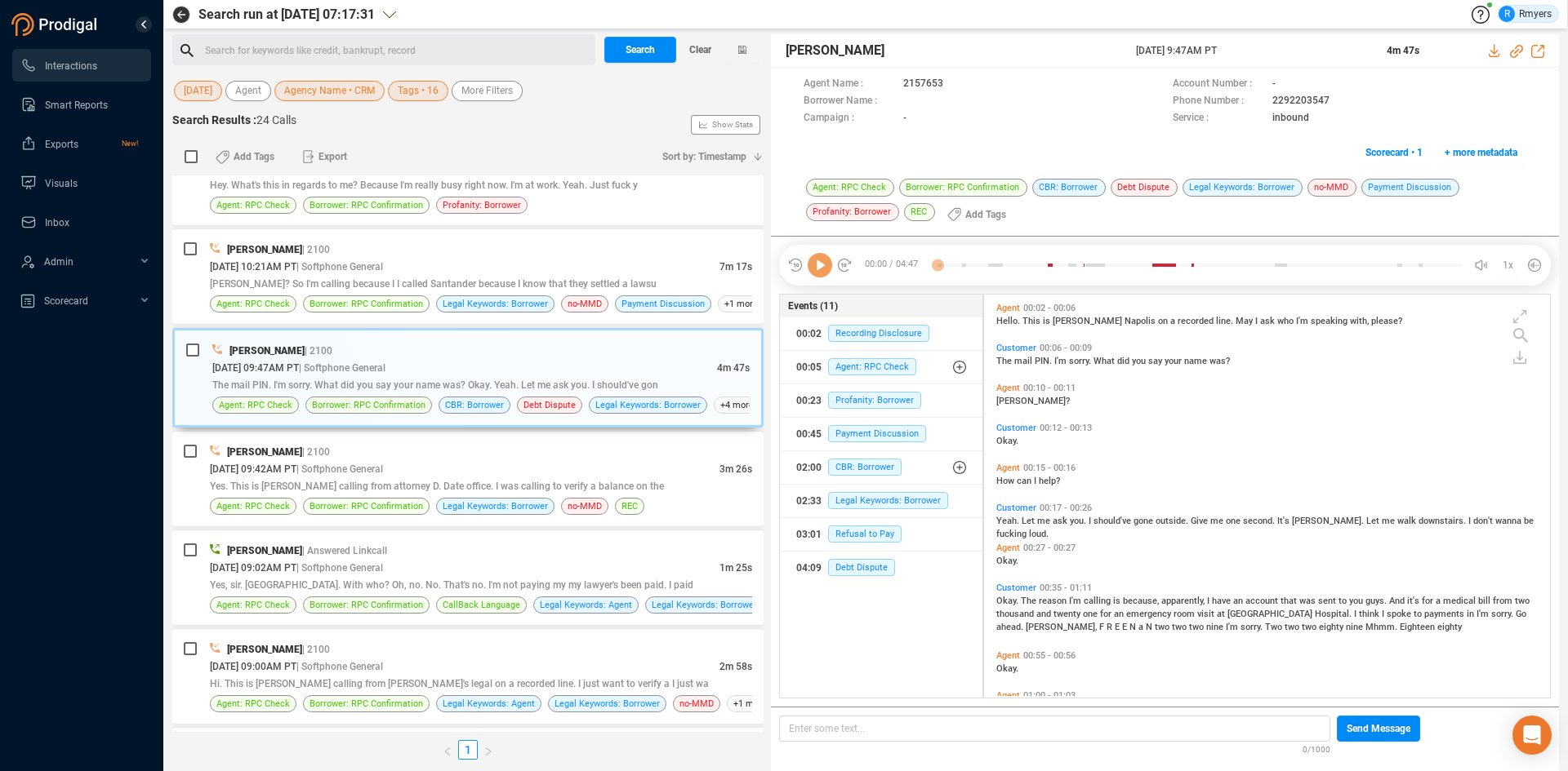
scroll to position [399, 558]
click at [828, 270] on icon at bounding box center [819, 264] width 24 height 24
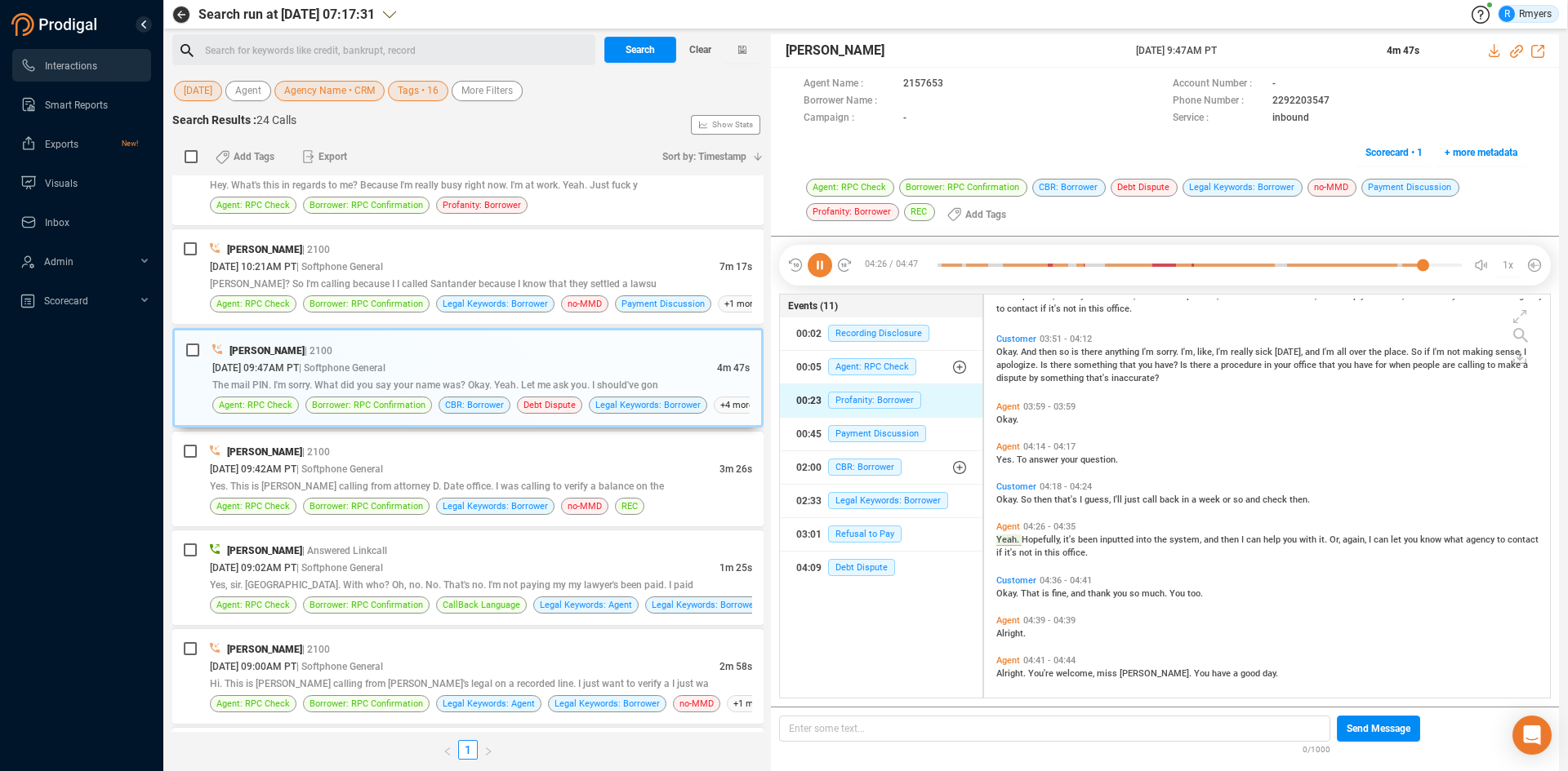
scroll to position [983, 0]
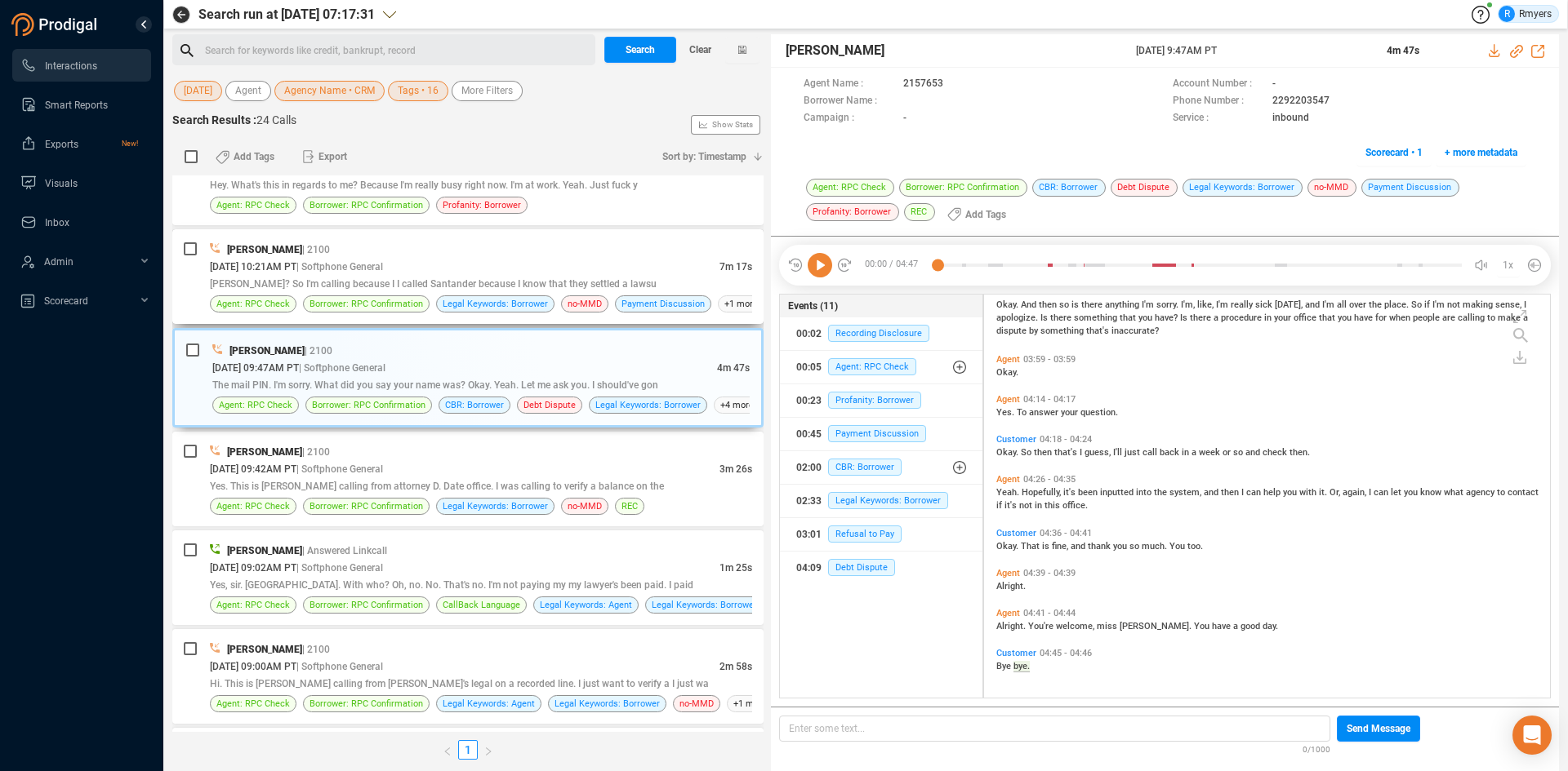
click at [473, 290] on div "[PERSON_NAME]? So I'm calling because I I called Santander because I know that …" at bounding box center [481, 283] width 542 height 18
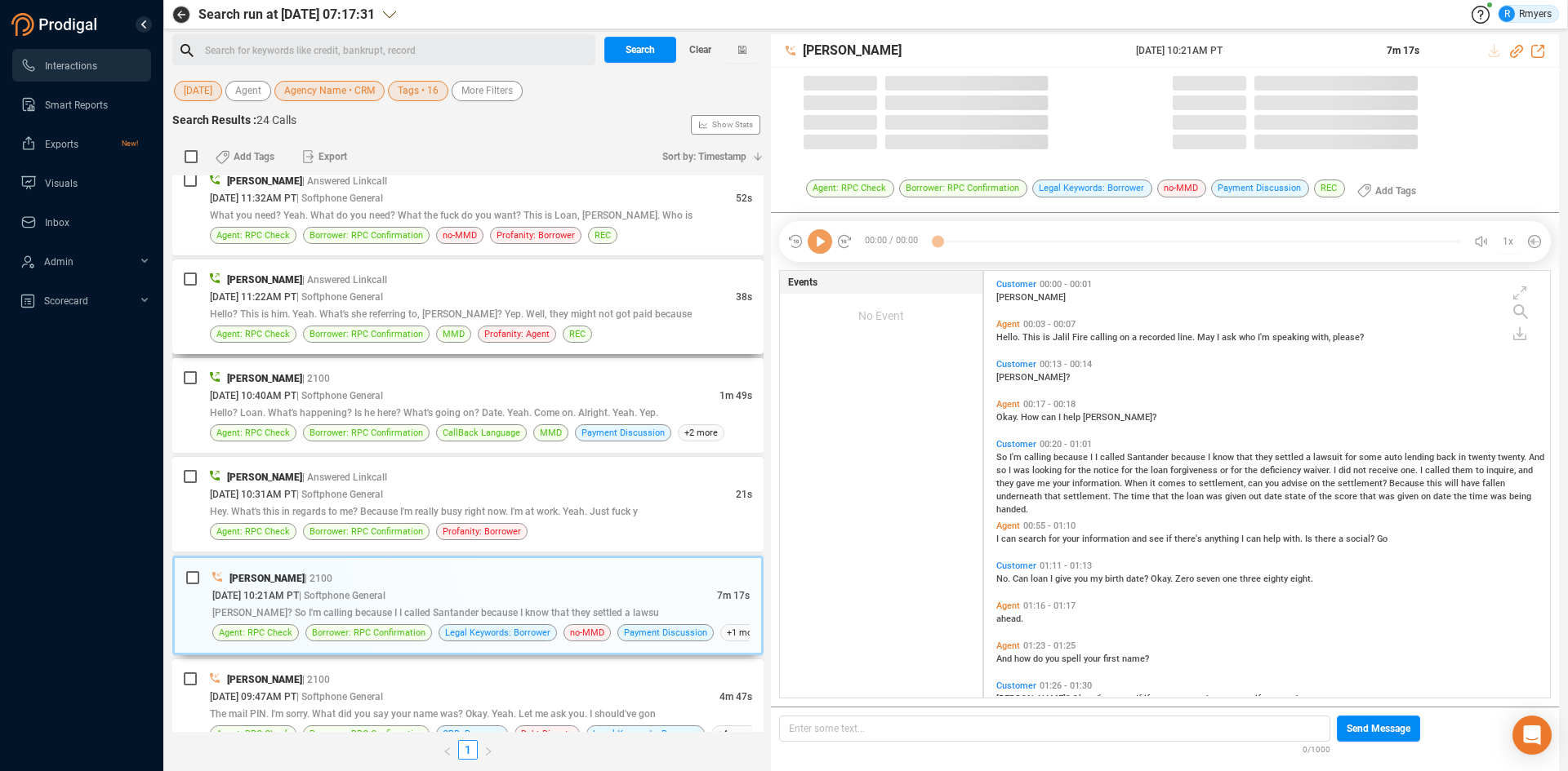
scroll to position [423, 558]
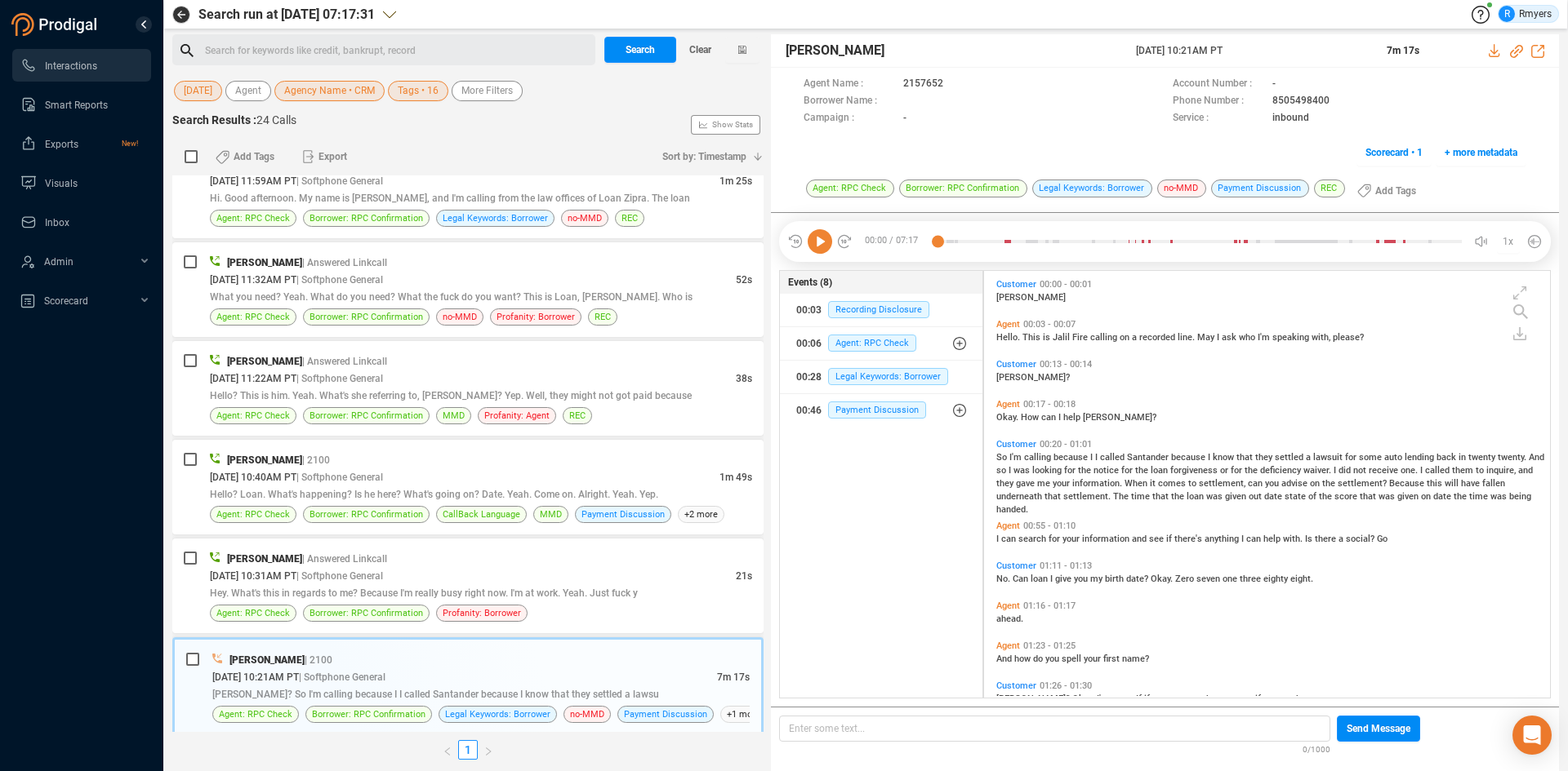
click at [819, 242] on icon at bounding box center [819, 241] width 24 height 24
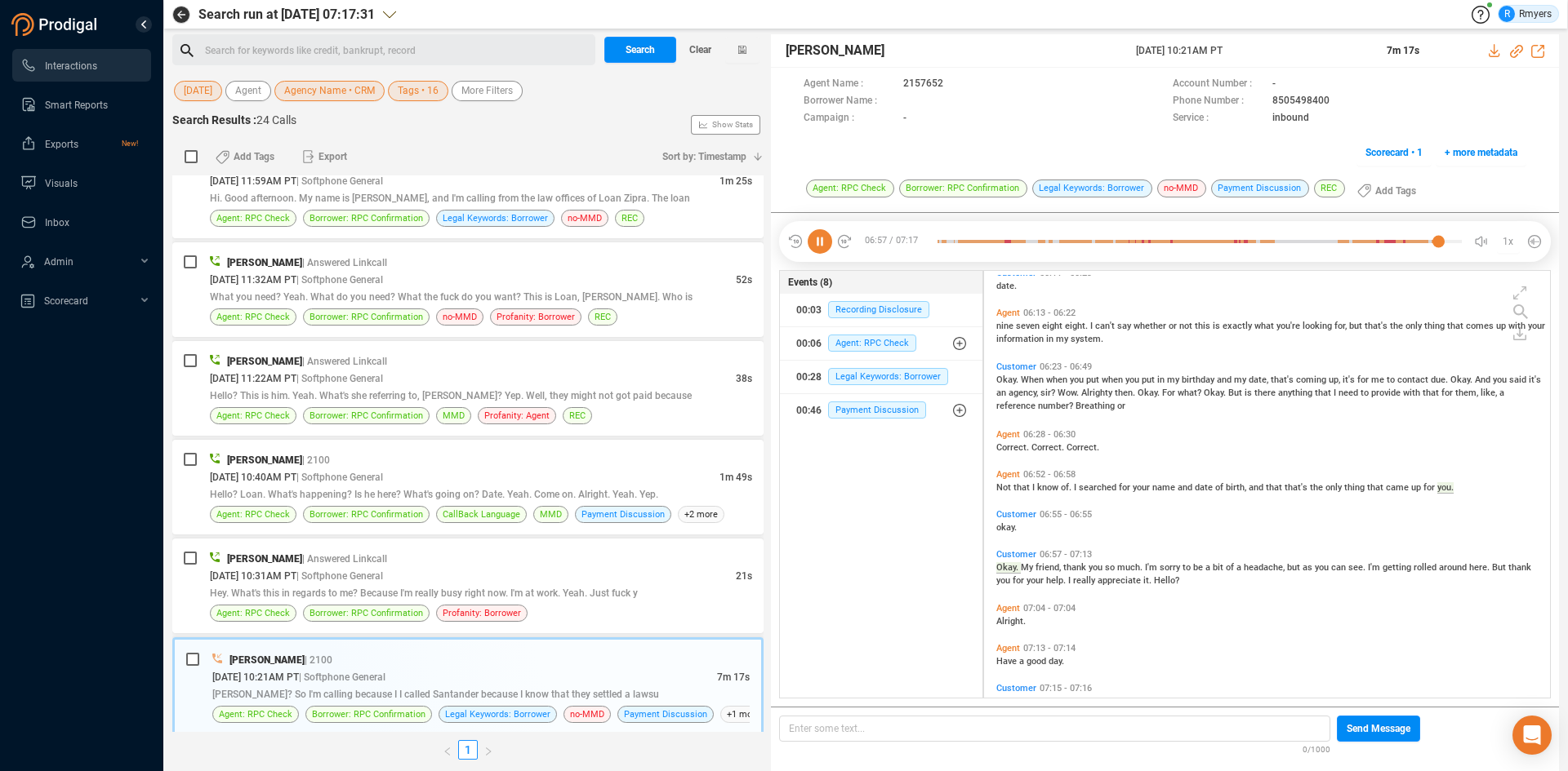
scroll to position [1814, 0]
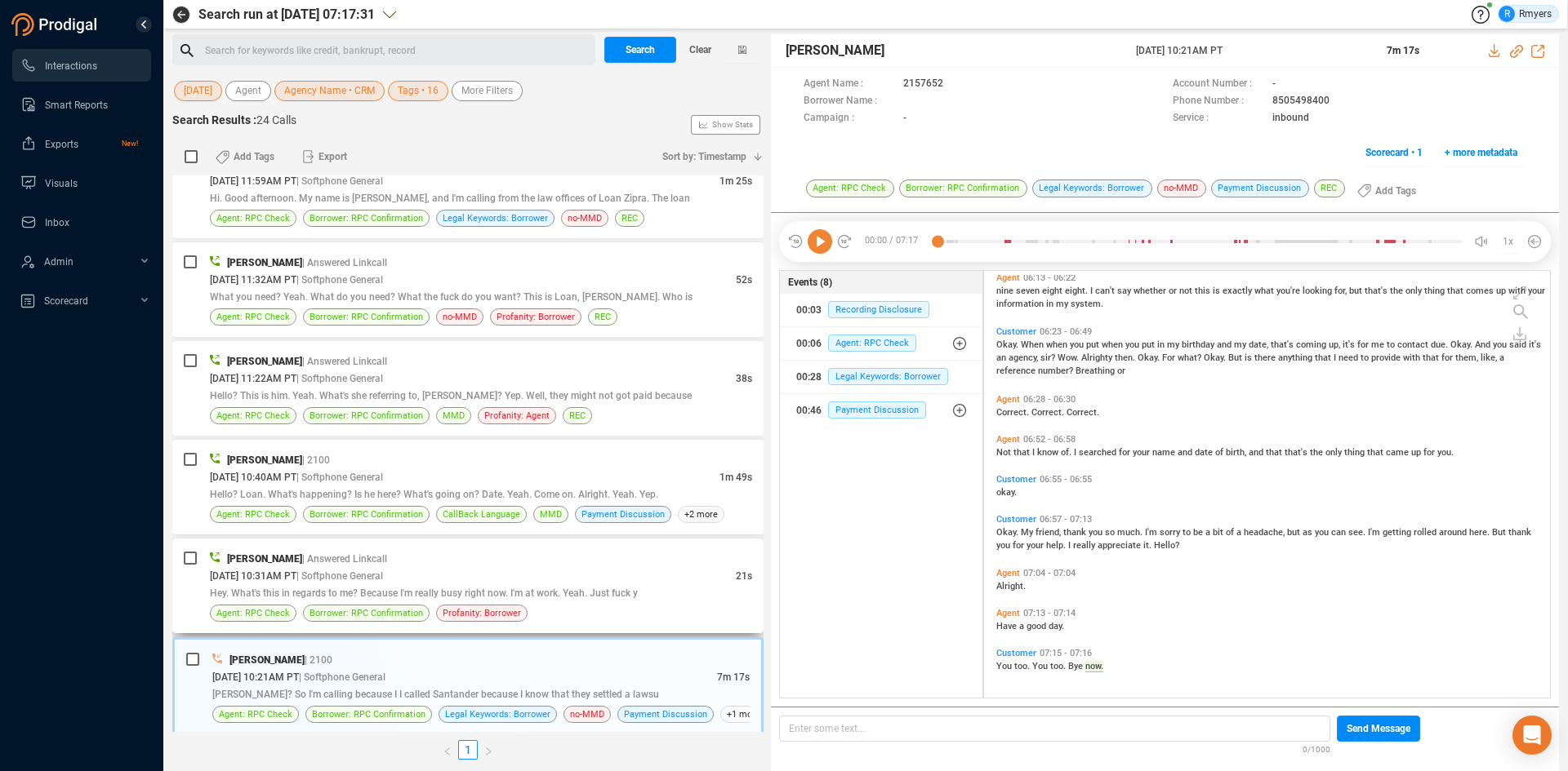
click at [549, 567] on div "[DATE] 10:31AM PT | Softphone General" at bounding box center [473, 575] width 525 height 18
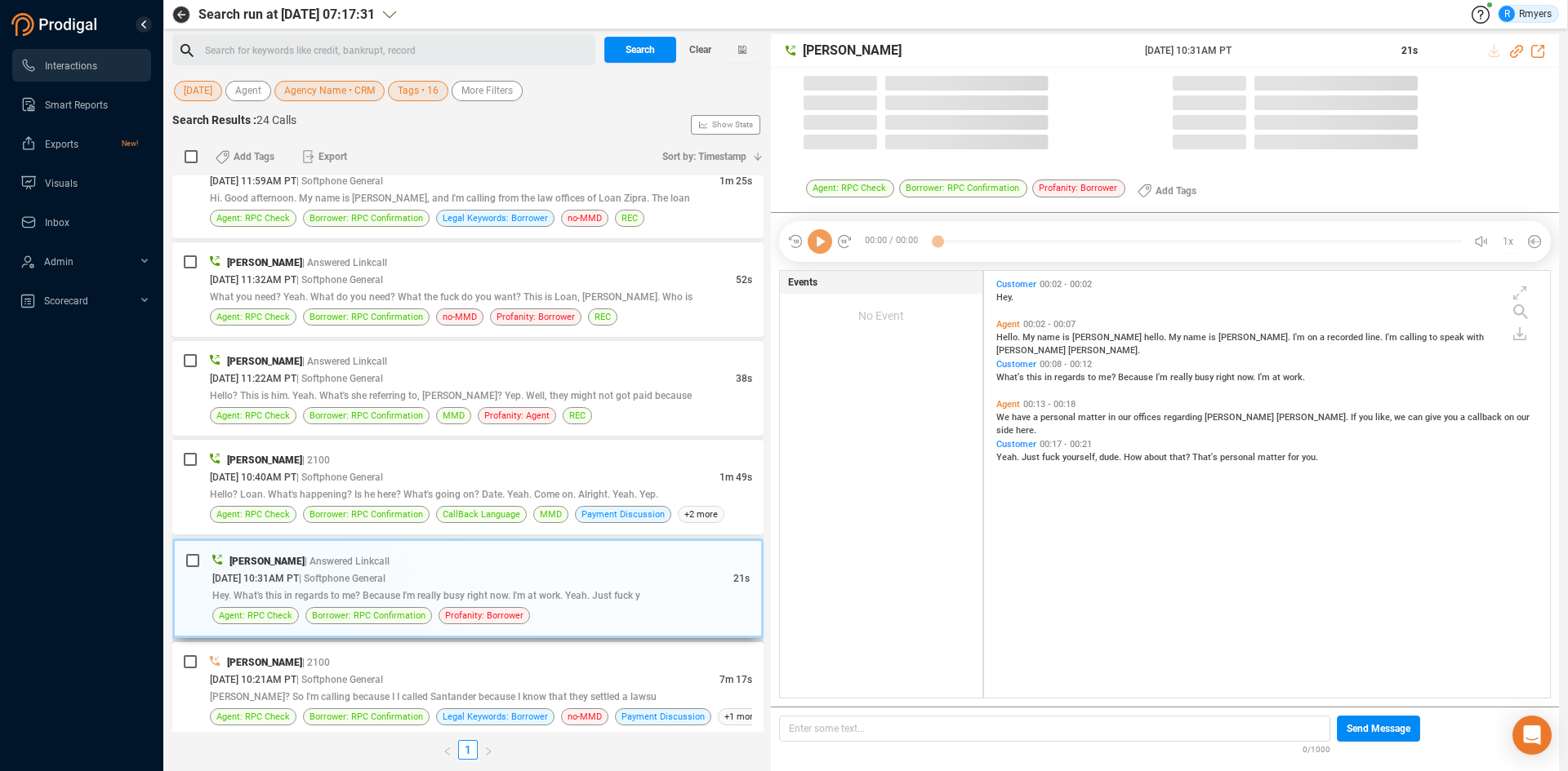
scroll to position [423, 558]
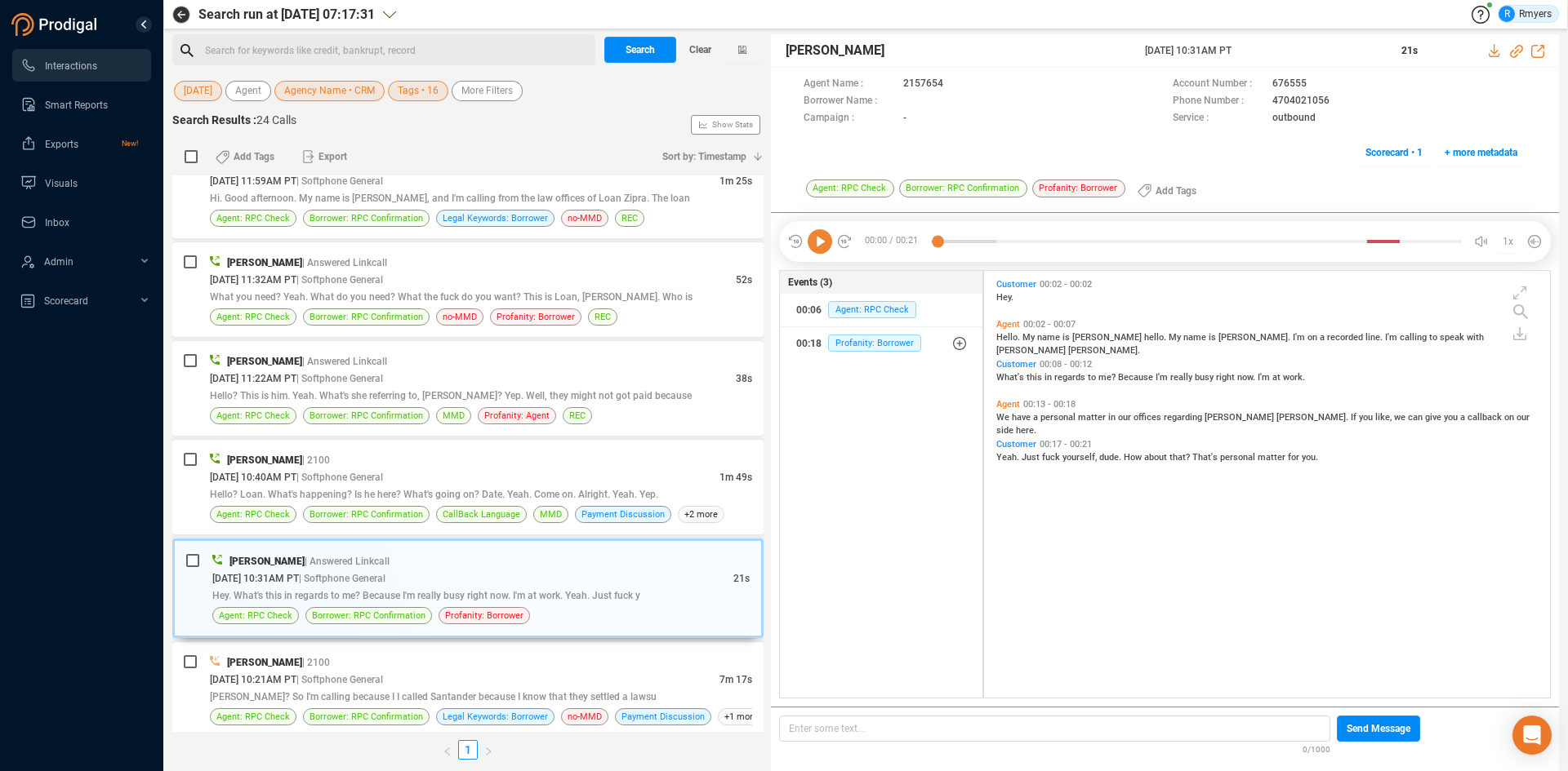
click at [814, 246] on icon at bounding box center [819, 241] width 24 height 24
drag, startPoint x: 410, startPoint y: 495, endPoint x: 431, endPoint y: 574, distance: 81.7
click at [410, 496] on span "Hello? Loan. What's happening? Is he here? What's going on? Date. Yeah. Come on…" at bounding box center [434, 494] width 448 height 12
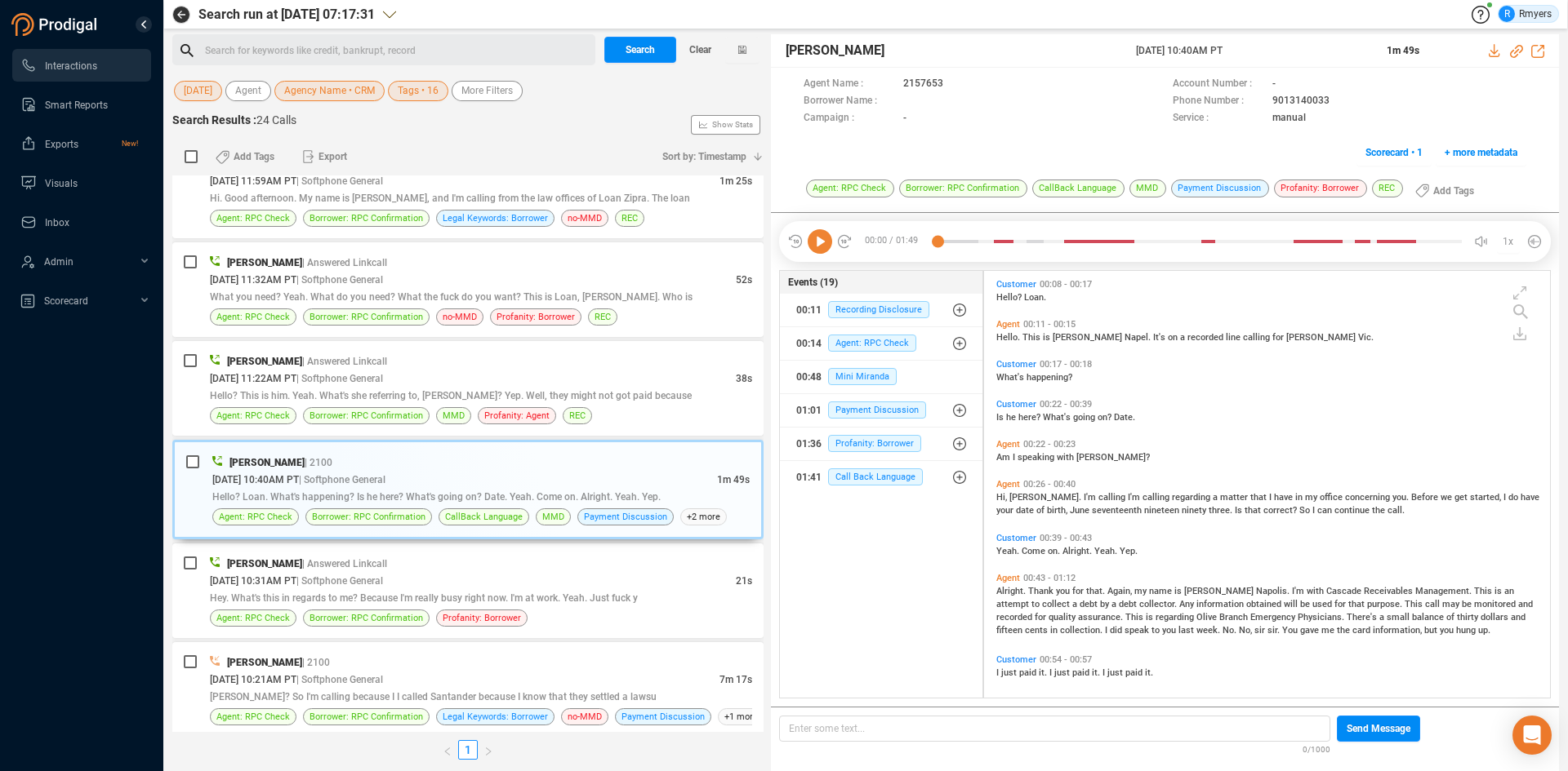
click at [817, 243] on icon at bounding box center [819, 241] width 24 height 24
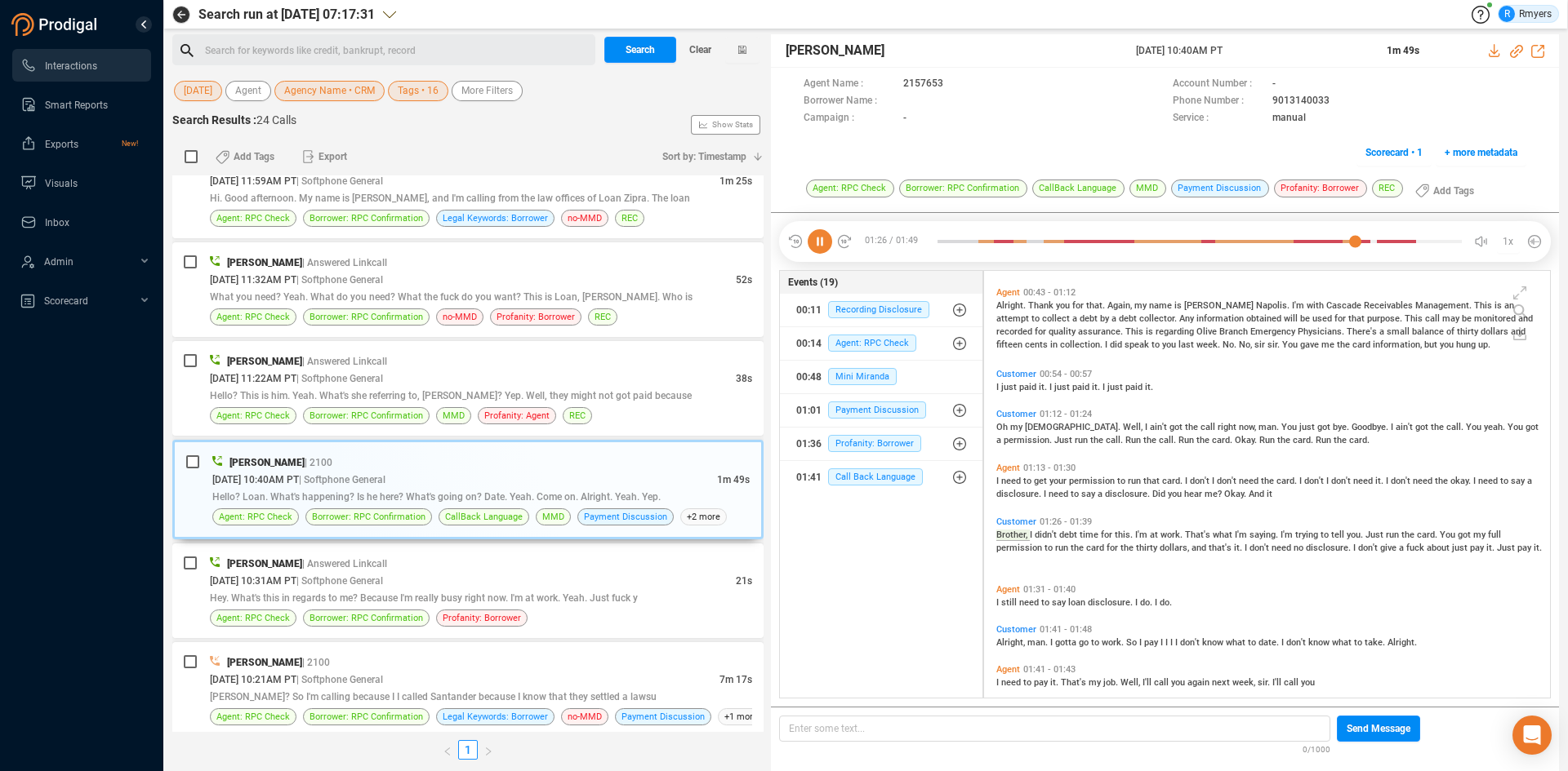
scroll to position [302, 0]
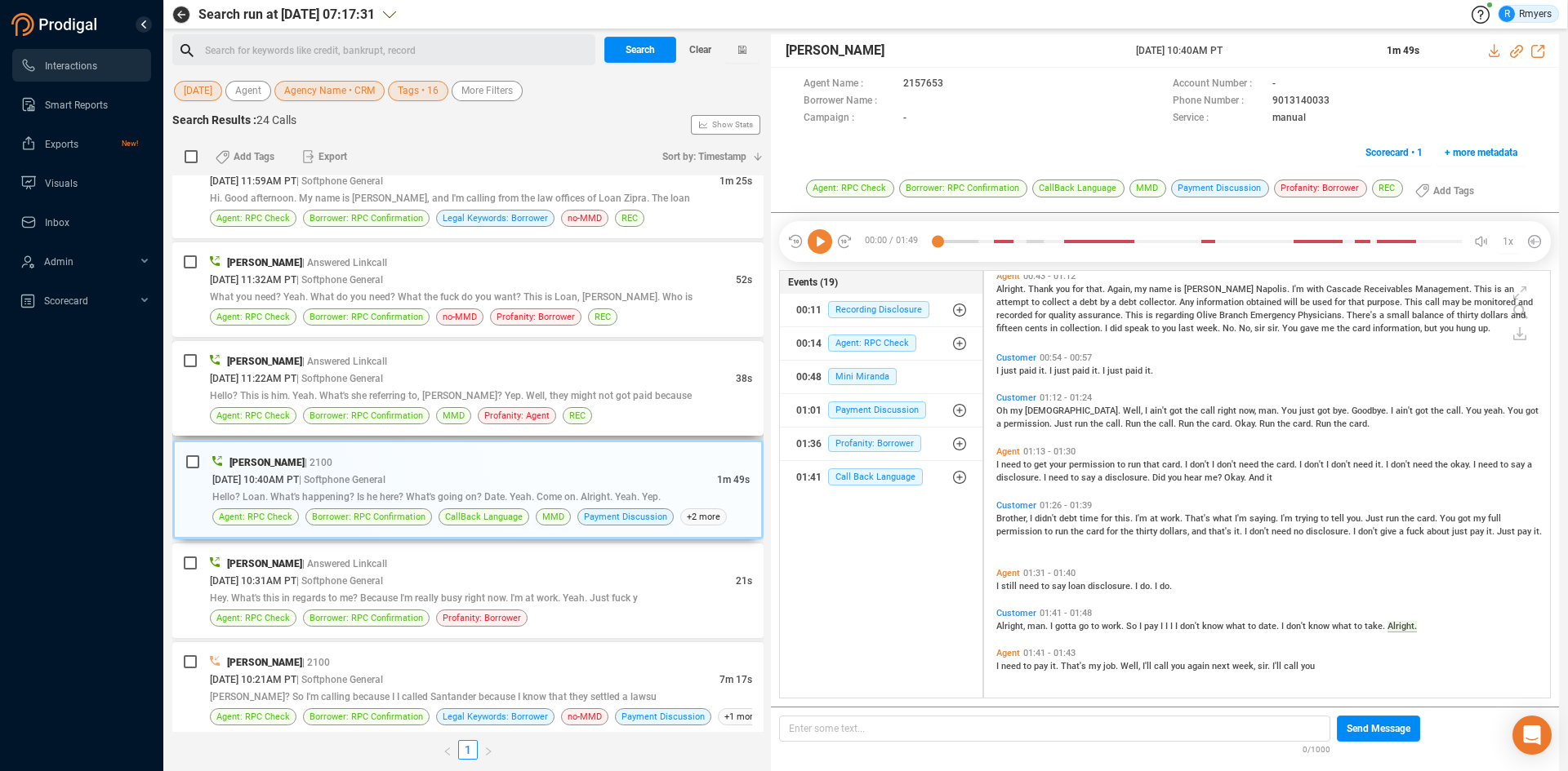
click at [383, 381] on span "| Softphone General" at bounding box center [339, 378] width 87 height 12
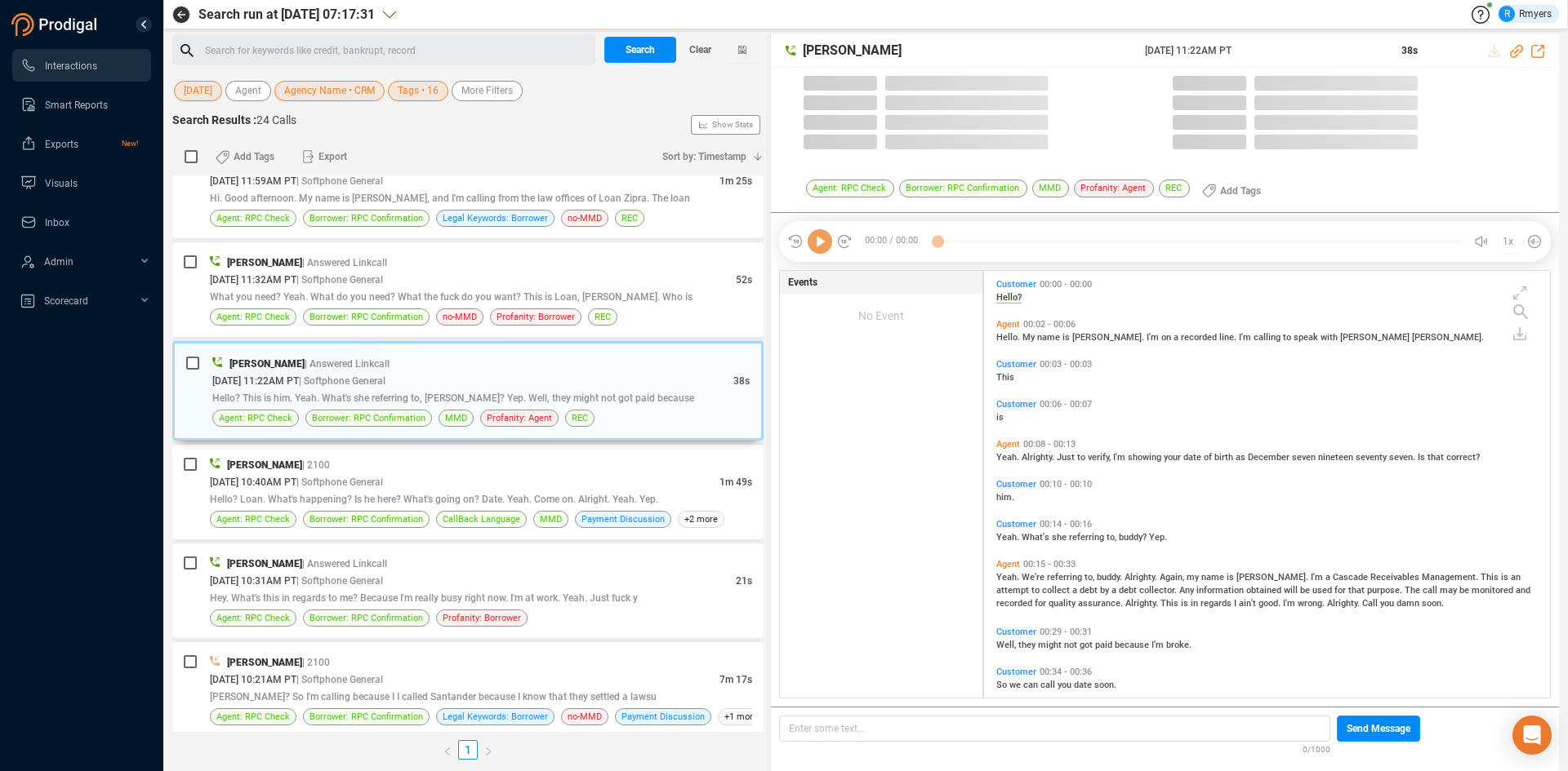
scroll to position [423, 558]
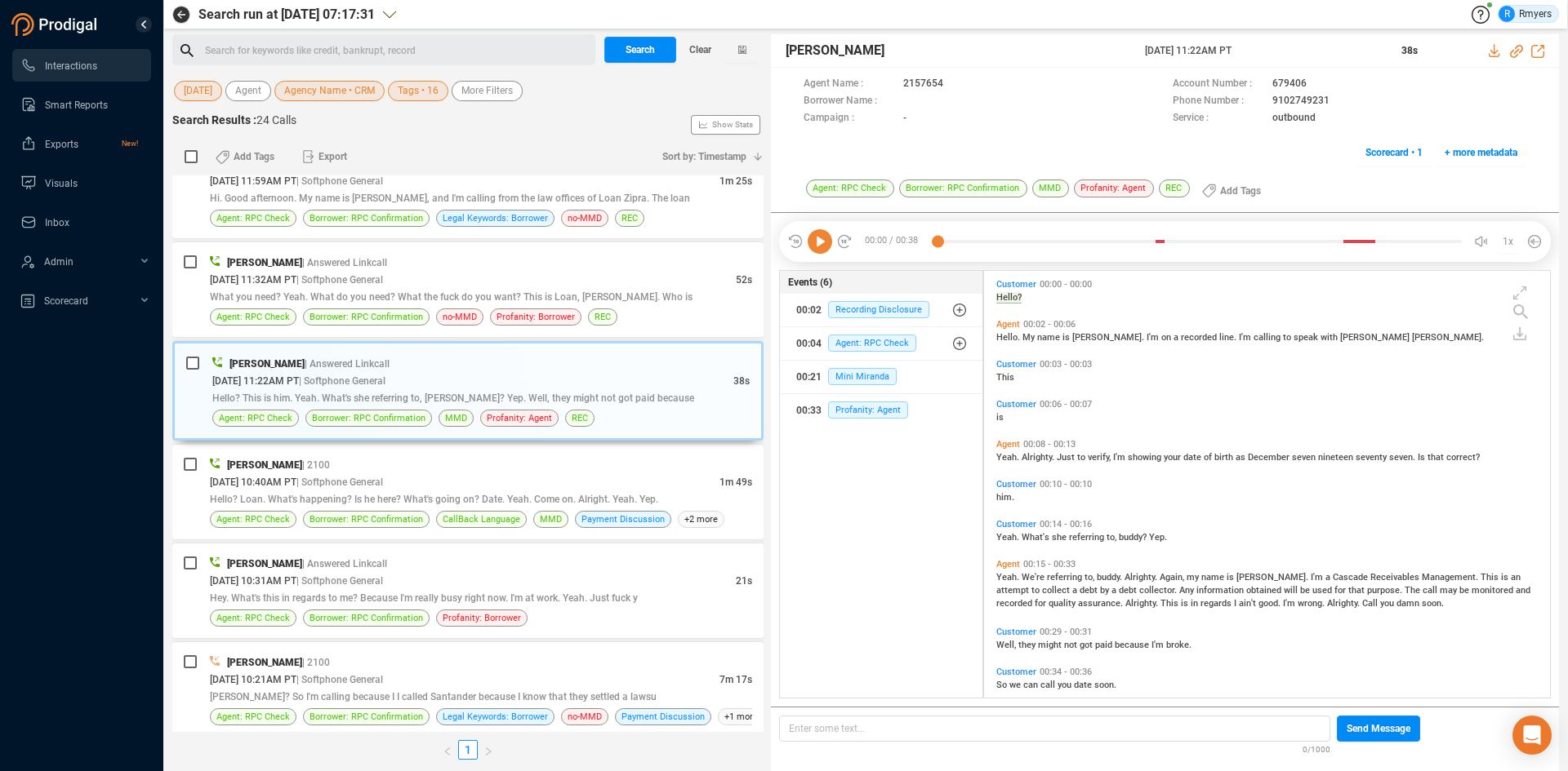
click at [826, 242] on icon at bounding box center [819, 241] width 24 height 24
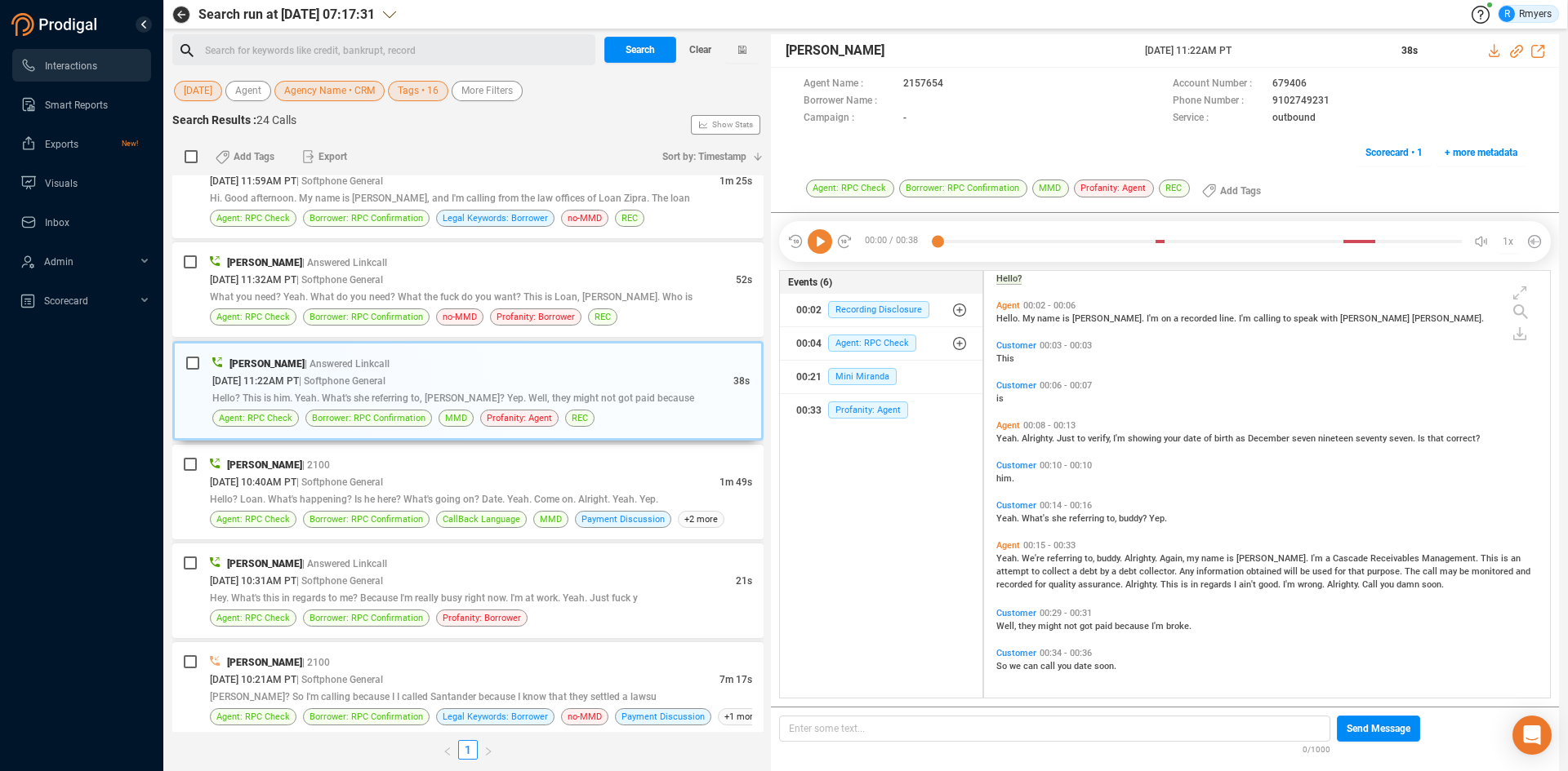
scroll to position [0, 0]
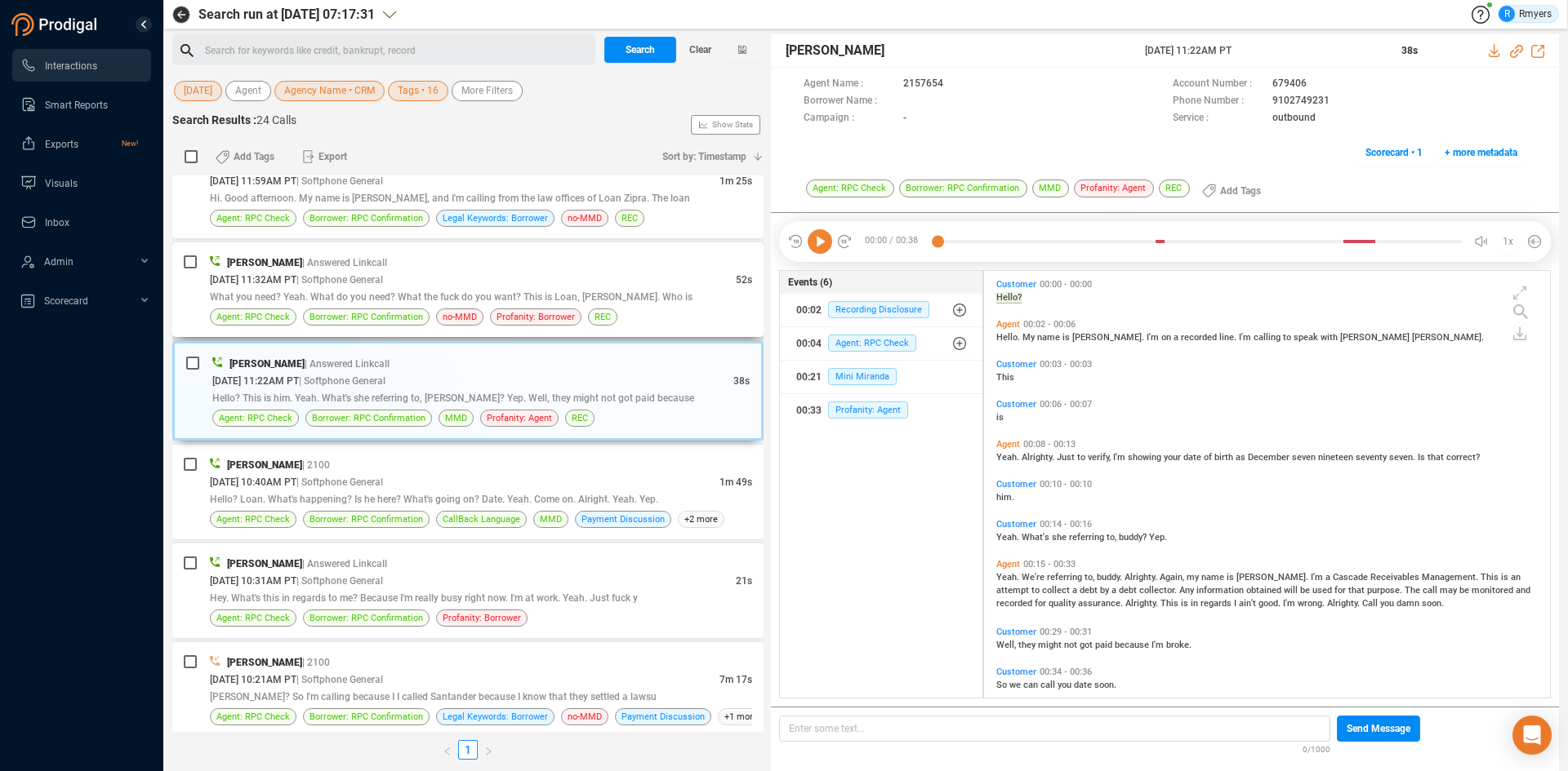
click at [296, 278] on span "[DATE] 11:32AM PT" at bounding box center [254, 280] width 87 height 12
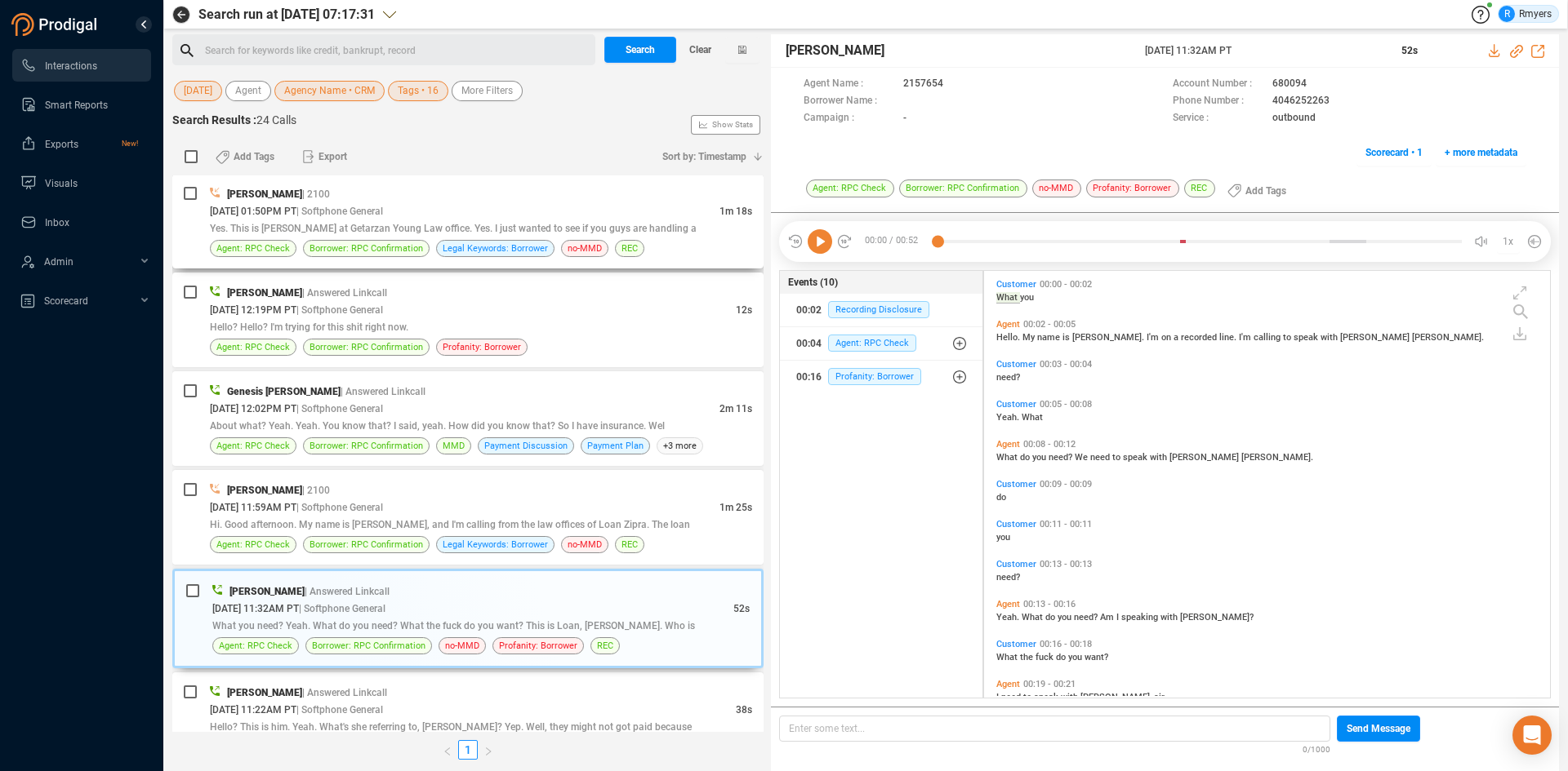
scroll to position [513, 0]
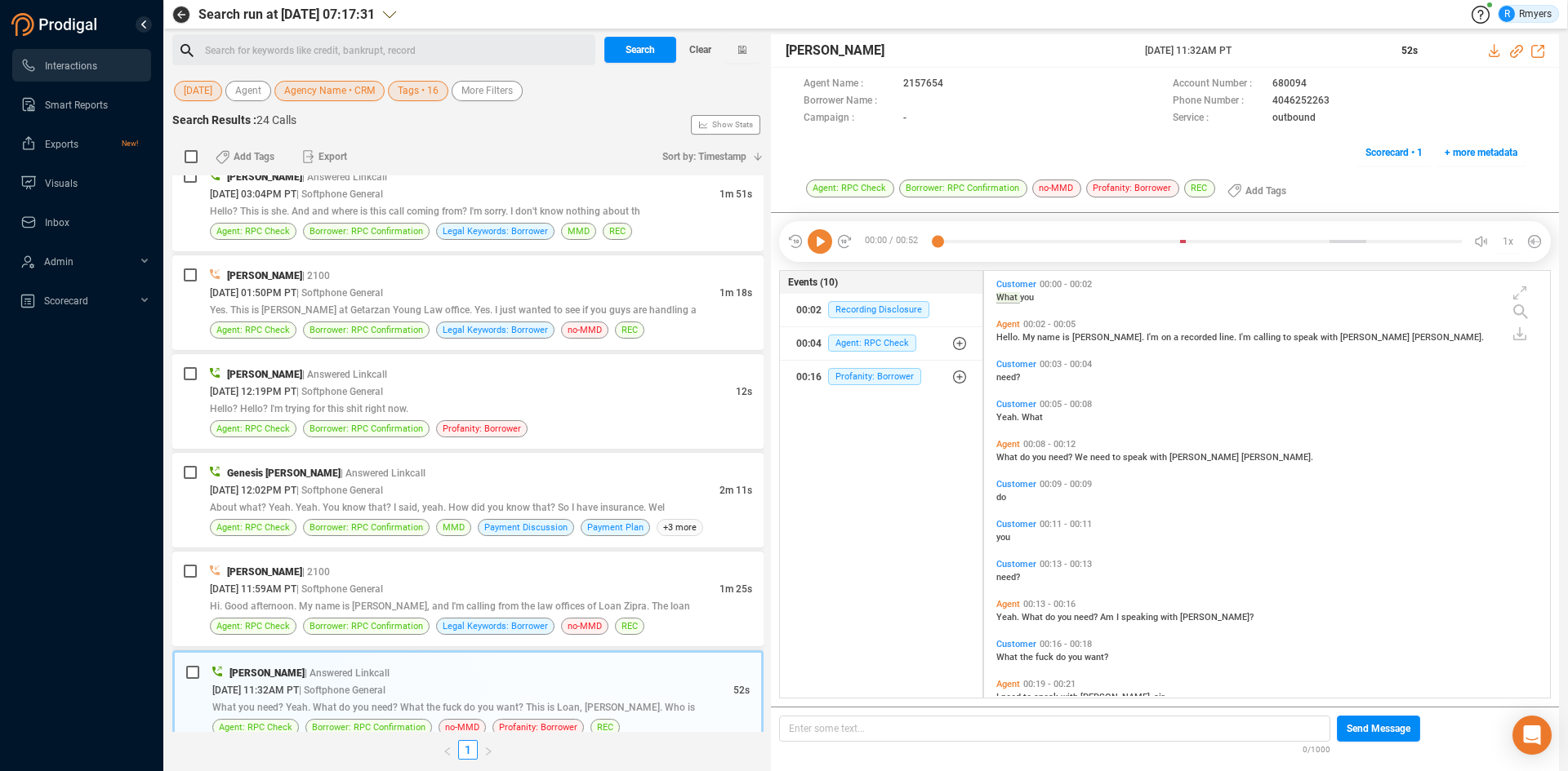
click at [817, 246] on icon at bounding box center [819, 241] width 24 height 24
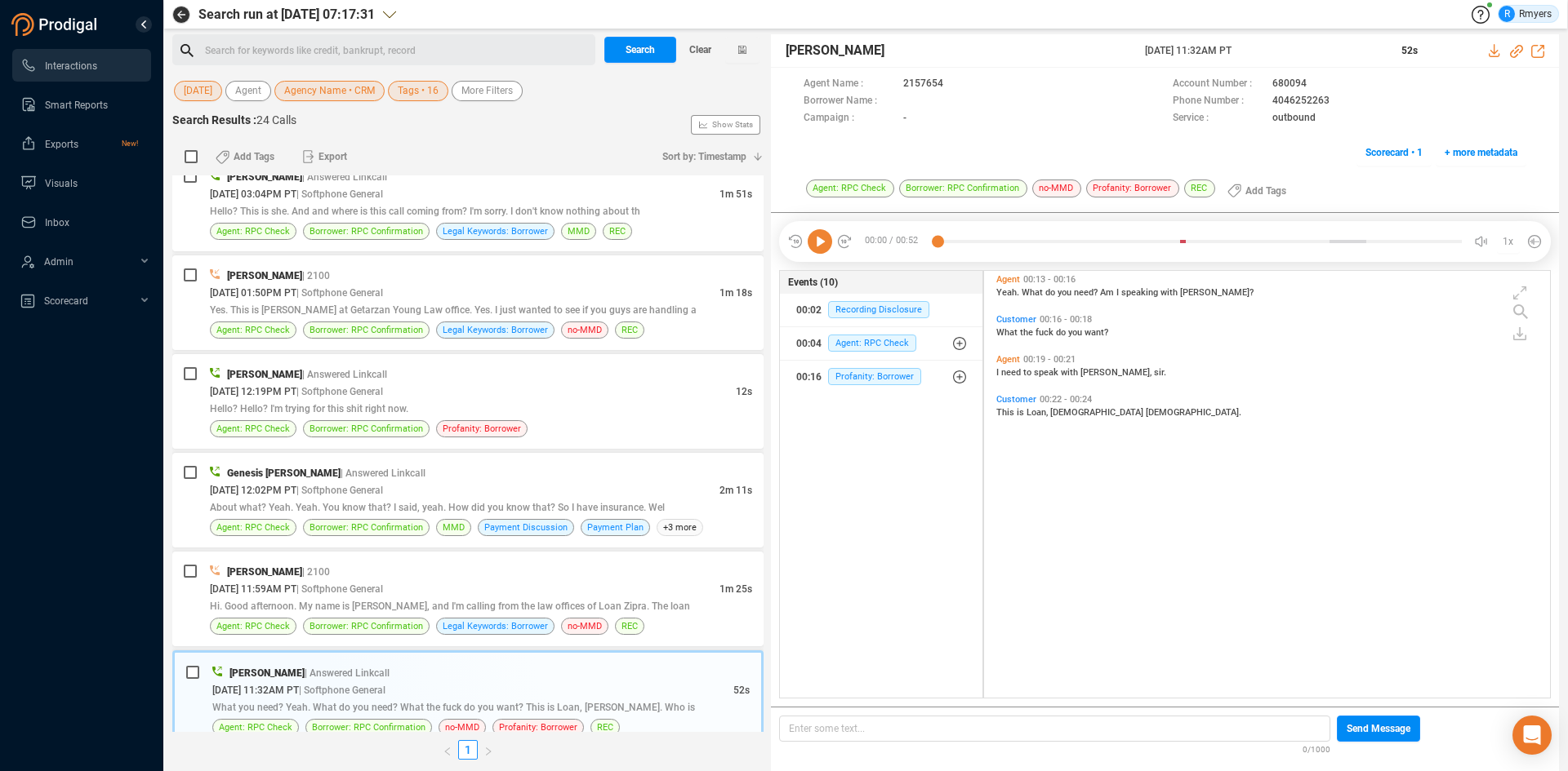
scroll to position [0, 0]
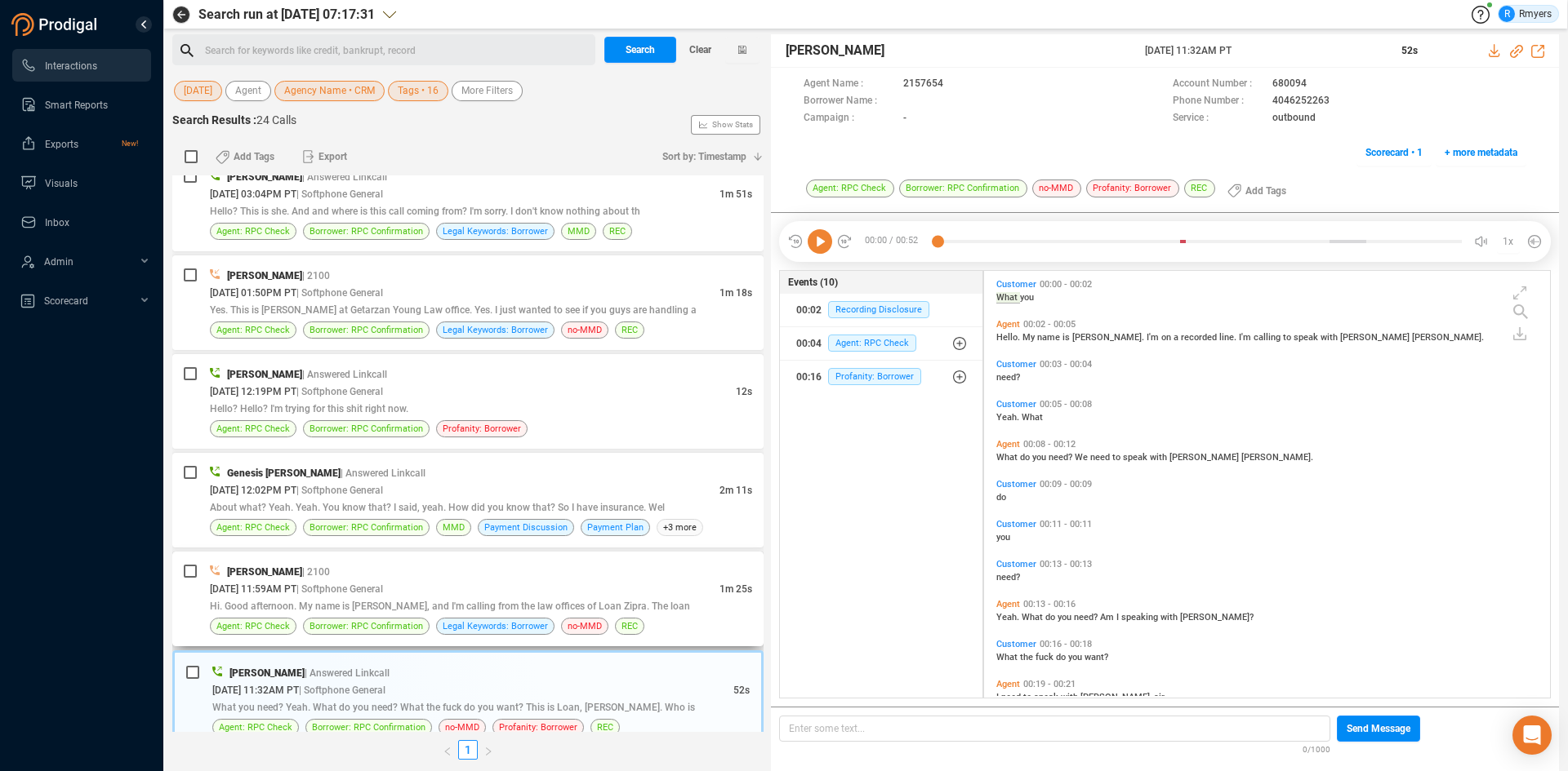
click at [356, 593] on span "| Softphone General" at bounding box center [339, 589] width 87 height 12
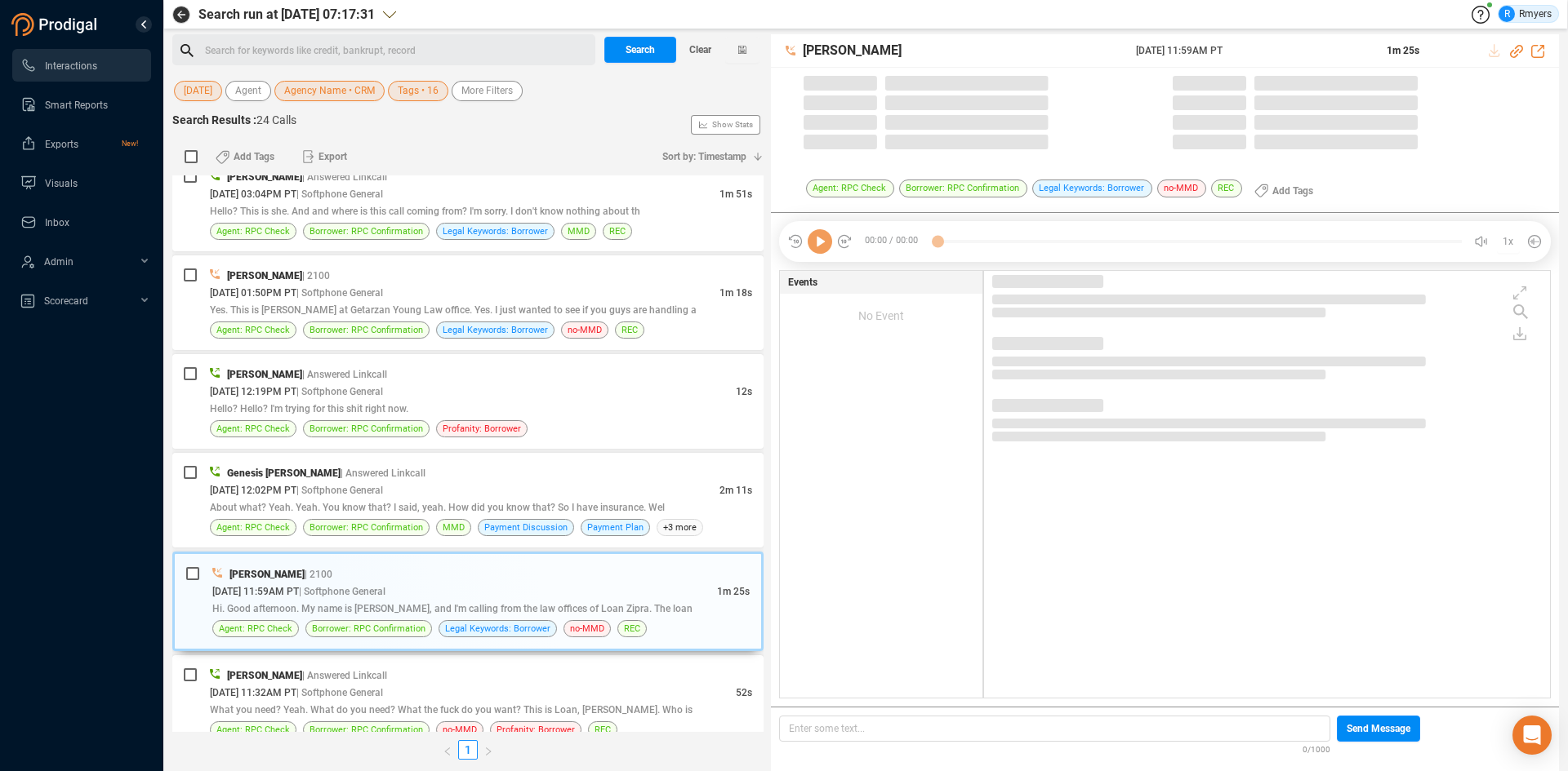
click at [818, 250] on icon at bounding box center [819, 241] width 24 height 24
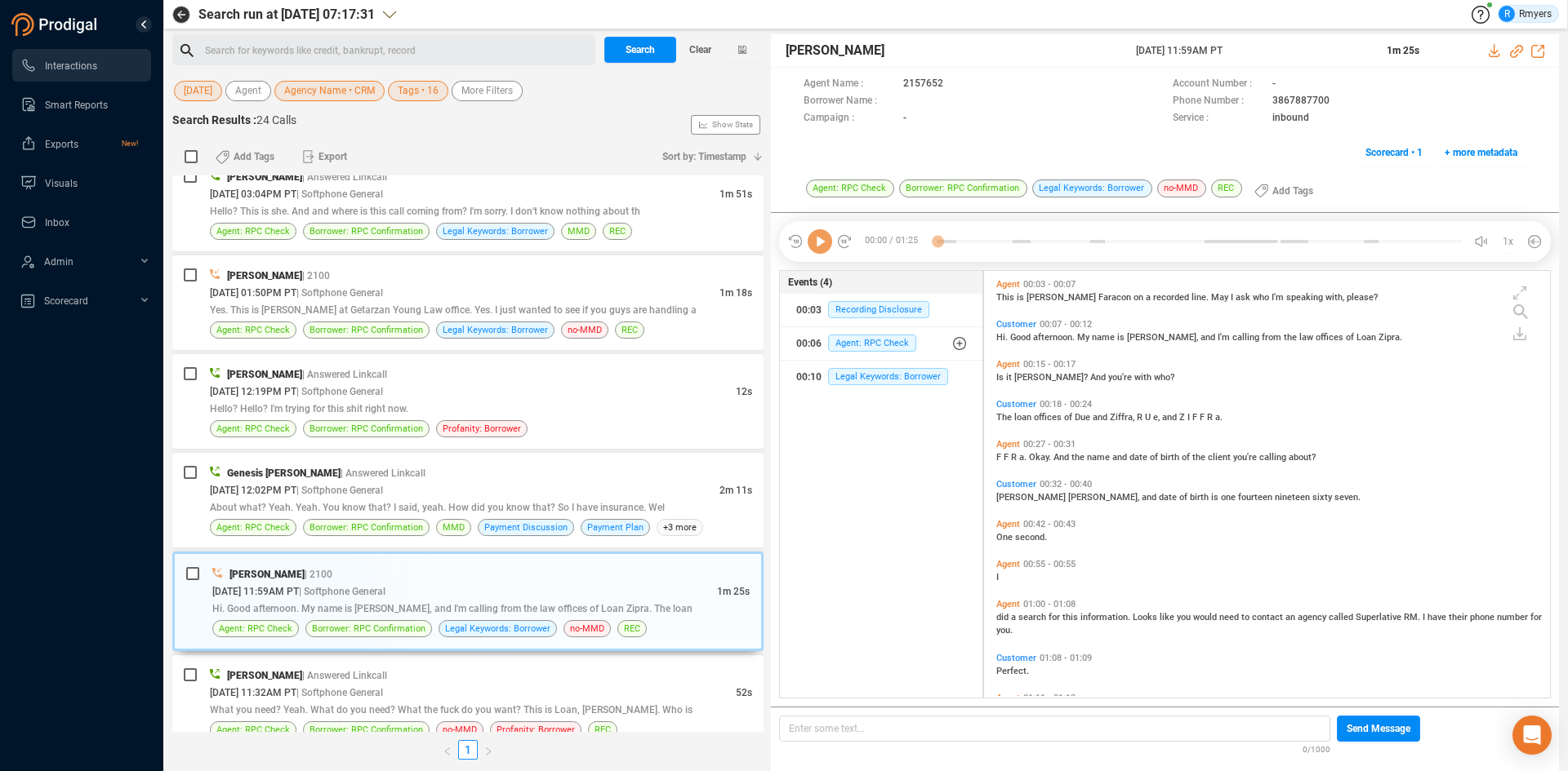
scroll to position [423, 558]
click at [818, 250] on icon at bounding box center [819, 241] width 24 height 24
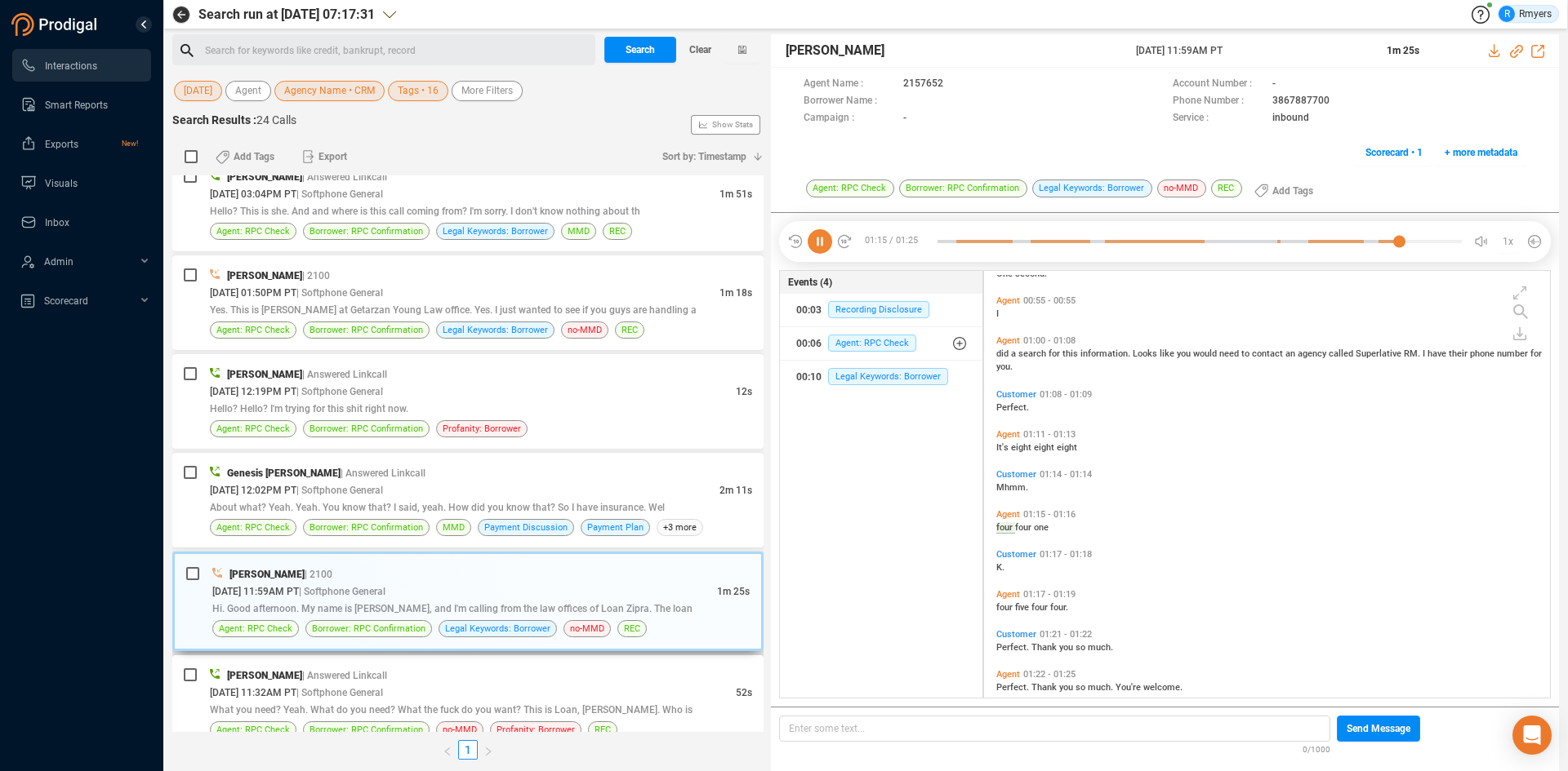
scroll to position [285, 0]
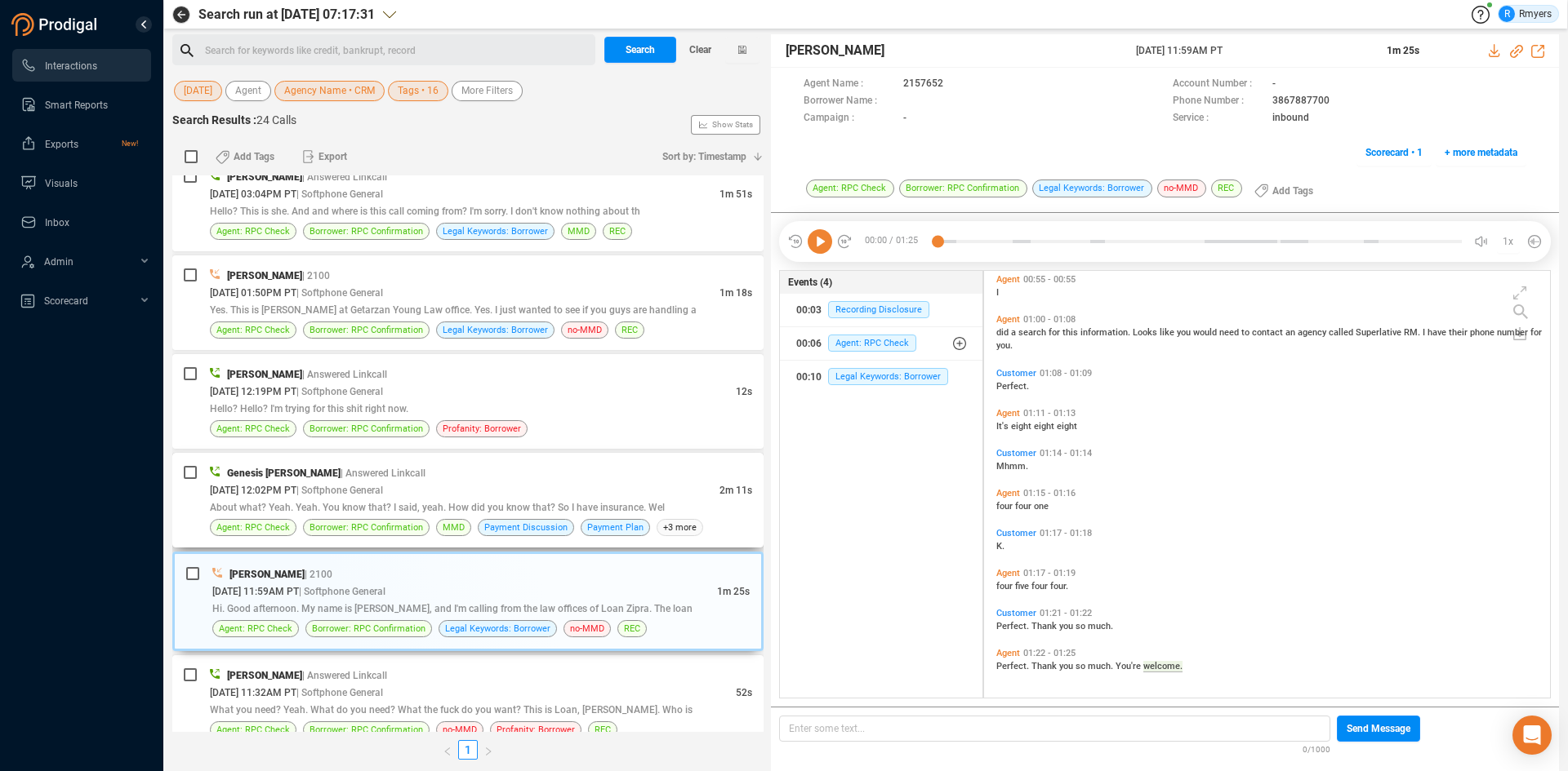
click at [393, 505] on span "About what? Yeah. Yeah. You know that? I said, yeah. How did you know that? So …" at bounding box center [437, 508] width 455 height 12
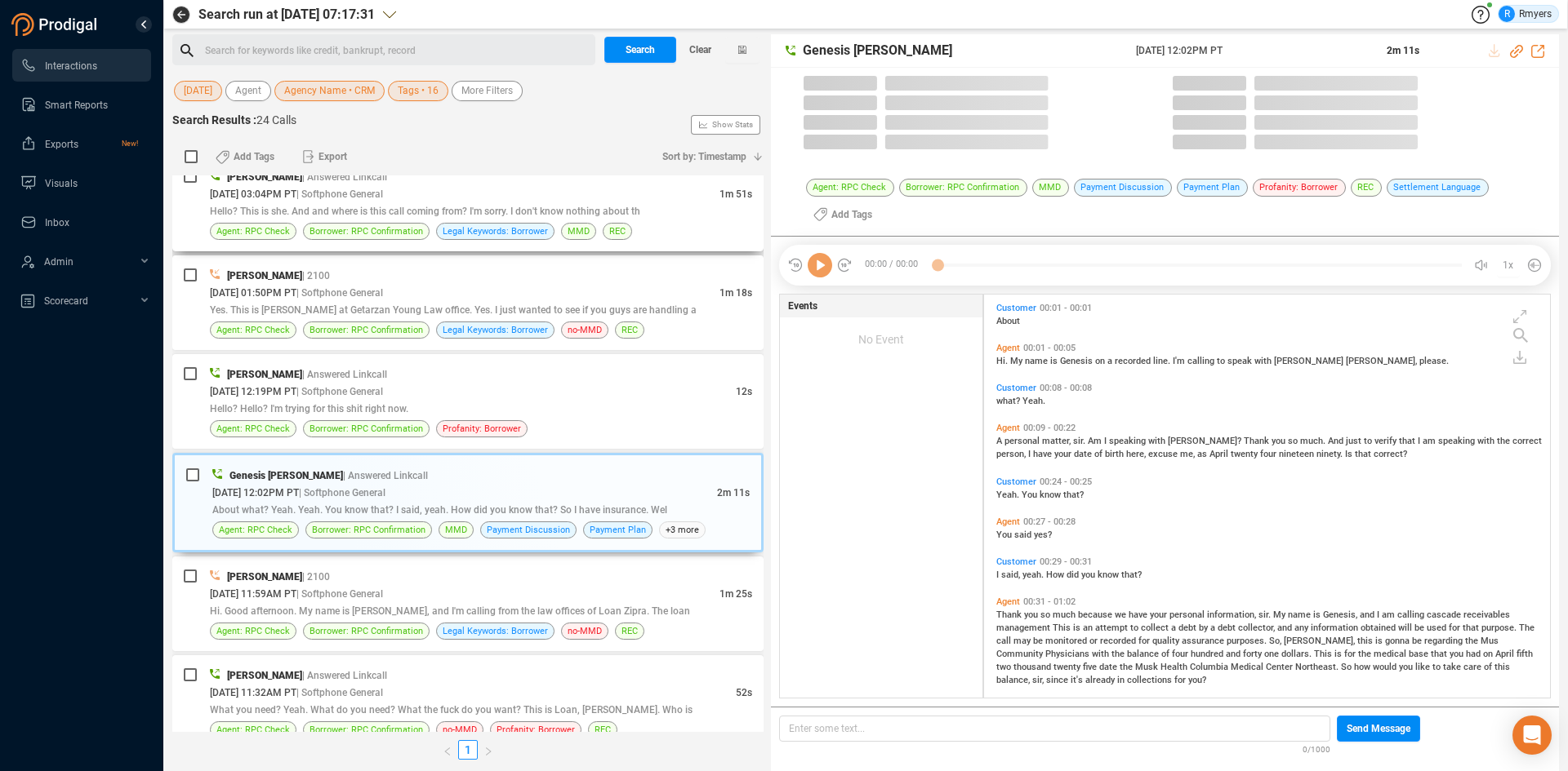
scroll to position [399, 558]
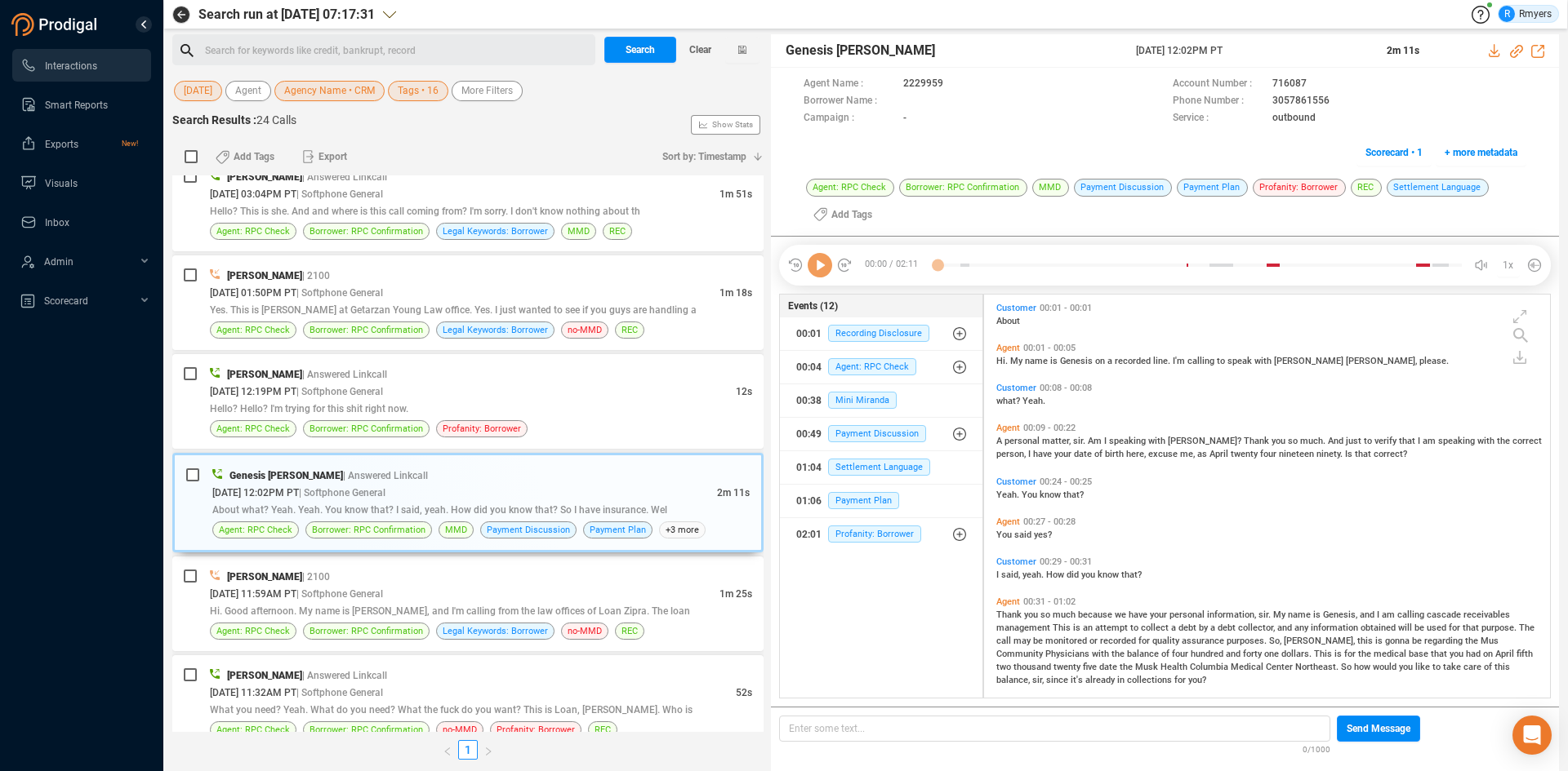
click at [818, 265] on icon at bounding box center [819, 264] width 24 height 24
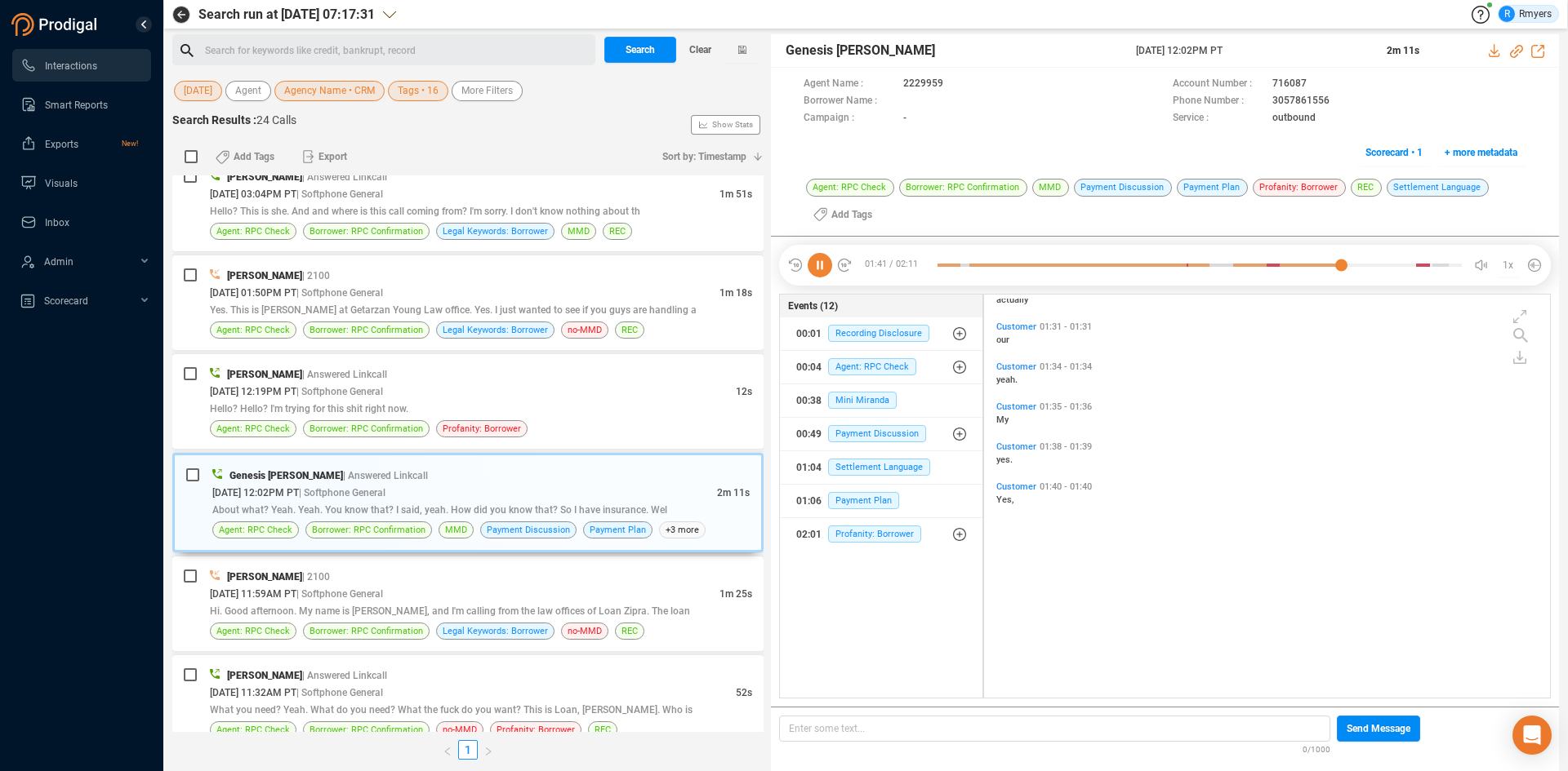
scroll to position [412, 0]
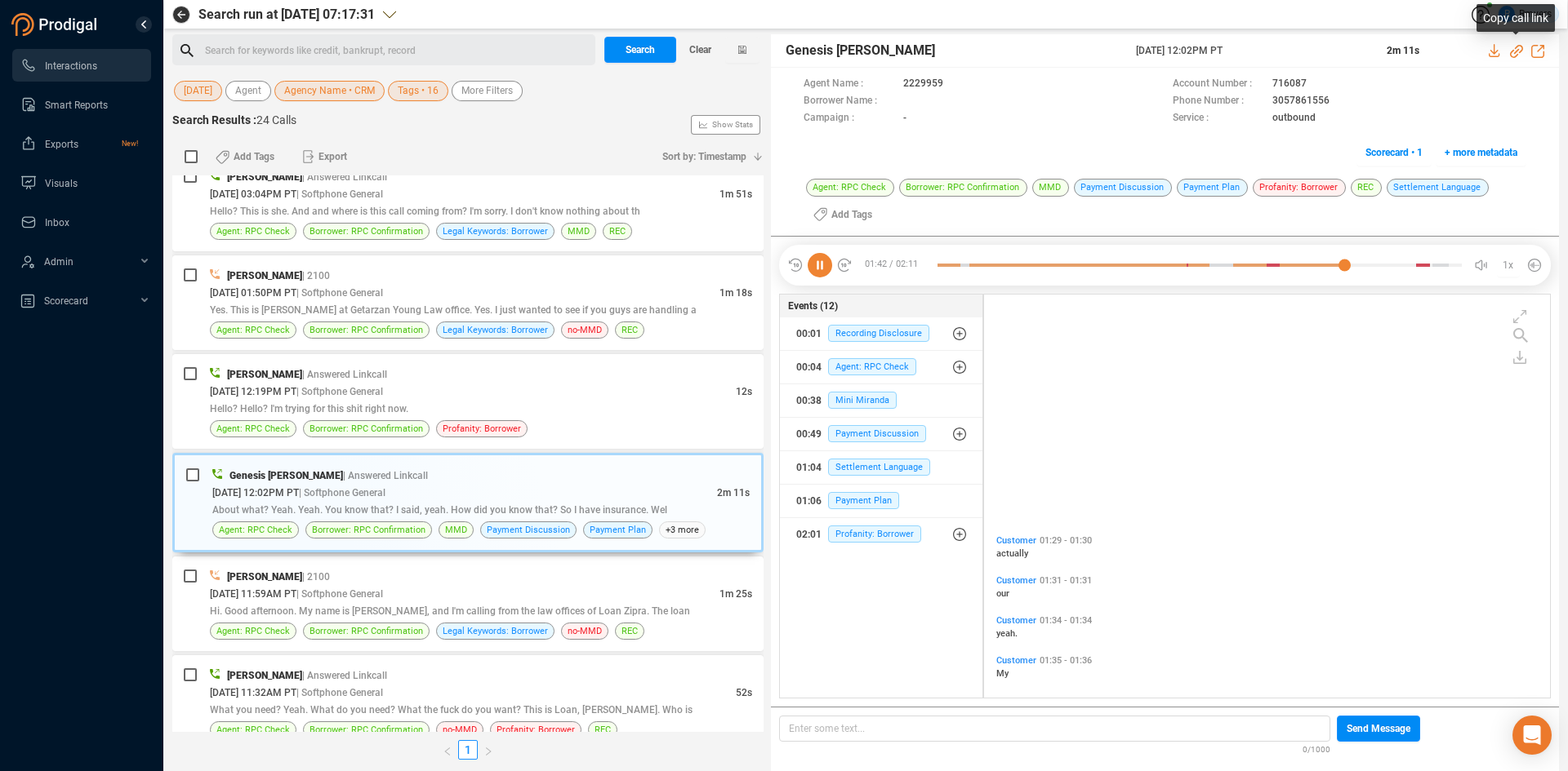
click at [1515, 53] on icon at bounding box center [1516, 52] width 13 height 13
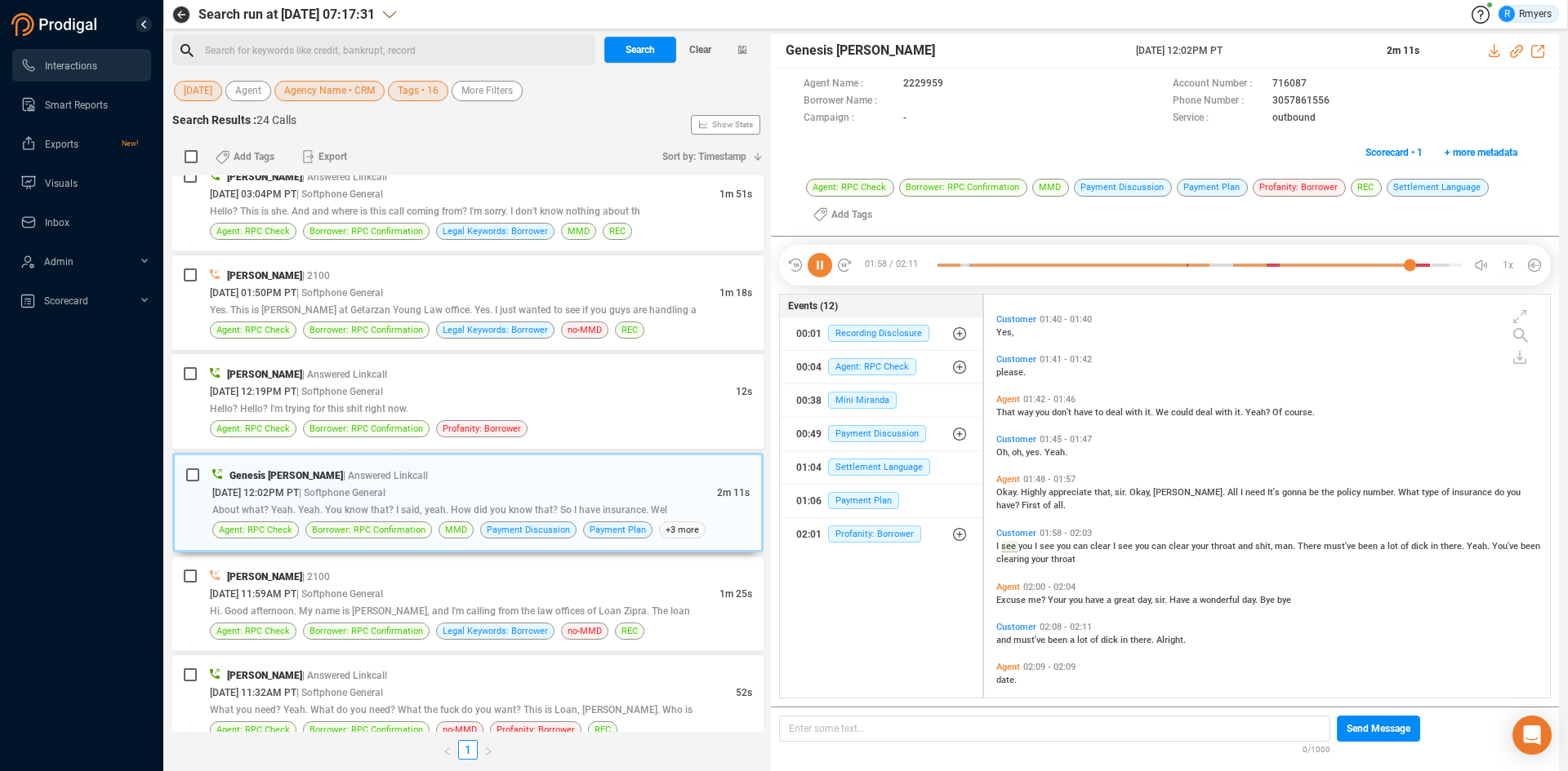
scroll to position [847, 0]
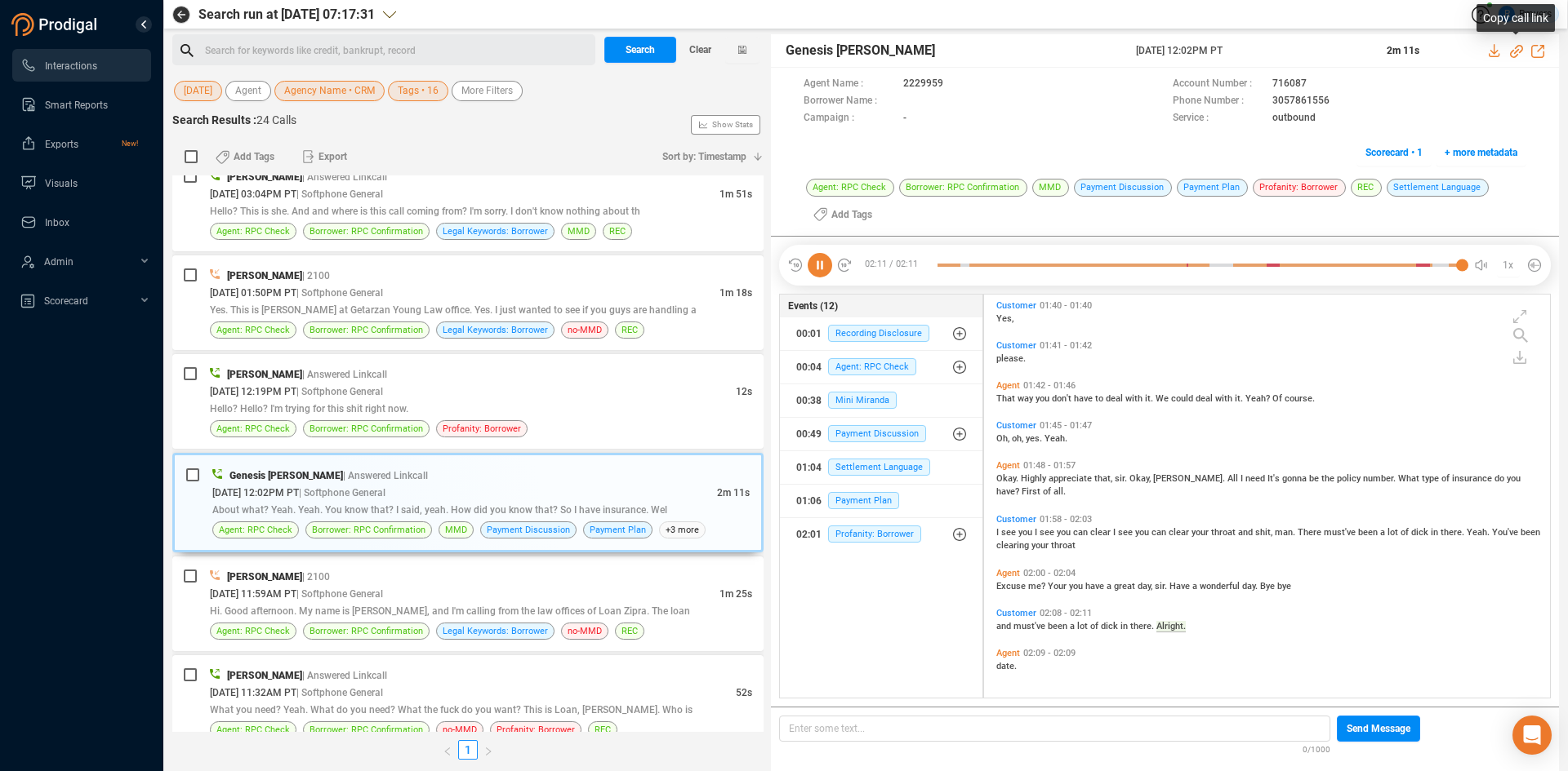
click at [1517, 53] on icon at bounding box center [1516, 52] width 13 height 13
drag, startPoint x: 1131, startPoint y: 54, endPoint x: 1274, endPoint y: 48, distance: 143.1
click at [1283, 48] on div "Genesis [PERSON_NAME] [DATE] 12:02PM PT 2m 11s" at bounding box center [1164, 51] width 788 height 33
copy div "[DATE] 12:02PM PT"
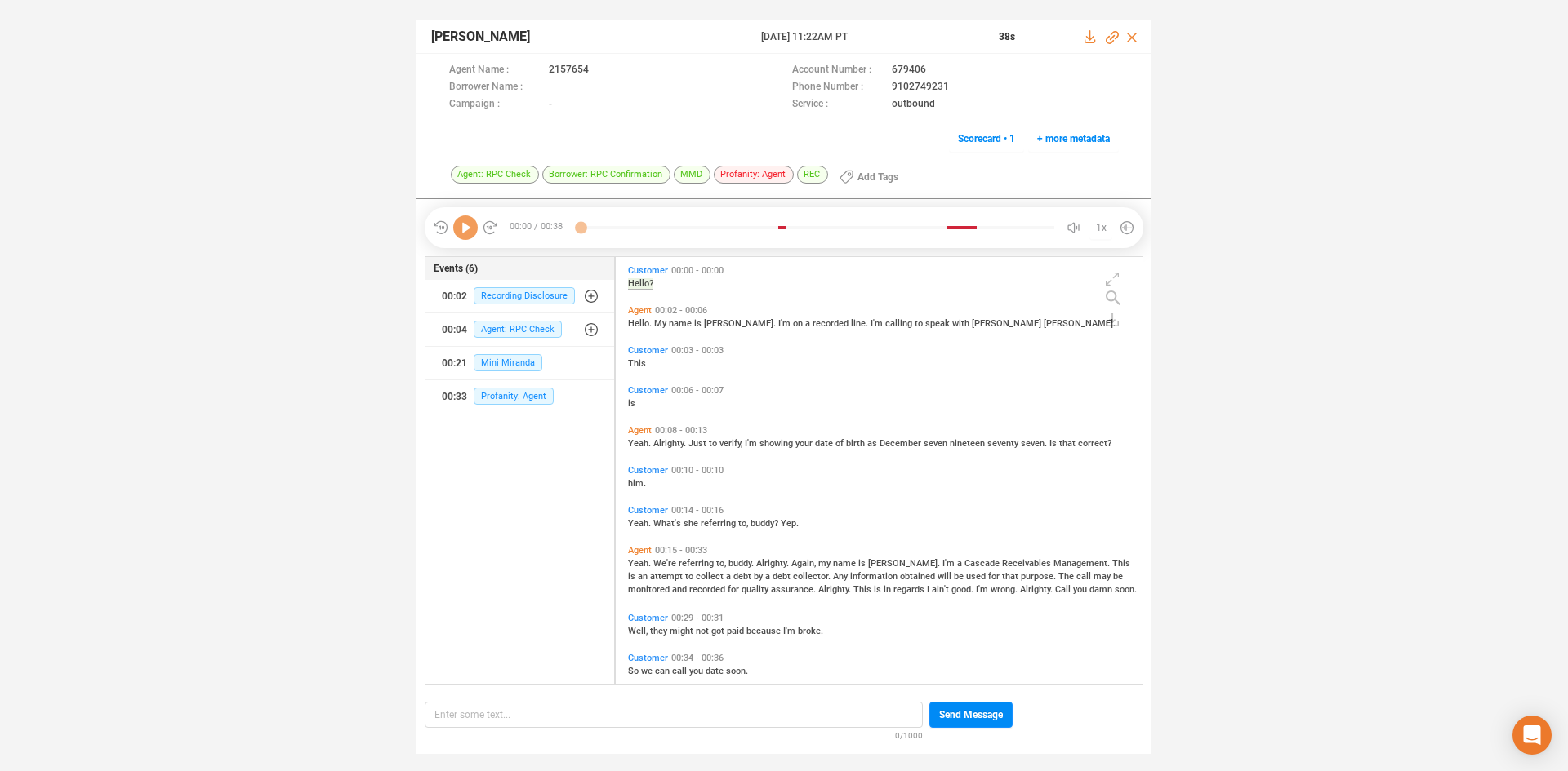
scroll to position [423, 519]
click at [469, 227] on icon at bounding box center [465, 227] width 24 height 24
click at [500, 397] on span "Profanity: Agent" at bounding box center [514, 396] width 80 height 18
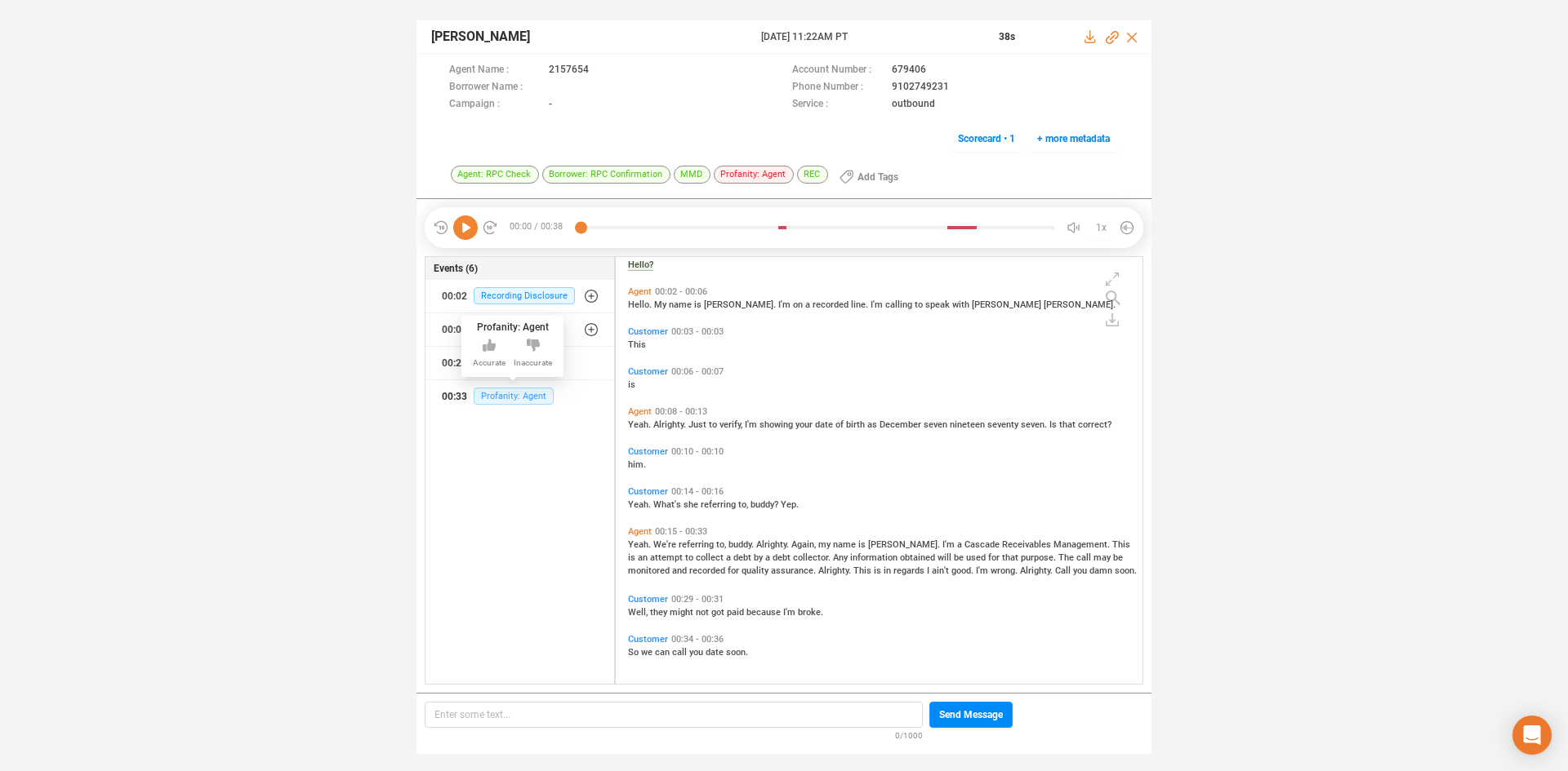
scroll to position [0, 0]
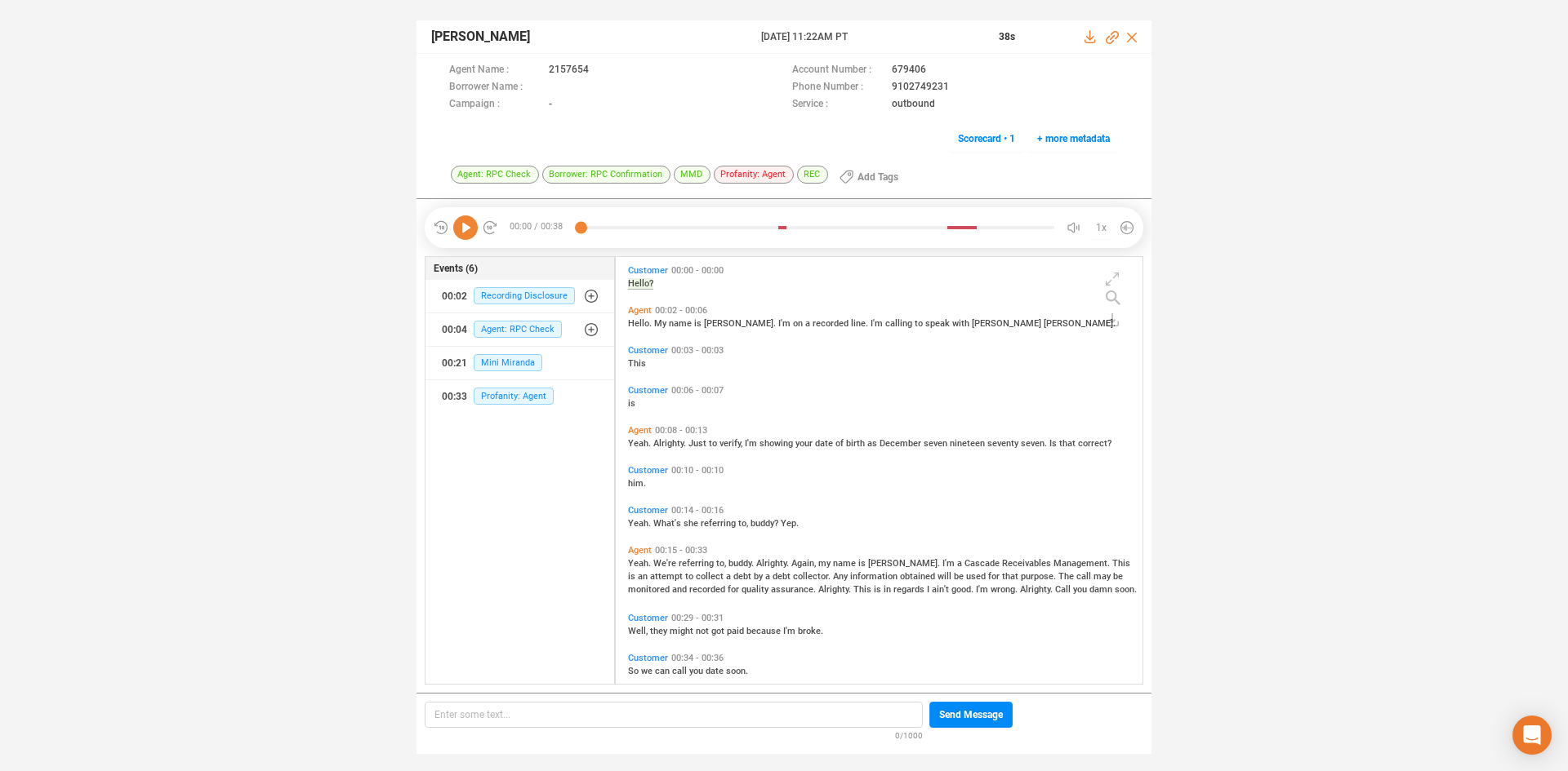
click at [1055, 591] on span "Call" at bounding box center [1064, 589] width 18 height 11
